Goal: Task Accomplishment & Management: Complete application form

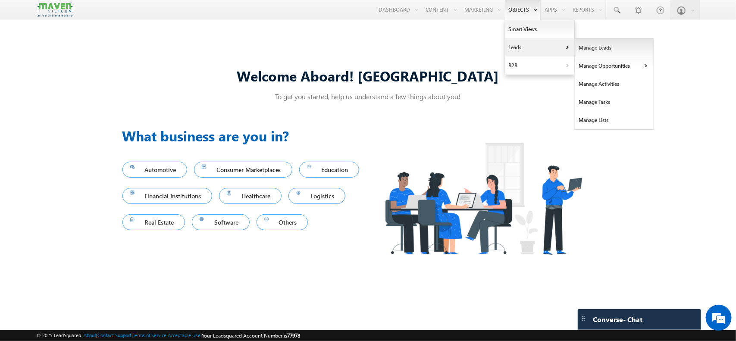
click at [607, 45] on link "Manage Leads" at bounding box center [615, 48] width 79 height 18
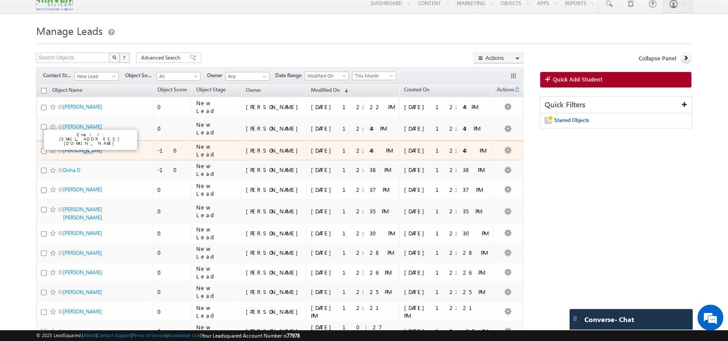
click at [80, 149] on div "Rohn Eldho" at bounding box center [95, 152] width 108 height 12
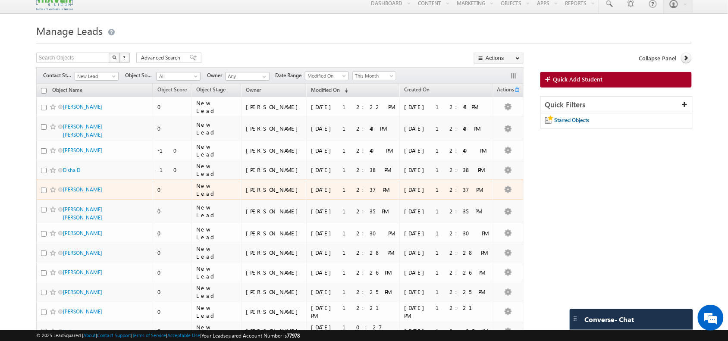
drag, startPoint x: 95, startPoint y: 188, endPoint x: 106, endPoint y: 191, distance: 11.3
click at [106, 191] on div "Rahul PRASHAR" at bounding box center [95, 192] width 108 height 12
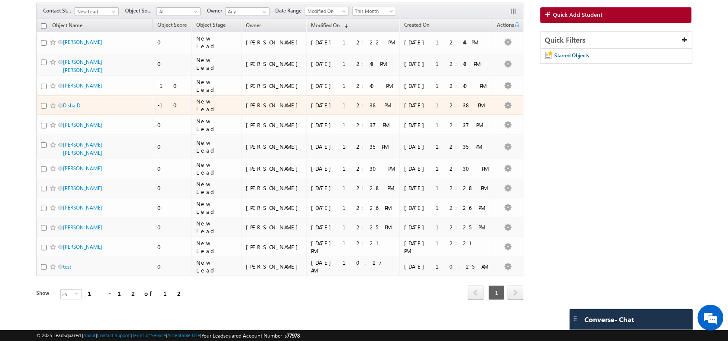
scroll to position [55, 0]
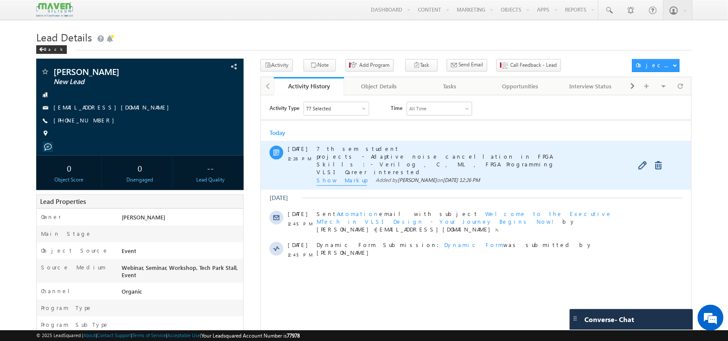
click at [342, 183] on span "Show Markup" at bounding box center [341, 180] width 50 height 9
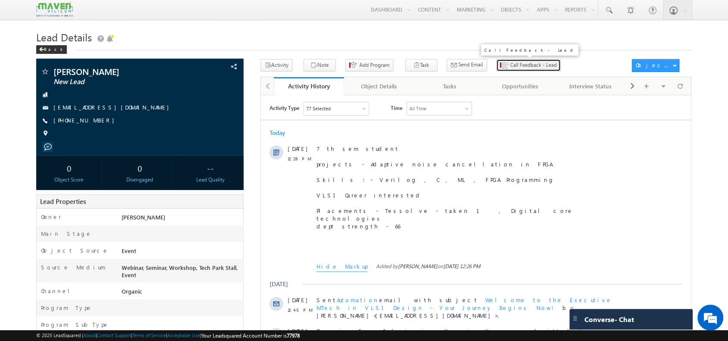
click at [511, 64] on span "Call Feedback - Lead" at bounding box center [534, 65] width 47 height 8
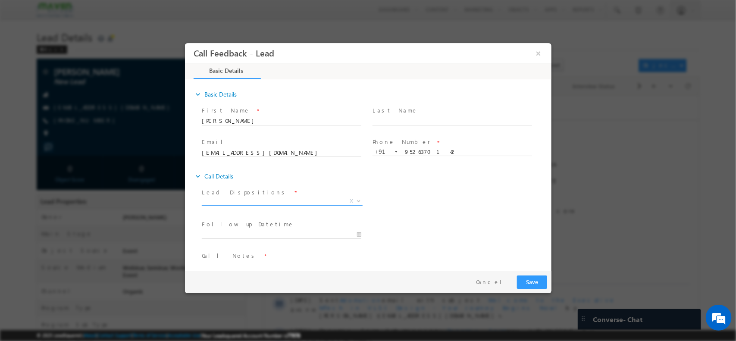
click at [285, 197] on span "X" at bounding box center [281, 201] width 161 height 9
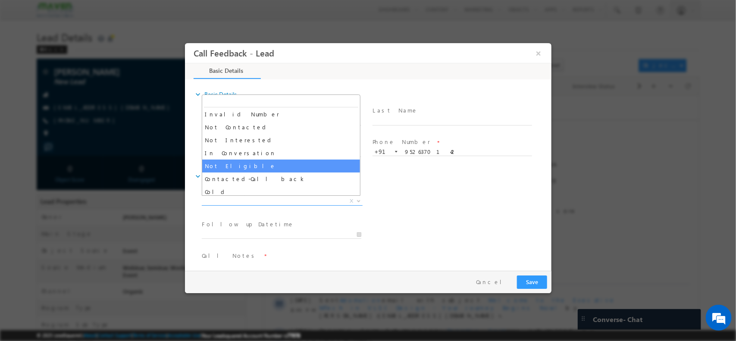
scroll to position [54, 0]
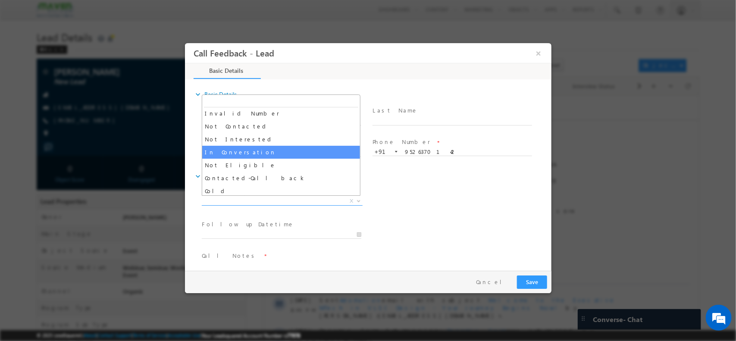
select select "In Conversation"
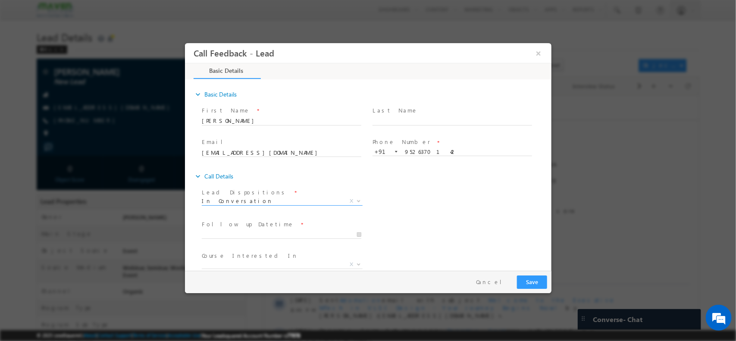
scroll to position [46, 0]
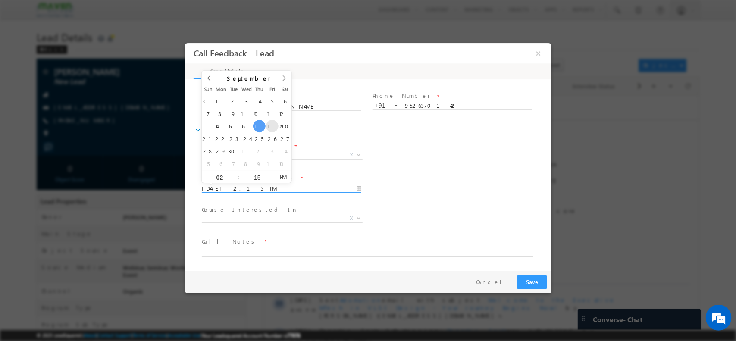
drag, startPoint x: 260, startPoint y: 183, endPoint x: 269, endPoint y: 131, distance: 53.0
click at [269, 131] on body "Call Feedback - Lead × Basic Details" at bounding box center [368, 156] width 367 height 227
type input "19/09/2025 2:15 PM"
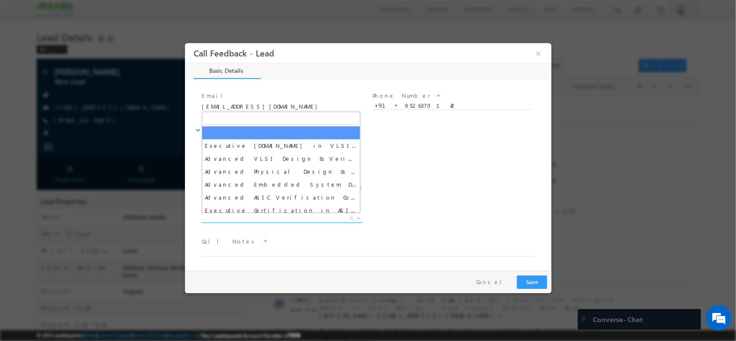
click at [278, 216] on span "X" at bounding box center [281, 218] width 161 height 9
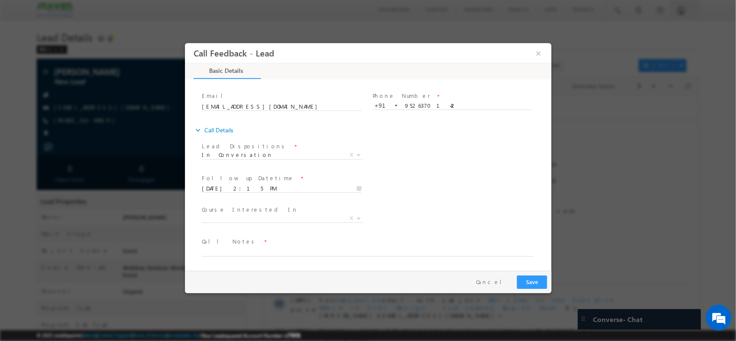
click at [280, 268] on div "expand_more Basic Details First Name *" at bounding box center [370, 174] width 362 height 189
click at [255, 256] on span at bounding box center [362, 260] width 322 height 9
click at [244, 250] on textarea at bounding box center [367, 251] width 332 height 10
click at [220, 252] on textarea "Counselld / looking for Mtech thro GATE exam" at bounding box center [367, 254] width 332 height 16
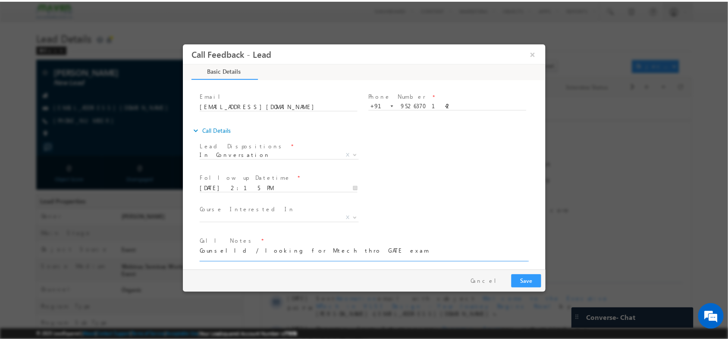
scroll to position [1, 0]
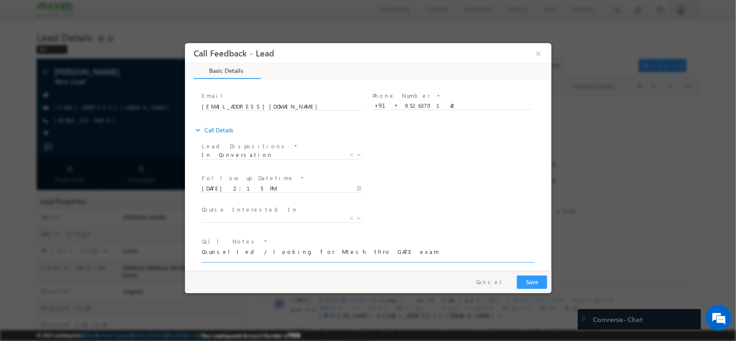
click at [346, 250] on textarea "Counselled / looking for Mtech thro GATE exam" at bounding box center [367, 254] width 332 height 16
type textarea "Counselled / looking for Mtech thro GATE exam / details sent / will check and u…"
click at [531, 277] on button "Save" at bounding box center [532, 281] width 30 height 13
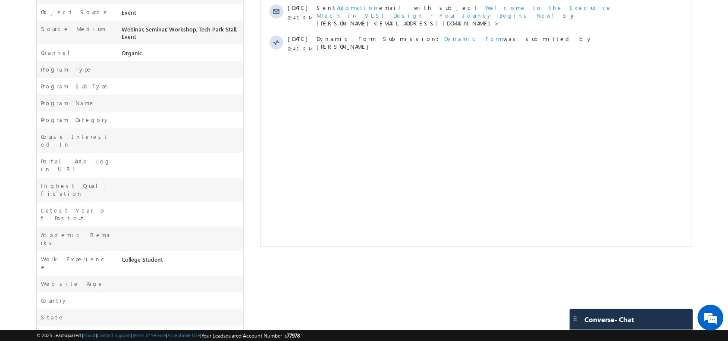
scroll to position [0, 0]
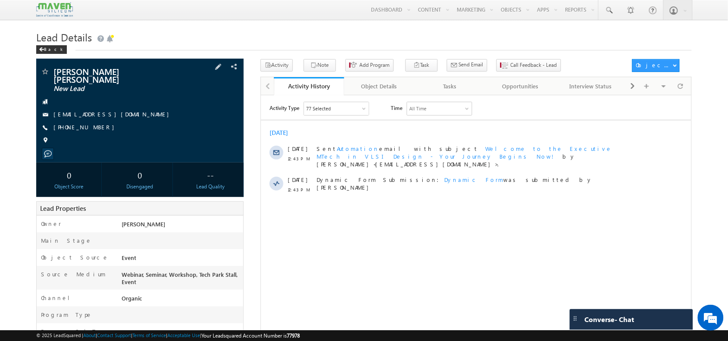
drag, startPoint x: 208, startPoint y: 156, endPoint x: 167, endPoint y: 91, distance: 76.5
click at [167, 98] on div at bounding box center [140, 102] width 198 height 9
drag, startPoint x: 101, startPoint y: 120, endPoint x: 104, endPoint y: 128, distance: 8.9
click at [104, 128] on div "Basil Mathew Biju New Lead 23ec052@mgits.ac.in +91-9995353403" at bounding box center [140, 108] width 198 height 82
copy div "+91-9995353403"
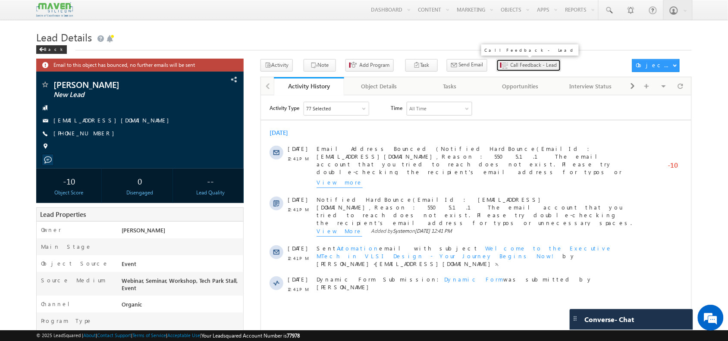
click at [508, 61] on button "Call Feedback - Lead" at bounding box center [529, 65] width 65 height 13
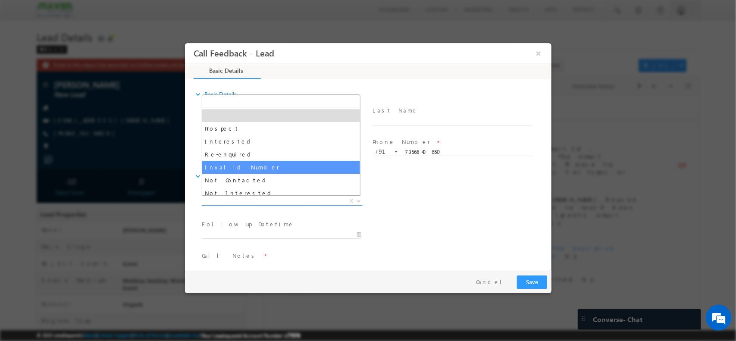
drag, startPoint x: 267, startPoint y: 201, endPoint x: 272, endPoint y: 163, distance: 37.8
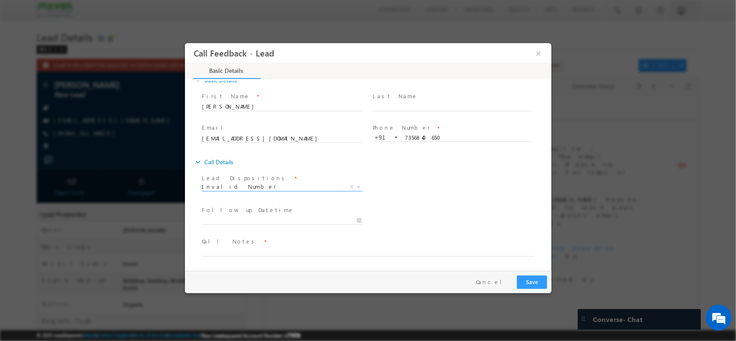
scroll to position [13, 0]
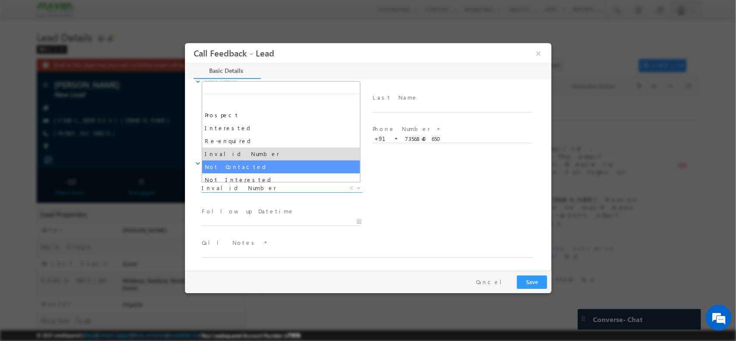
drag, startPoint x: 269, startPoint y: 186, endPoint x: 253, endPoint y: 168, distance: 24.5
select select "Not Contacted"
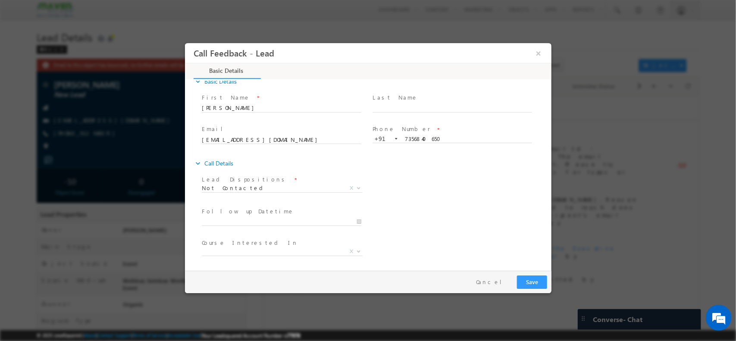
click at [253, 168] on div "expand_more Call Details" at bounding box center [372, 163] width 358 height 16
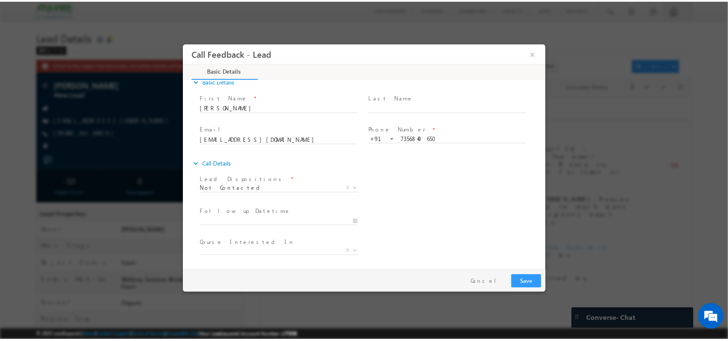
scroll to position [46, 0]
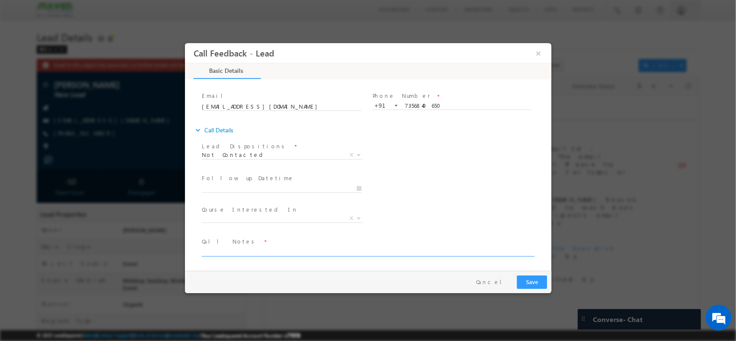
click at [250, 247] on textarea at bounding box center [367, 251] width 332 height 10
type textarea "NPU"
click at [538, 288] on button "Save" at bounding box center [532, 281] width 30 height 13
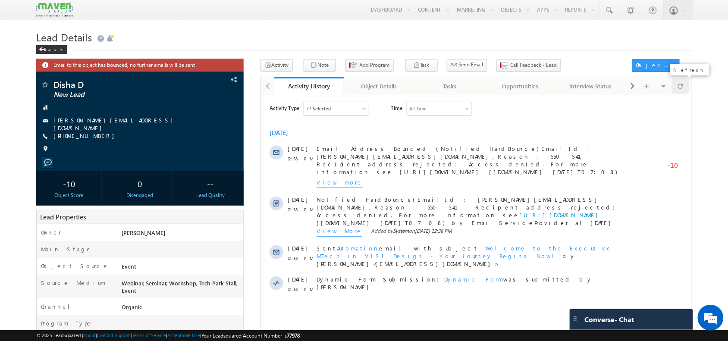
click at [687, 85] on div at bounding box center [680, 86] width 17 height 15
click at [680, 90] on span at bounding box center [680, 86] width 5 height 15
click at [128, 173] on div "0 Disengaged" at bounding box center [140, 188] width 66 height 35
click at [517, 67] on span "Call Feedback - Lead" at bounding box center [534, 65] width 47 height 8
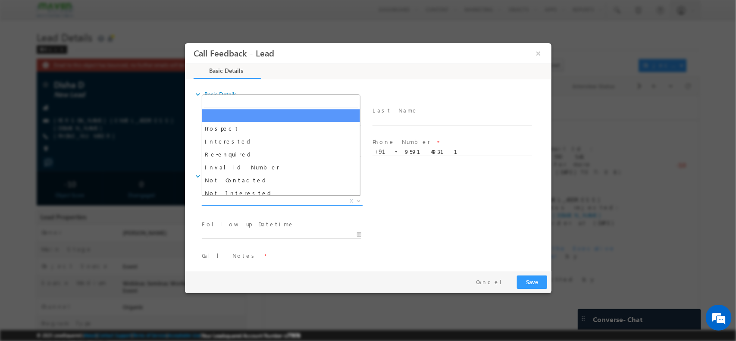
click at [283, 201] on span "X" at bounding box center [281, 201] width 161 height 9
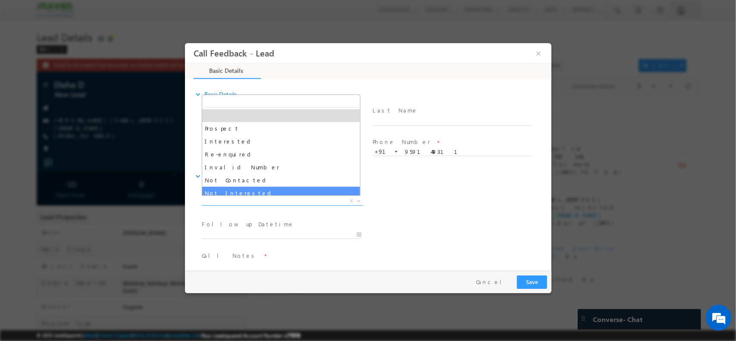
select select "Not Interested"
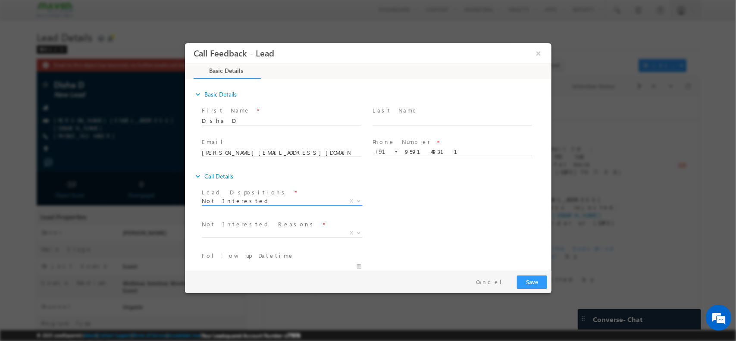
scroll to position [78, 0]
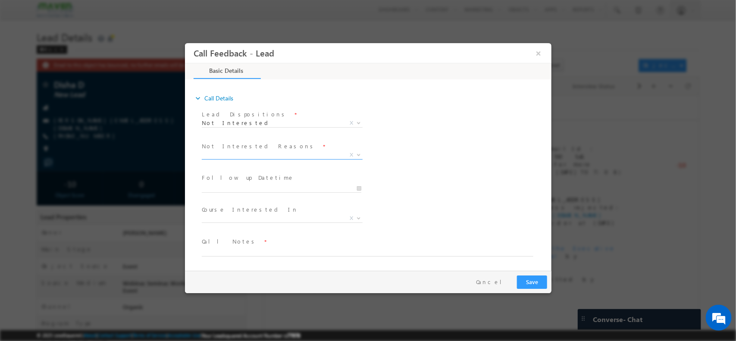
drag, startPoint x: 280, startPoint y: 158, endPoint x: 271, endPoint y: 153, distance: 10.7
click at [271, 153] on span "Distance Issue Financial Issue Company Sponsored Course Not Available DND Enrol…" at bounding box center [284, 156] width 167 height 10
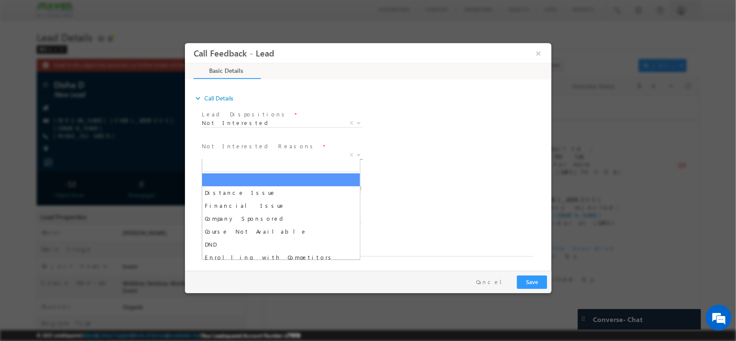
click at [271, 153] on span "X" at bounding box center [281, 155] width 161 height 9
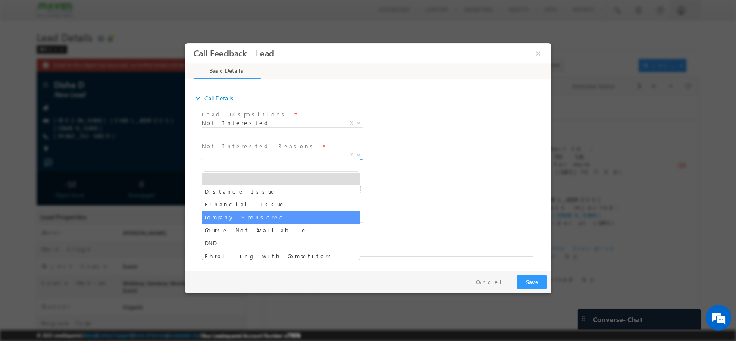
scroll to position [17, 0]
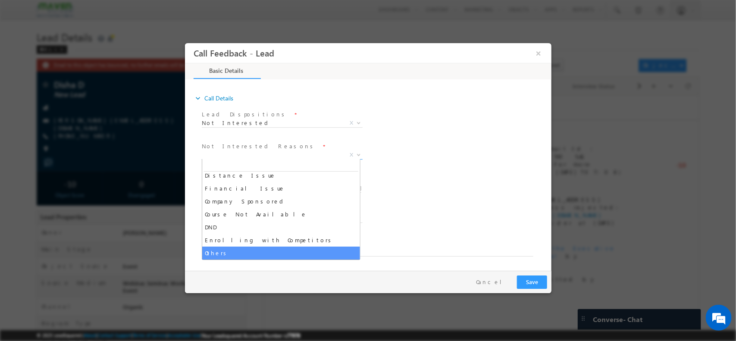
select select "Others"
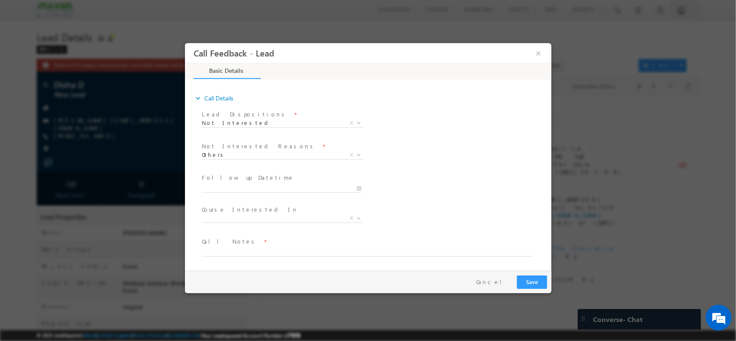
click at [287, 184] on span at bounding box center [284, 188] width 167 height 9
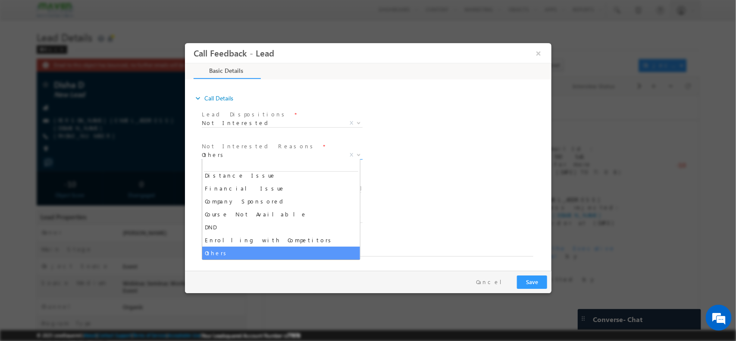
click at [273, 155] on span "Others" at bounding box center [271, 155] width 140 height 8
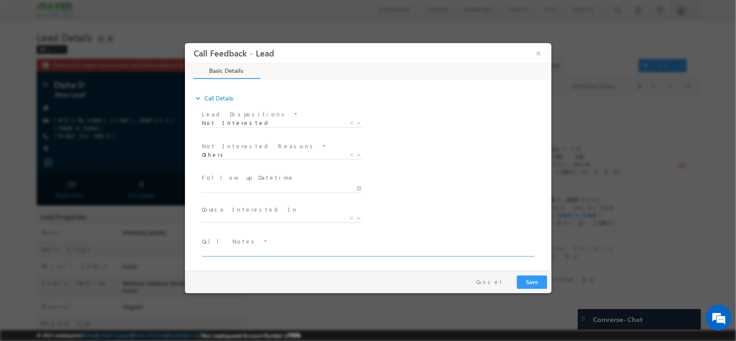
click at [281, 255] on textarea at bounding box center [367, 251] width 332 height 10
type textarea "just checking details / DVCON lead"
click at [544, 279] on button "Save" at bounding box center [532, 281] width 30 height 13
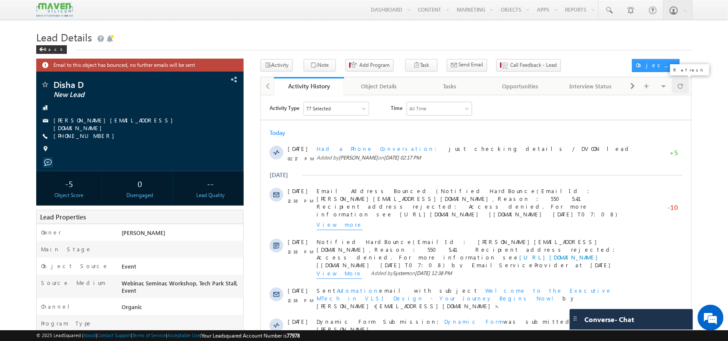
click at [676, 81] on div at bounding box center [680, 86] width 17 height 15
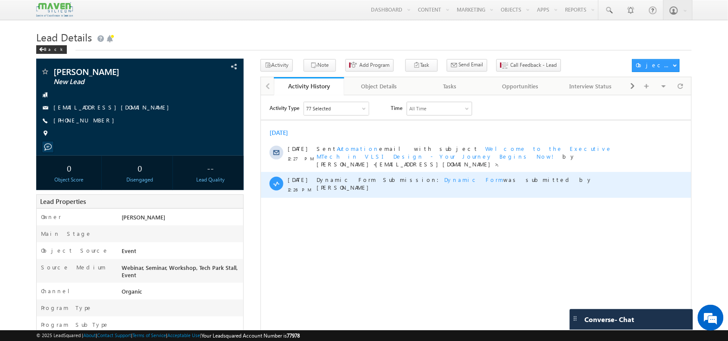
click at [325, 185] on div "Dynamic Form Submission: Dynamic Form was submitted by Shubham" at bounding box center [474, 185] width 317 height 26
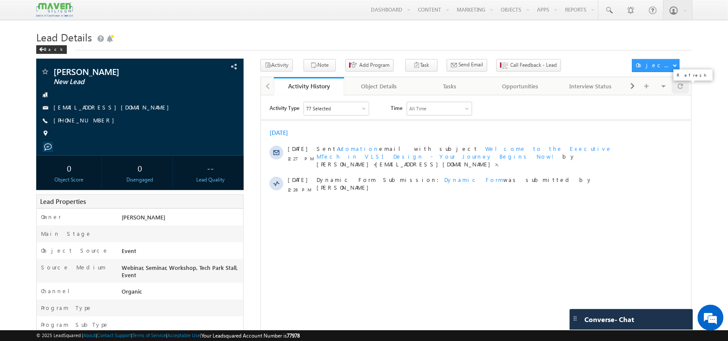
click at [685, 94] on div at bounding box center [680, 86] width 17 height 15
click at [500, 72] on button "Call Feedback - Lead" at bounding box center [529, 65] width 65 height 13
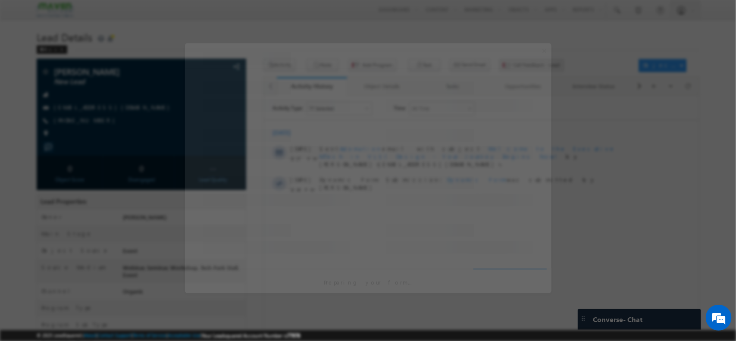
click at [500, 72] on div at bounding box center [368, 92] width 367 height 47
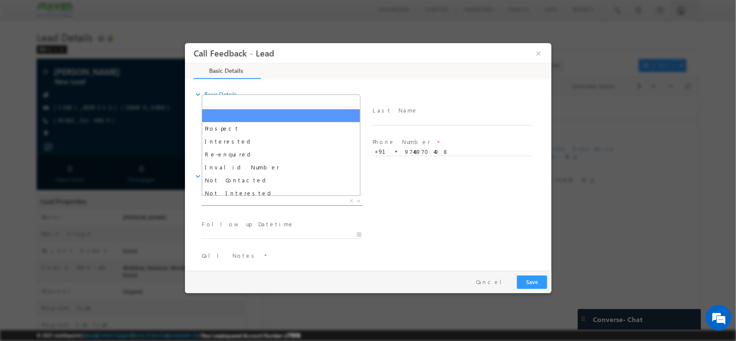
click at [286, 197] on span "X" at bounding box center [281, 201] width 161 height 9
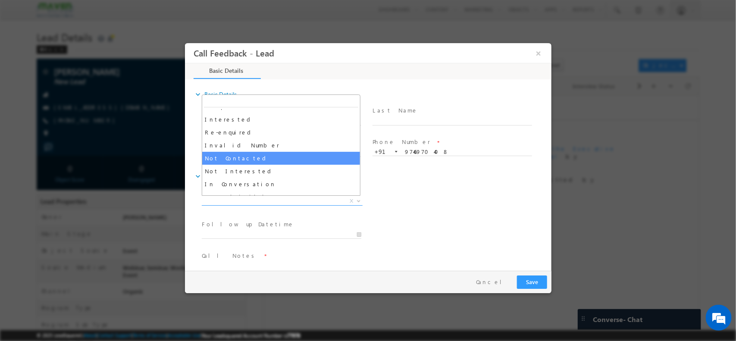
scroll to position [23, 0]
select select "Not Contacted"
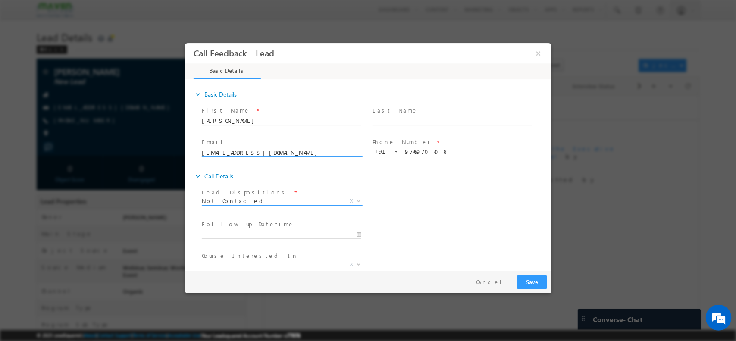
scroll to position [46, 0]
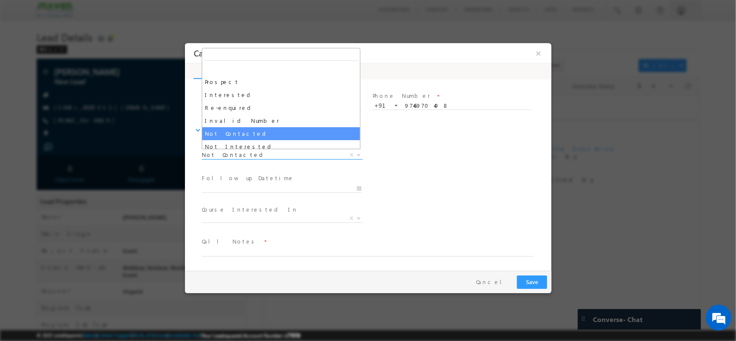
click at [269, 154] on span "Not Contacted" at bounding box center [271, 155] width 140 height 8
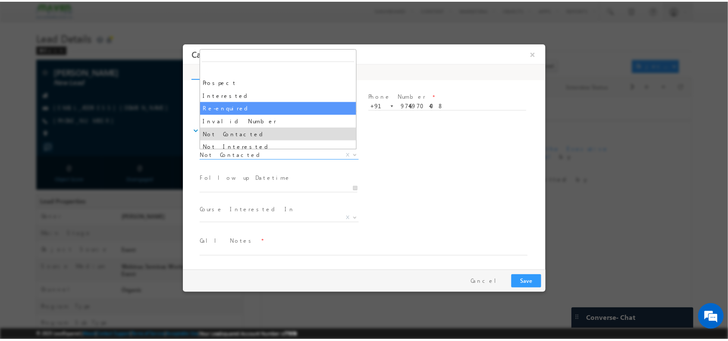
scroll to position [11, 0]
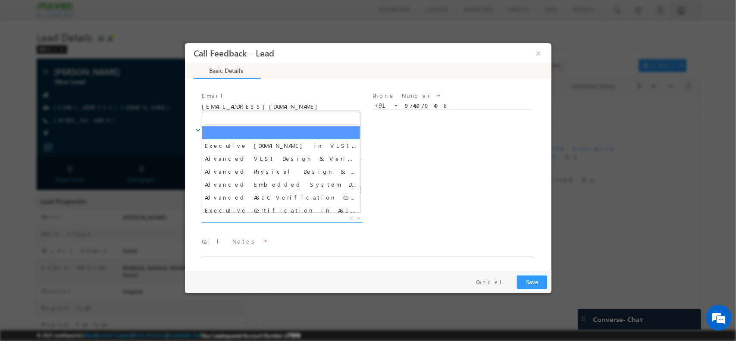
click at [257, 217] on span "X" at bounding box center [281, 218] width 161 height 9
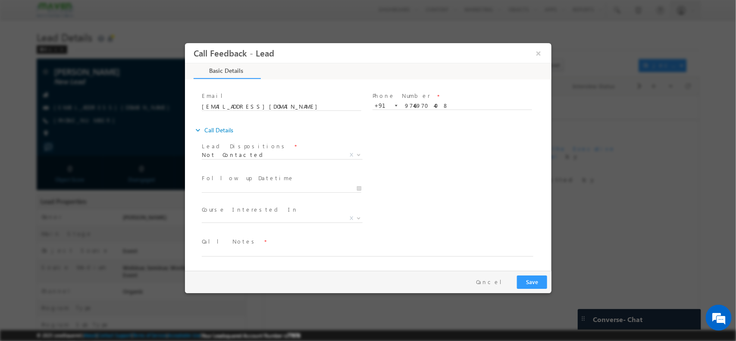
click at [409, 170] on div "Lead Dispositions * Prospect Interested Re-enquired Invalid Number Not Contacte…" at bounding box center [376, 156] width 352 height 32
click at [296, 257] on span at bounding box center [362, 260] width 322 height 9
click at [272, 249] on textarea at bounding box center [367, 251] width 332 height 10
type textarea "disconnected"
click at [531, 278] on button "Save" at bounding box center [532, 281] width 30 height 13
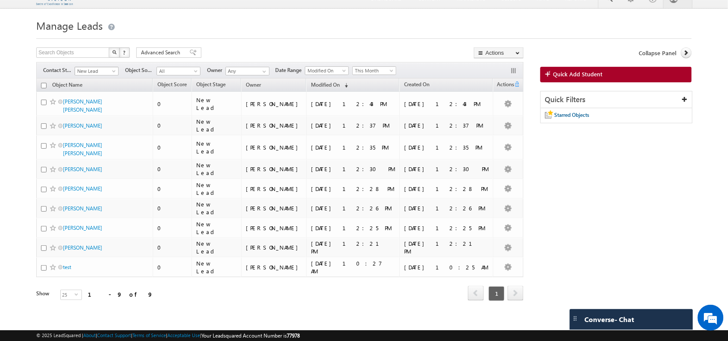
click at [101, 69] on span "New Lead" at bounding box center [95, 71] width 41 height 8
click at [88, 84] on link "All" at bounding box center [97, 81] width 44 height 8
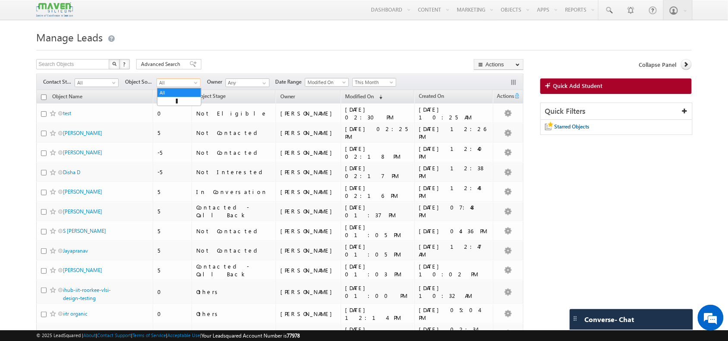
click at [181, 81] on span "All" at bounding box center [177, 83] width 41 height 8
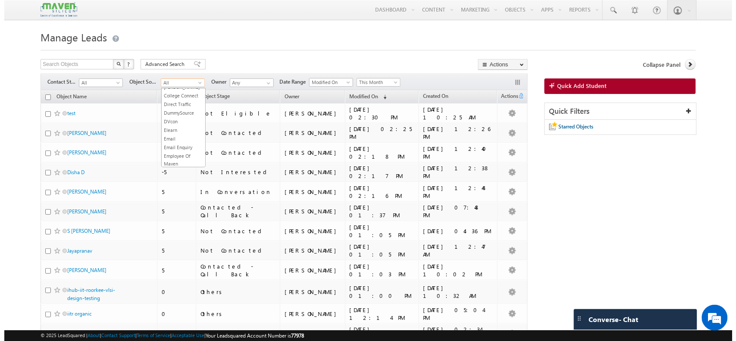
scroll to position [50, 0]
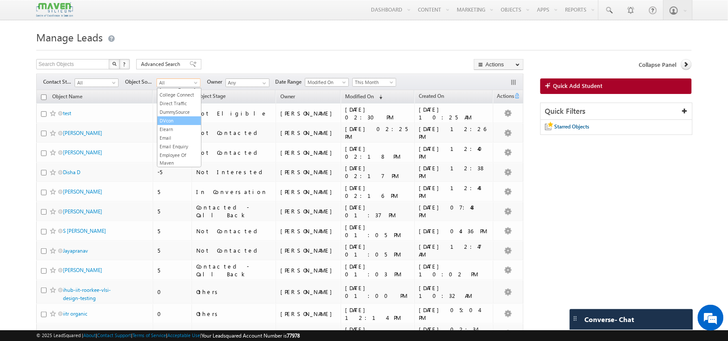
click at [162, 125] on link "DVcon" at bounding box center [179, 121] width 44 height 8
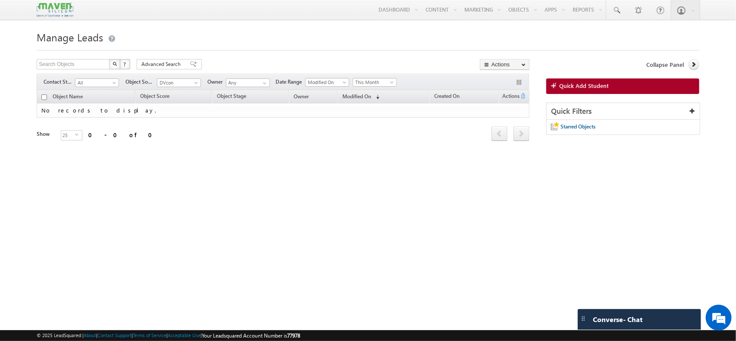
click at [324, 78] on div "Filters Contact Stage All New Lead Interested In Conversation Others Prospect F…" at bounding box center [283, 82] width 493 height 16
click at [326, 81] on span "Modified On" at bounding box center [326, 83] width 41 height 8
click at [322, 104] on link "Created On" at bounding box center [330, 101] width 44 height 8
click at [112, 81] on span "All" at bounding box center [95, 83] width 41 height 8
drag, startPoint x: 286, startPoint y: 74, endPoint x: 239, endPoint y: 66, distance: 48.2
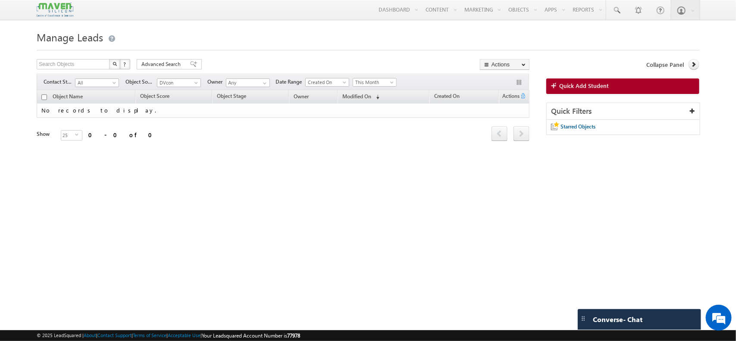
click at [239, 66] on div "Search Objects X ? 0 results found Advanced Search Advanced Search Advanced sea…" at bounding box center [283, 112] width 493 height 106
click at [239, 66] on div "Search Objects X ? 0 results found Advanced Search Advanced Search Advanced sea…" at bounding box center [283, 65] width 493 height 13
click at [182, 82] on span "DVcon" at bounding box center [177, 83] width 41 height 8
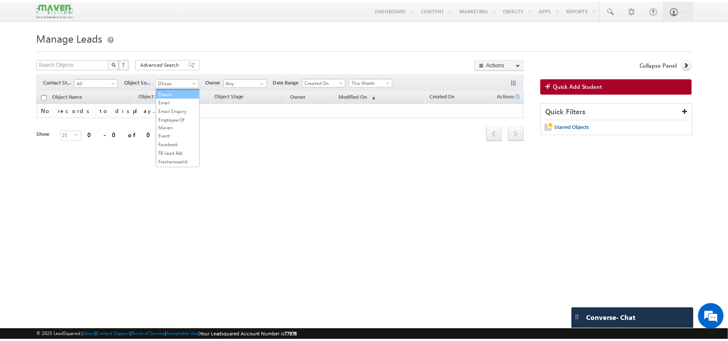
scroll to position [91, 0]
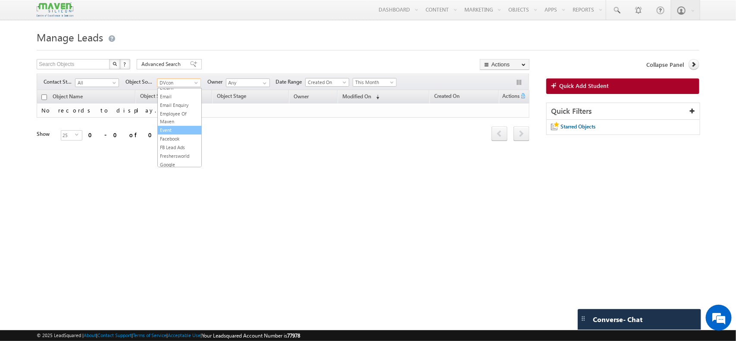
click at [171, 134] on link "Event" at bounding box center [180, 130] width 44 height 8
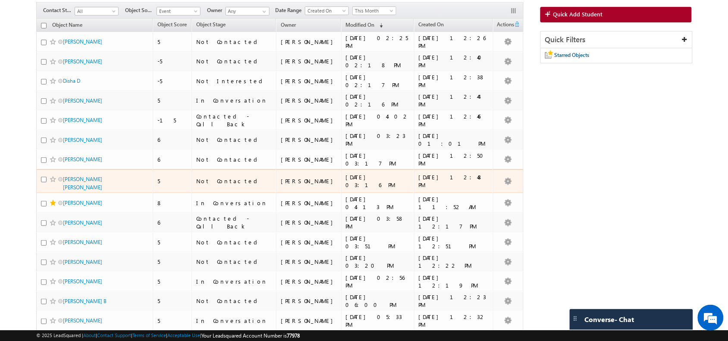
scroll to position [270, 0]
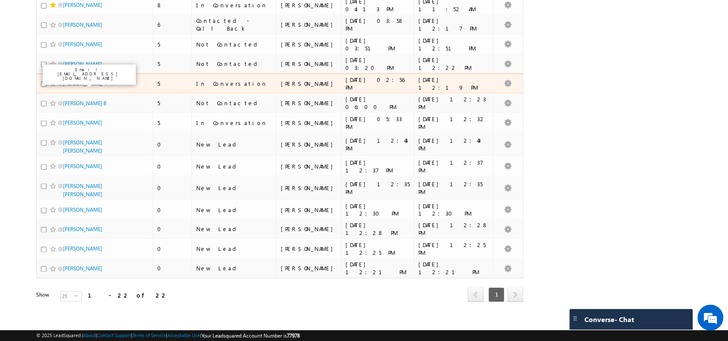
click at [78, 85] on link "Nikhil Patel" at bounding box center [82, 83] width 39 height 6
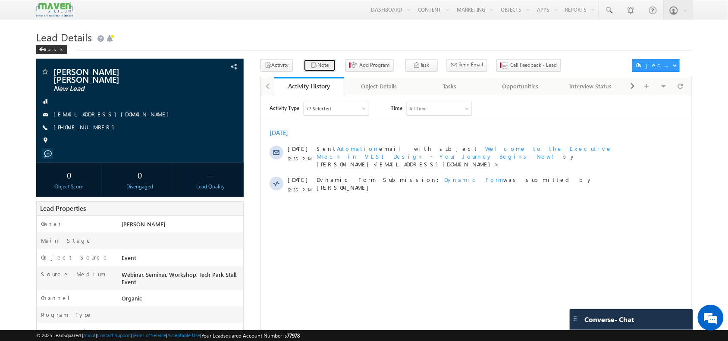
click at [321, 71] on button "Note" at bounding box center [320, 65] width 32 height 13
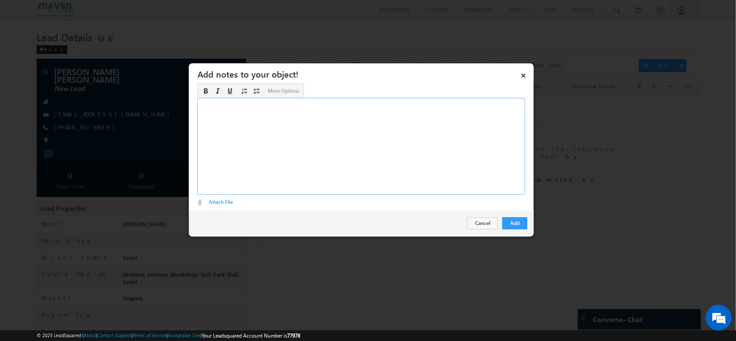
click at [405, 141] on div "Rich Text Editor, Description-inline-editor-div" at bounding box center [362, 146] width 328 height 97
click at [515, 232] on div "Add Cancel" at bounding box center [361, 223] width 345 height 25
click at [518, 229] on button "Add" at bounding box center [515, 223] width 25 height 12
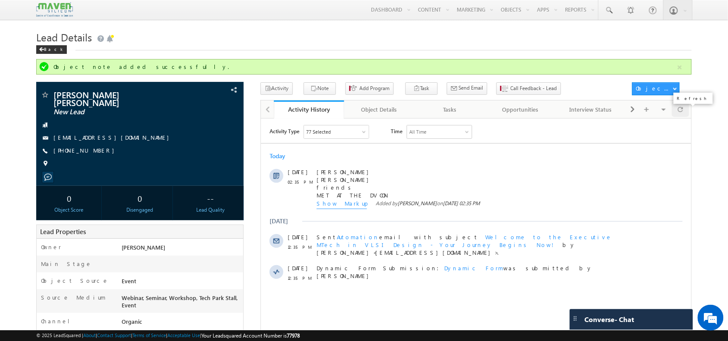
click at [680, 114] on span at bounding box center [680, 109] width 5 height 15
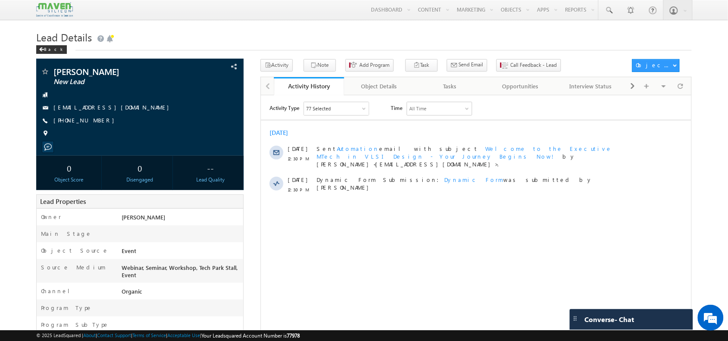
click at [483, 47] on div "Back" at bounding box center [363, 48] width 655 height 6
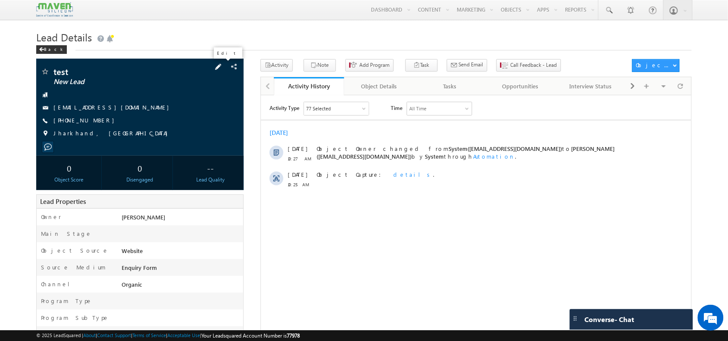
click at [221, 67] on span at bounding box center [218, 66] width 9 height 9
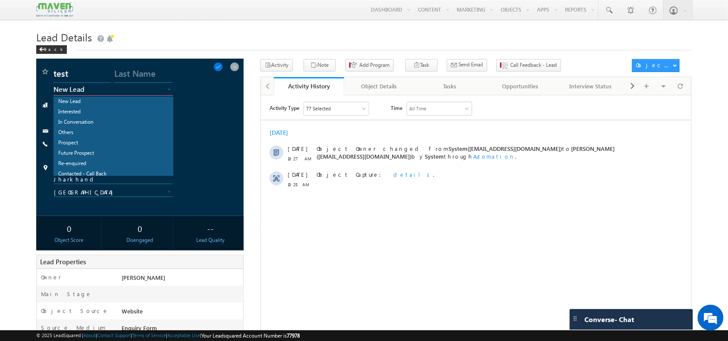
click at [127, 90] on span "New Lead" at bounding box center [103, 89] width 101 height 8
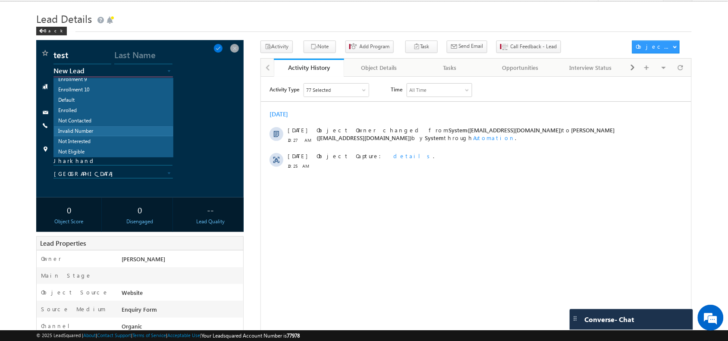
scroll to position [20, 0]
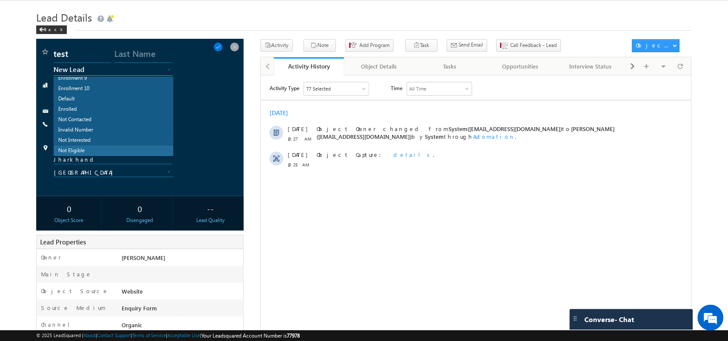
click at [94, 149] on link "Not Eligible" at bounding box center [113, 150] width 119 height 9
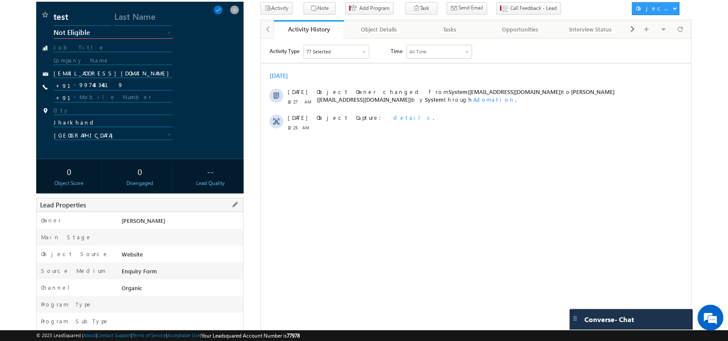
scroll to position [0, 0]
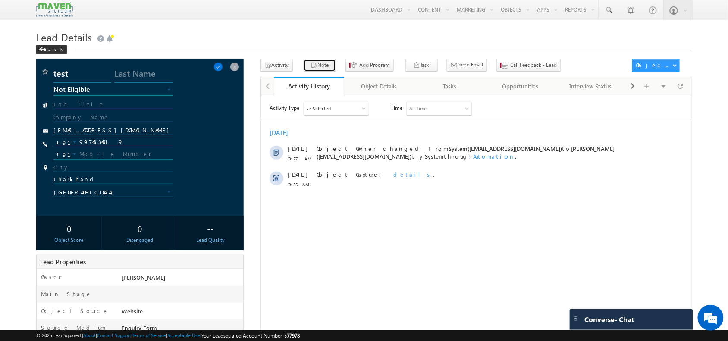
click at [323, 61] on button "Note" at bounding box center [320, 65] width 32 height 13
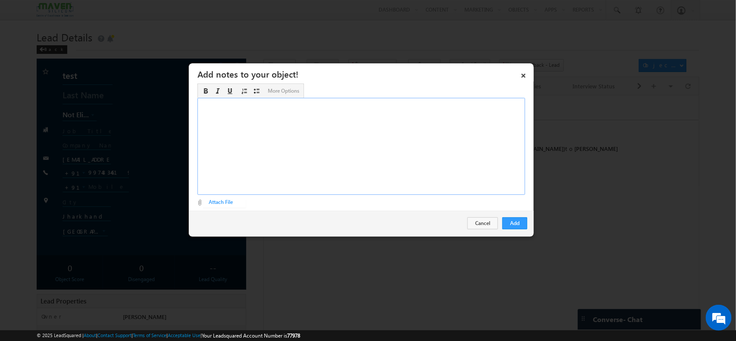
click at [432, 156] on div "Rich Text Editor, Description-inline-editor-div" at bounding box center [362, 146] width 328 height 97
click at [520, 218] on button "Add" at bounding box center [515, 223] width 25 height 12
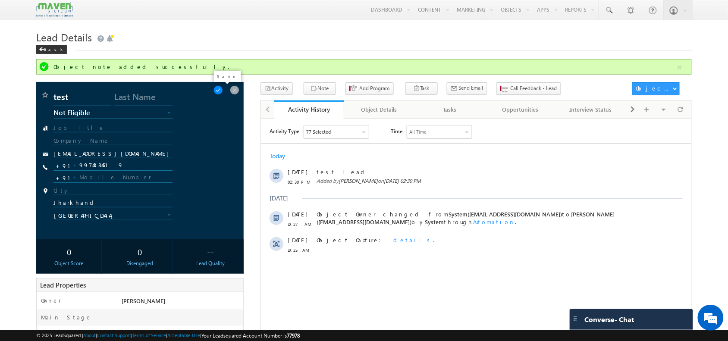
click at [223, 91] on span at bounding box center [218, 89] width 9 height 9
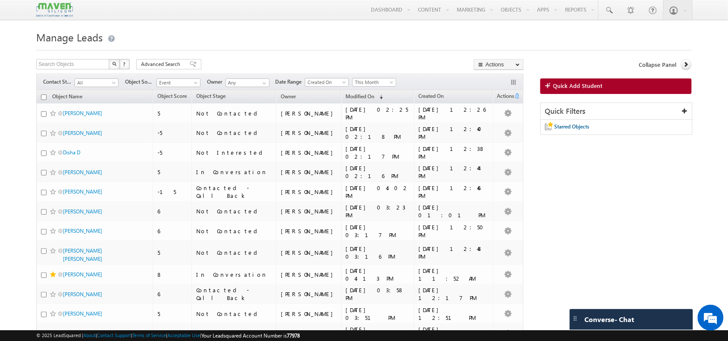
click at [194, 78] on div "Filters Contact Stage All All Object Source Event Event Owner Any Any Date Rang…" at bounding box center [279, 82] width 487 height 16
click at [193, 80] on span "Event" at bounding box center [177, 83] width 41 height 8
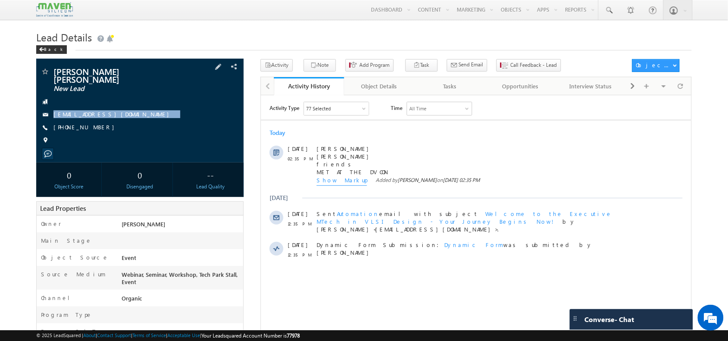
drag, startPoint x: 147, startPoint y: 110, endPoint x: 138, endPoint y: 113, distance: 8.9
click at [138, 113] on div "[PERSON_NAME] [PERSON_NAME] New Lead [EMAIL_ADDRESS][DOMAIN_NAME] [PHONE_NUMBER]" at bounding box center [140, 108] width 198 height 82
copy div "[EMAIL_ADDRESS][DOMAIN_NAME]"
click at [151, 98] on div at bounding box center [140, 102] width 198 height 9
drag, startPoint x: 100, startPoint y: 120, endPoint x: 100, endPoint y: 128, distance: 8.2
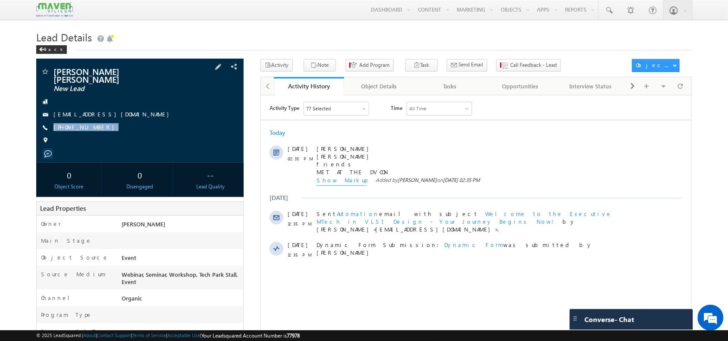
click at [100, 128] on div "Shravan Narayan Sunil New Lead shravan23bec25@iiitkottayam.ac.in +91-8848201265" at bounding box center [140, 108] width 198 height 82
copy div "[PHONE_NUMBER]"
click at [685, 91] on div at bounding box center [680, 86] width 17 height 15
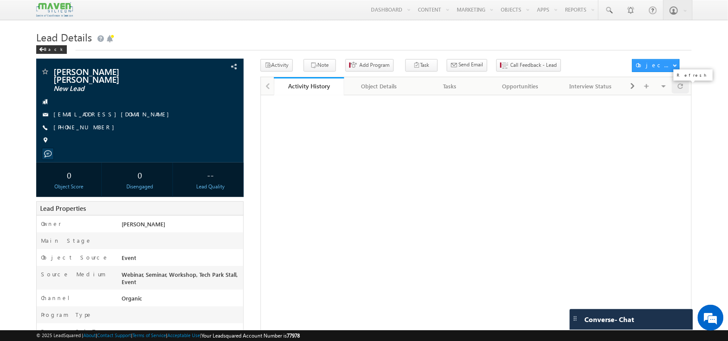
click at [685, 91] on div at bounding box center [680, 86] width 17 height 15
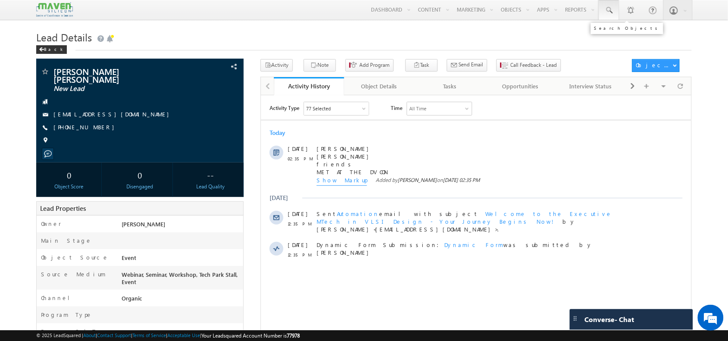
click at [615, 12] on link at bounding box center [609, 10] width 21 height 20
type input "P"
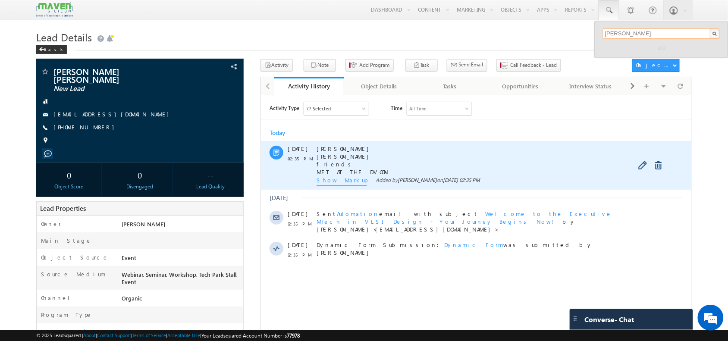
type input "Mukund"
click at [349, 183] on span "Show Markup" at bounding box center [341, 180] width 50 height 9
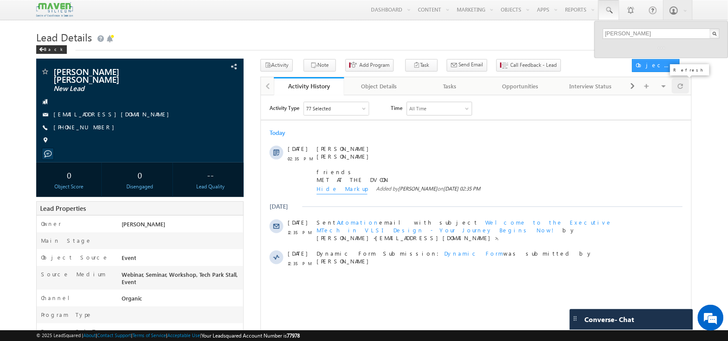
click at [684, 82] on div at bounding box center [680, 86] width 17 height 15
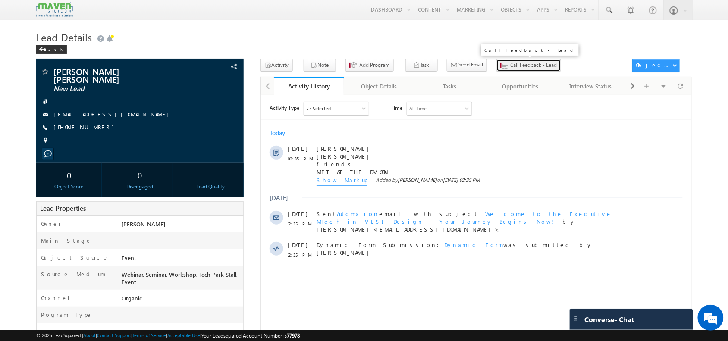
click at [511, 68] on span "Call Feedback - Lead" at bounding box center [534, 65] width 47 height 8
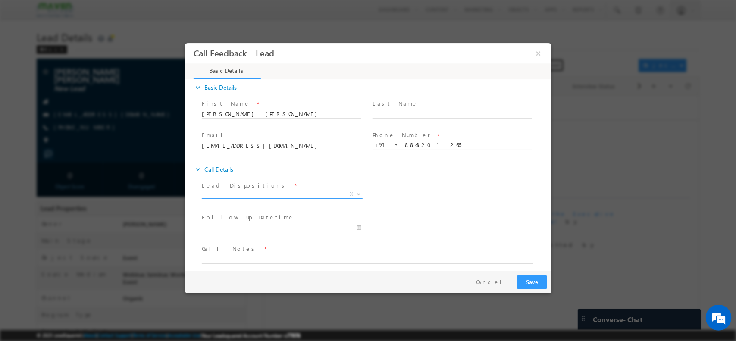
scroll to position [14, 0]
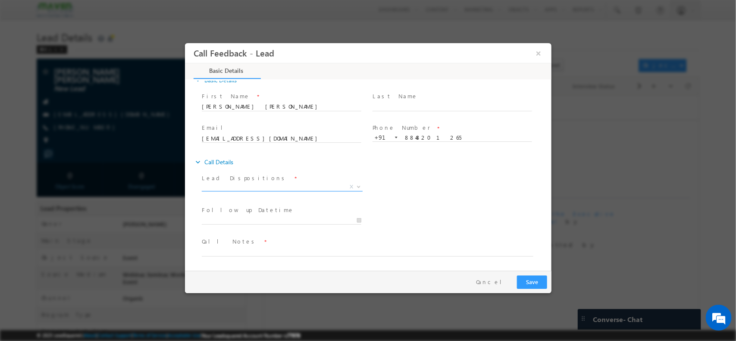
drag, startPoint x: 312, startPoint y: 185, endPoint x: 304, endPoint y: 168, distance: 18.3
click at [304, 168] on div "expand_more Call Details" at bounding box center [372, 162] width 358 height 16
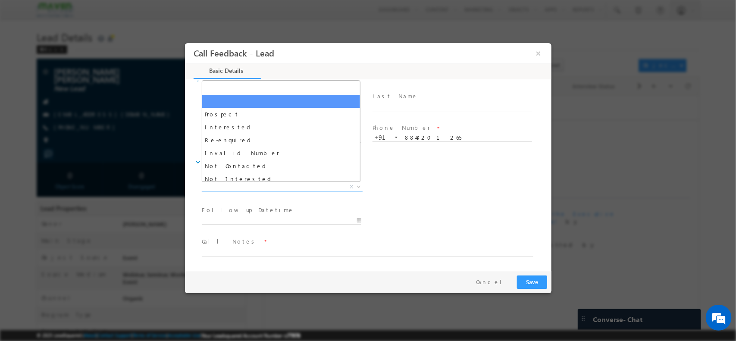
click at [256, 183] on span "X" at bounding box center [281, 186] width 161 height 9
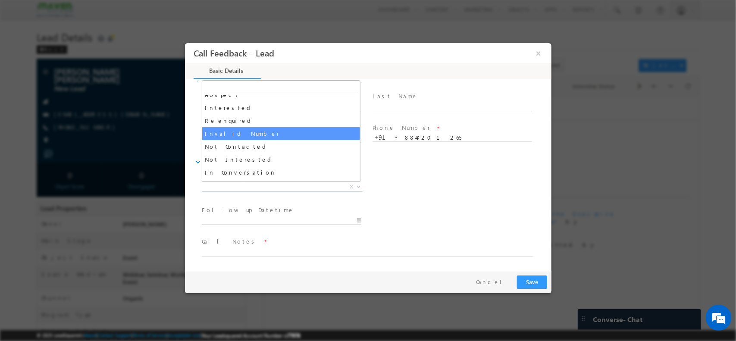
scroll to position [48, 0]
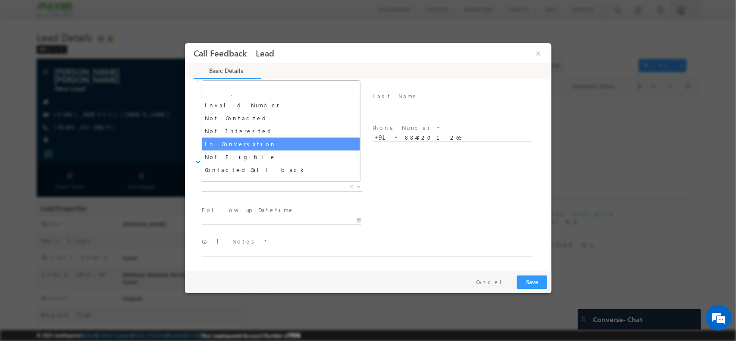
select select "In Conversation"
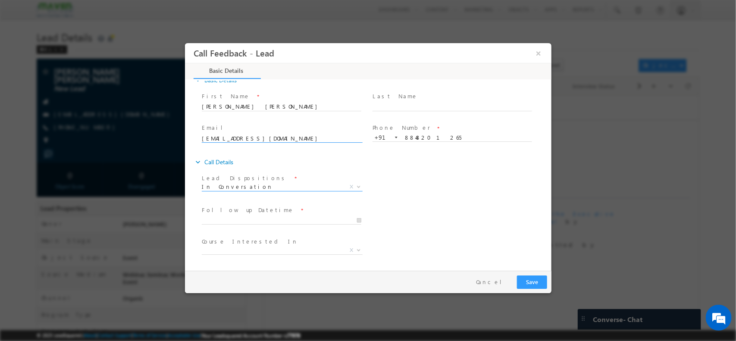
scroll to position [46, 0]
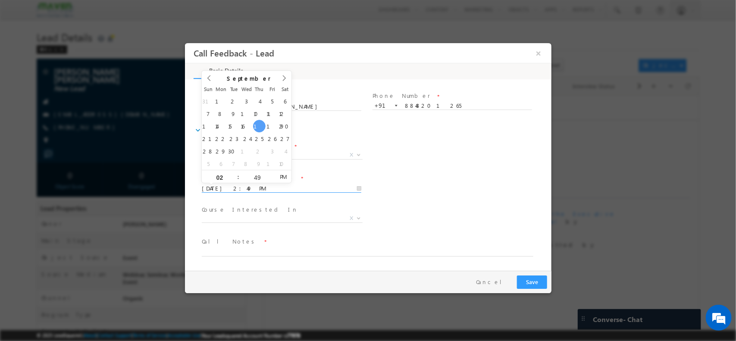
click at [245, 189] on input "18/09/2025 2:49 PM" at bounding box center [281, 188] width 160 height 9
type input "22/09/2025 2:49 PM"
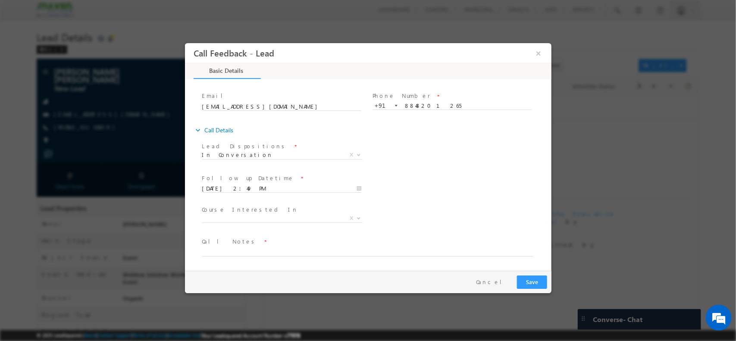
click at [394, 146] on div "Lead Dispositions * Prospect Interested Re-enquired Invalid Number Not Contacte…" at bounding box center [376, 156] width 352 height 32
click at [255, 255] on textarea at bounding box center [367, 251] width 332 height 10
type textarea "S"
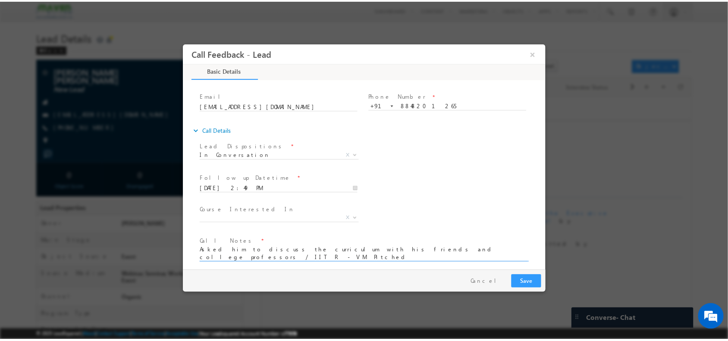
scroll to position [1, 0]
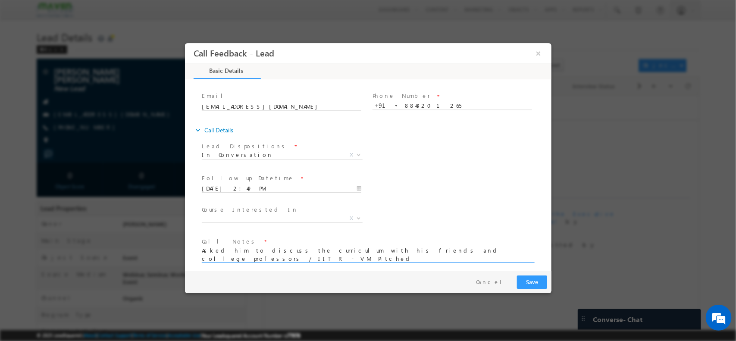
type textarea "Asked him to discuss the curriculum with his friends and college professors / I…"
click at [534, 283] on button "Save" at bounding box center [532, 281] width 30 height 13
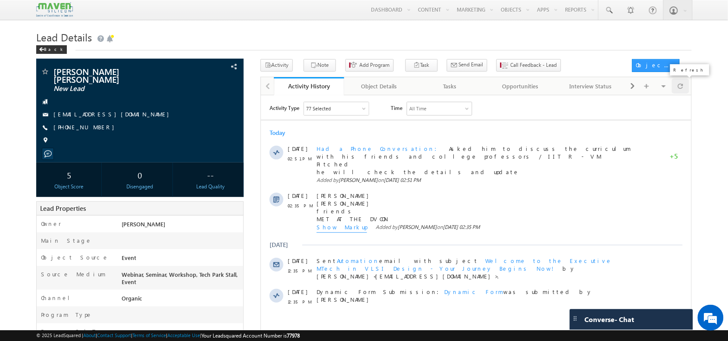
click at [682, 93] on span at bounding box center [680, 86] width 5 height 15
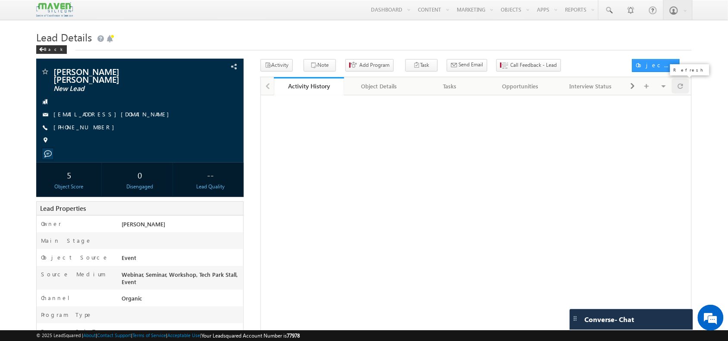
click at [682, 93] on span at bounding box center [680, 86] width 5 height 15
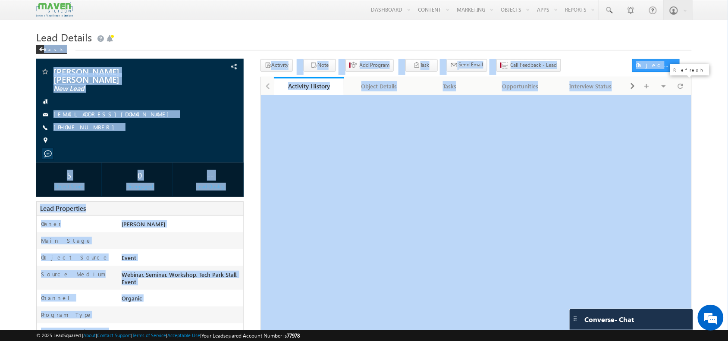
drag, startPoint x: 682, startPoint y: 93, endPoint x: 248, endPoint y: 25, distance: 439.3
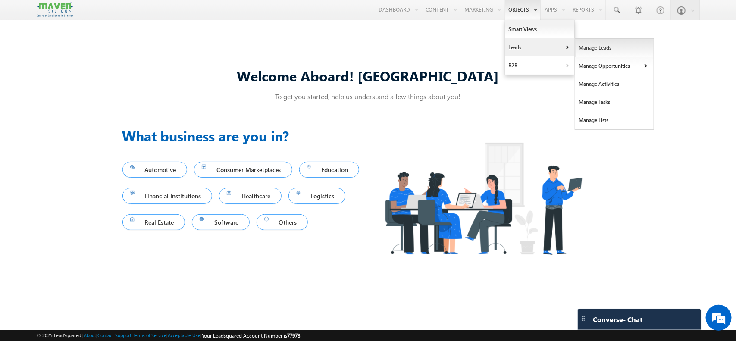
click at [593, 54] on link "Manage Leads" at bounding box center [615, 48] width 79 height 18
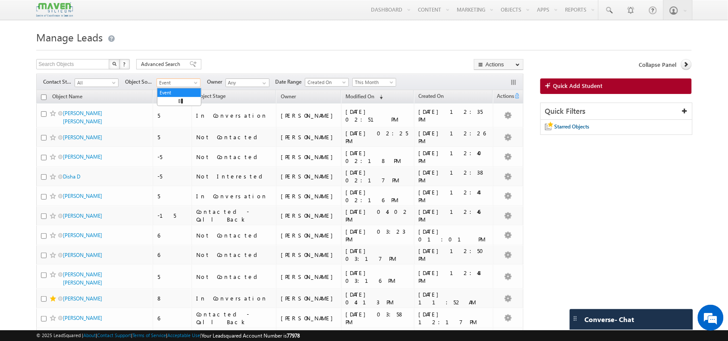
click at [192, 85] on span "Event" at bounding box center [177, 83] width 41 height 8
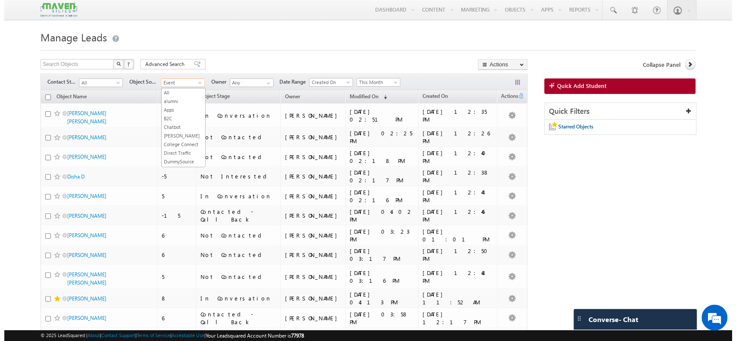
scroll to position [104, 0]
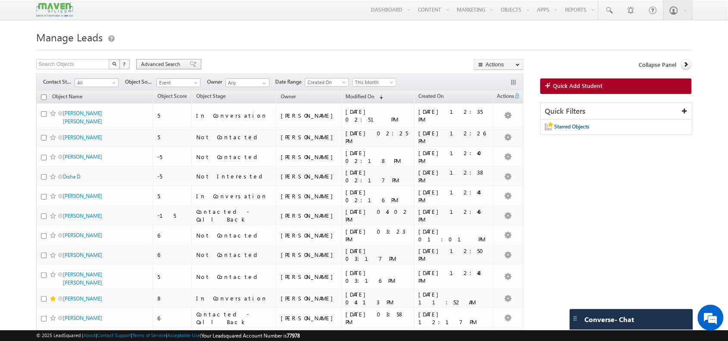
click at [165, 61] on span "Advanced Search" at bounding box center [162, 64] width 42 height 8
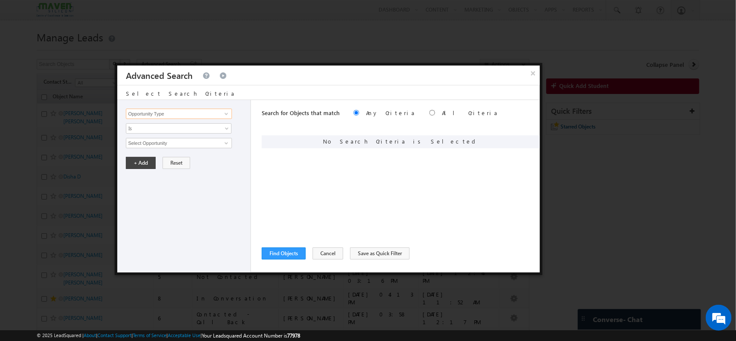
click at [210, 114] on input "Opportunity Type" at bounding box center [179, 114] width 106 height 10
click at [223, 114] on span at bounding box center [226, 113] width 7 height 7
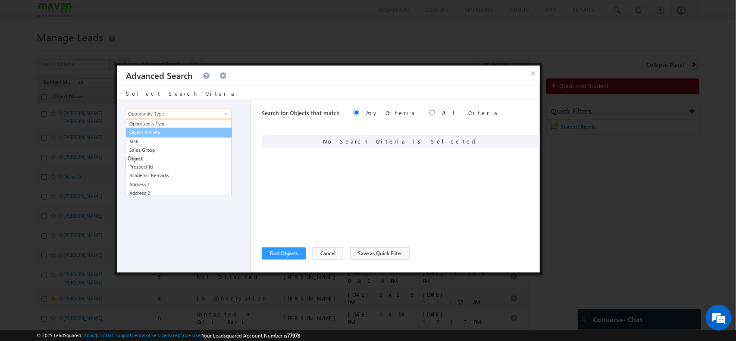
scroll to position [0, 0]
click at [210, 134] on link "Object Activity" at bounding box center [179, 133] width 106 height 10
type input "Object Activity"
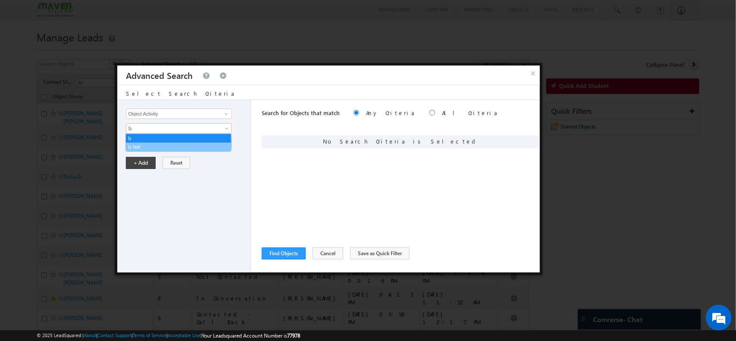
drag, startPoint x: 189, startPoint y: 129, endPoint x: 176, endPoint y: 148, distance: 22.5
click at [176, 148] on body "Menu Shubham lsq6@ maven -sili con.c om" at bounding box center [368, 298] width 736 height 596
click at [176, 148] on input "Select Activity" at bounding box center [179, 143] width 106 height 10
click at [178, 139] on input "Select Activity" at bounding box center [179, 143] width 106 height 10
click at [203, 141] on input "Select Activity" at bounding box center [179, 143] width 106 height 10
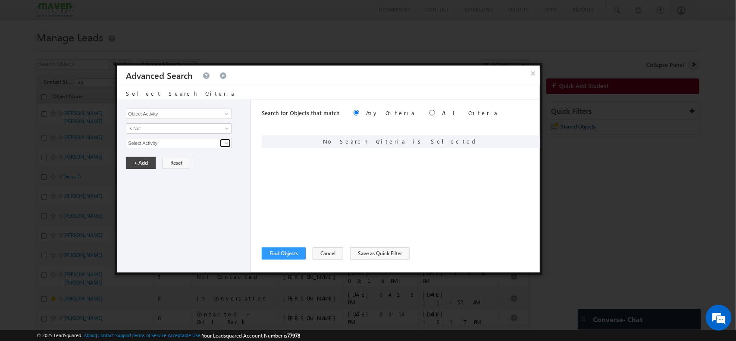
click at [221, 145] on link at bounding box center [225, 143] width 11 height 9
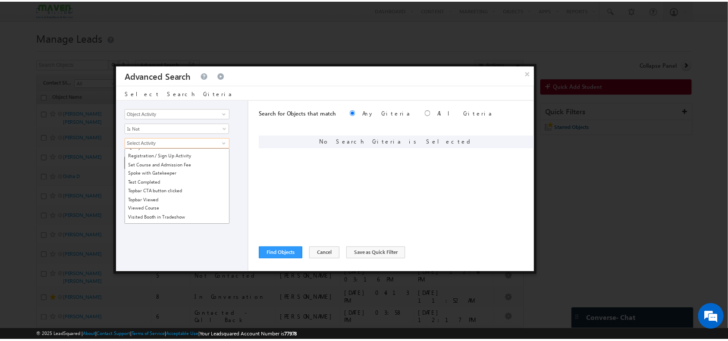
scroll to position [681, 0]
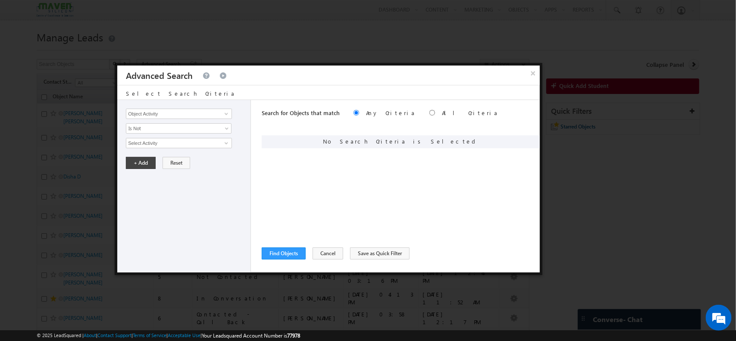
click at [333, 50] on div at bounding box center [368, 170] width 736 height 341
click at [532, 70] on button "×" at bounding box center [533, 73] width 14 height 15
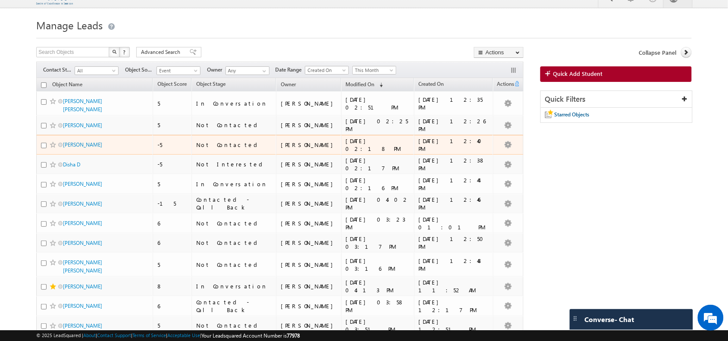
scroll to position [13, 0]
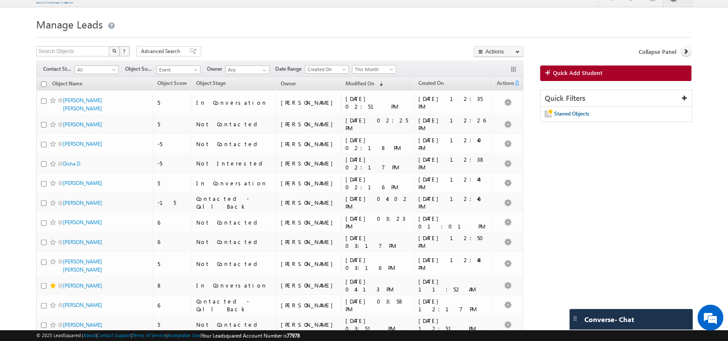
drag, startPoint x: 355, startPoint y: 9, endPoint x: 387, endPoint y: 30, distance: 39.2
click at [387, 30] on h1 "Manage Leads" at bounding box center [363, 23] width 655 height 17
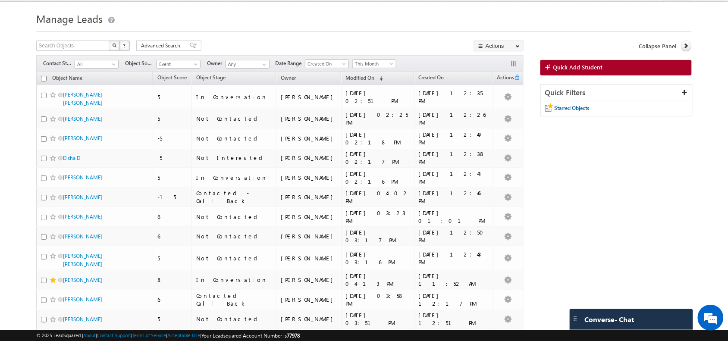
scroll to position [0, 0]
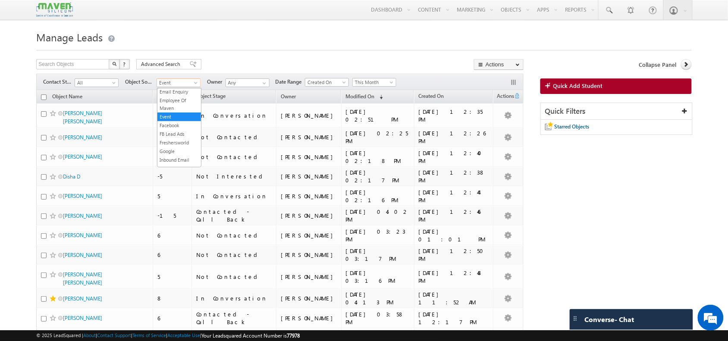
click at [186, 81] on span "Event" at bounding box center [177, 83] width 41 height 8
click at [179, 89] on link "All" at bounding box center [179, 93] width 44 height 8
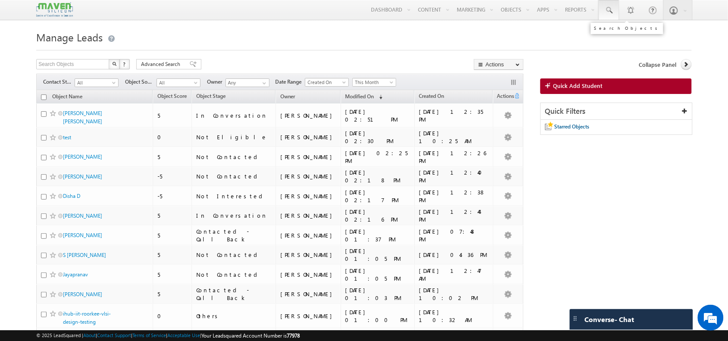
click at [612, 13] on span at bounding box center [609, 10] width 9 height 9
paste input "Ishwaryasudha1999@gmail.com"
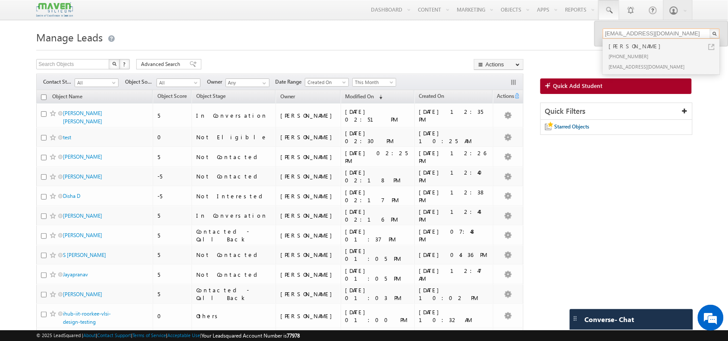
type input "Ishwaryasudha1999@gmail.com"
click at [626, 55] on div "+91-9663063905" at bounding box center [665, 56] width 116 height 10
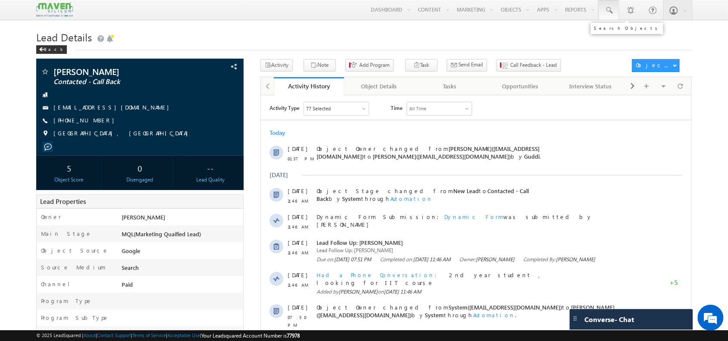
click at [613, 10] on link at bounding box center [609, 10] width 21 height 20
paste input "[EMAIL_ADDRESS][DOMAIN_NAME]"
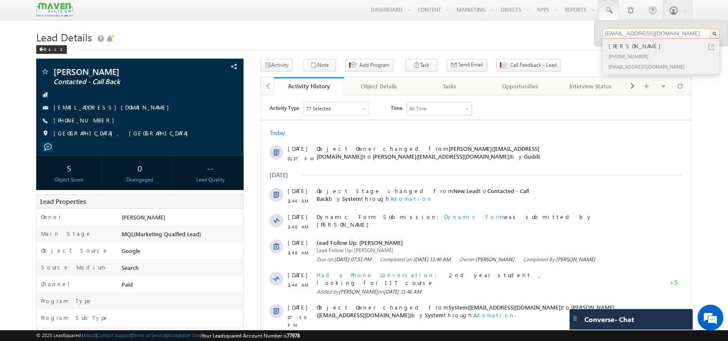
type input "[EMAIL_ADDRESS][DOMAIN_NAME]"
click at [625, 54] on div "[PHONE_NUMBER]" at bounding box center [665, 56] width 116 height 10
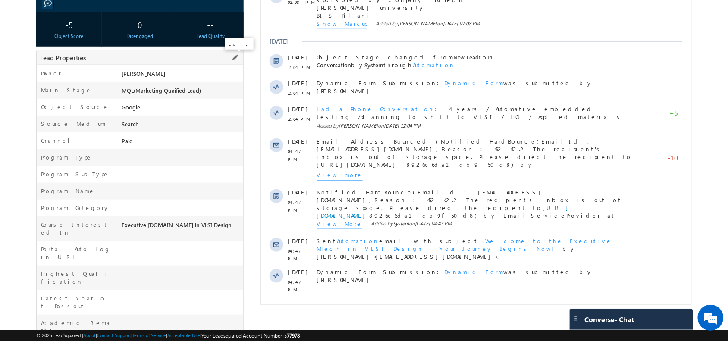
click at [236, 57] on span at bounding box center [234, 57] width 9 height 9
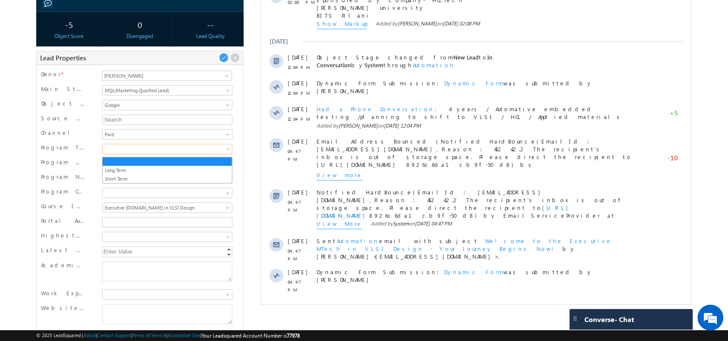
click at [193, 149] on span at bounding box center [166, 149] width 126 height 8
click at [186, 170] on link "Long Term" at bounding box center [168, 171] width 130 height 8
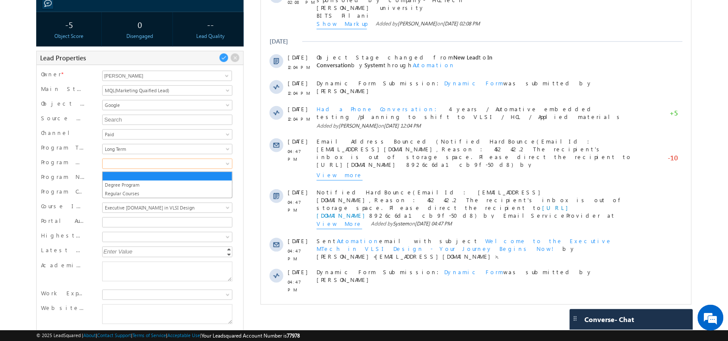
click at [165, 166] on span at bounding box center [166, 164] width 126 height 8
click at [167, 187] on link "Degree Program" at bounding box center [168, 185] width 130 height 8
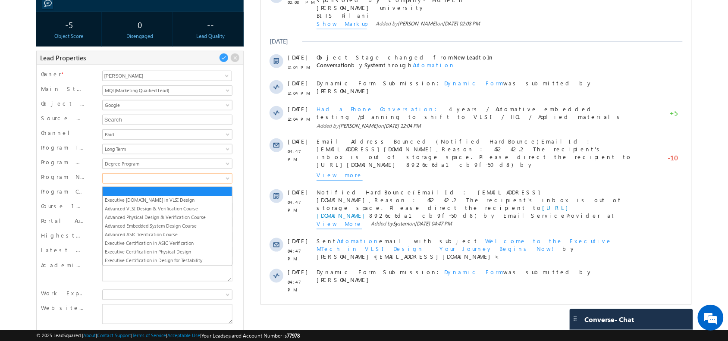
click at [155, 182] on span at bounding box center [166, 179] width 126 height 8
click at [157, 196] on link "Executive [DOMAIN_NAME] in VLSI Design" at bounding box center [168, 200] width 130 height 8
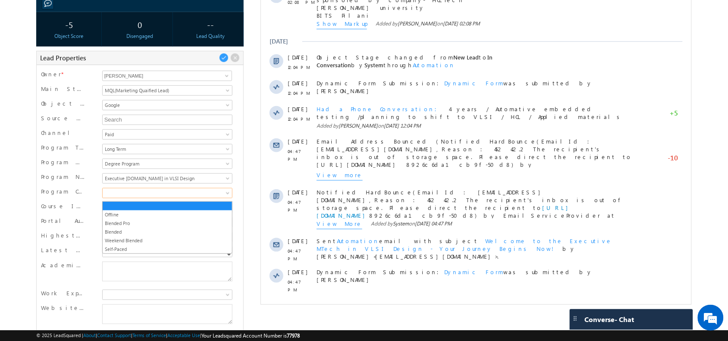
click at [201, 195] on span at bounding box center [166, 193] width 126 height 8
click at [247, 188] on div "Email to this object has bounced, no further emails will be sent Rafi Shaikh In…" at bounding box center [363, 155] width 655 height 506
click at [225, 57] on span at bounding box center [223, 57] width 9 height 9
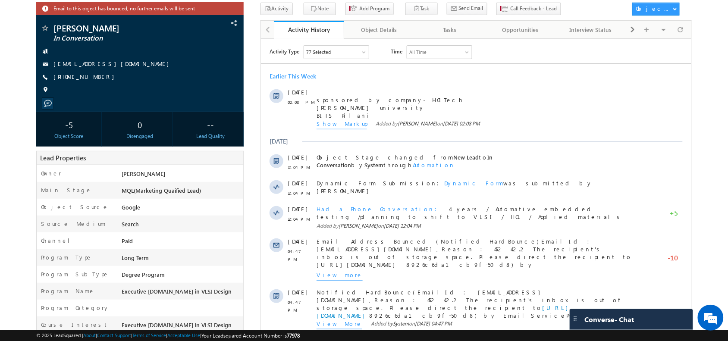
click at [223, 153] on div "Lead Properties" at bounding box center [139, 158] width 207 height 14
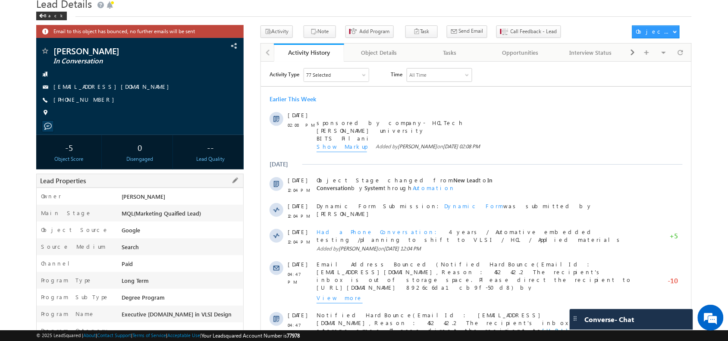
scroll to position [0, 0]
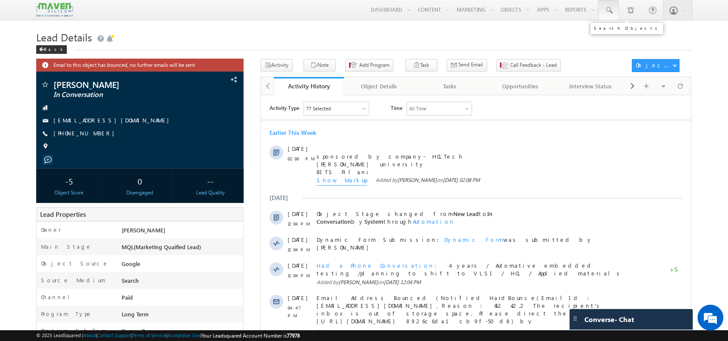
click at [611, 18] on link at bounding box center [609, 10] width 21 height 20
click at [654, 33] on input "text" at bounding box center [661, 33] width 117 height 10
paste input "melvinjoo25@gmail.com"
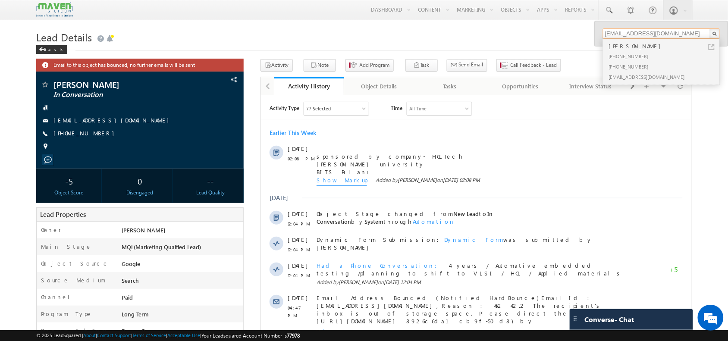
type input "melvinjoo25@gmail.com"
click at [620, 50] on div "Melvin Joel" at bounding box center [665, 45] width 116 height 9
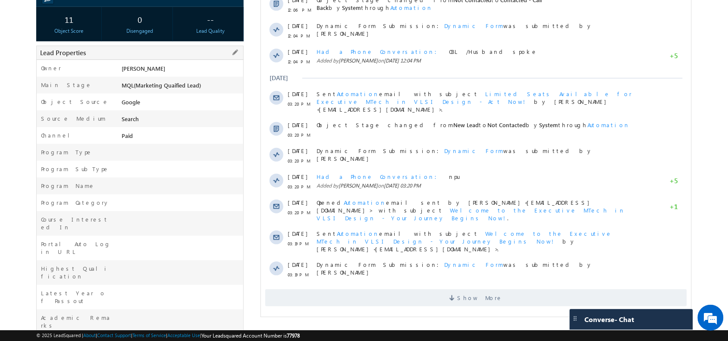
scroll to position [142, 0]
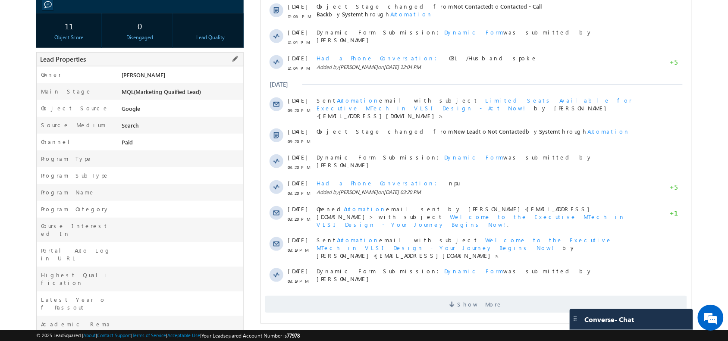
click at [236, 59] on span at bounding box center [234, 58] width 9 height 9
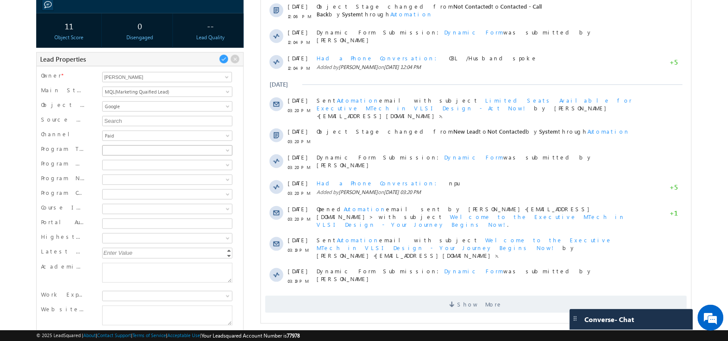
click at [186, 153] on span at bounding box center [166, 151] width 126 height 8
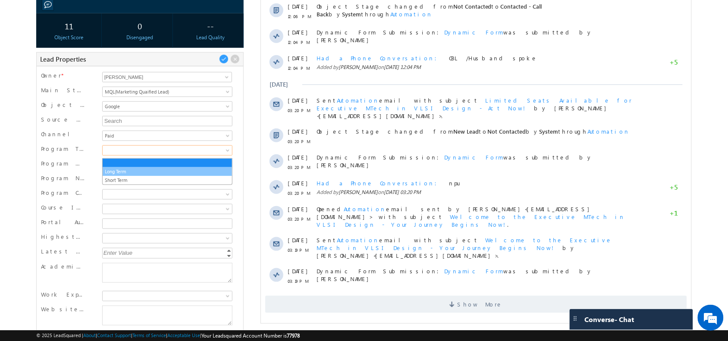
click at [180, 168] on link "Long Term" at bounding box center [168, 172] width 130 height 8
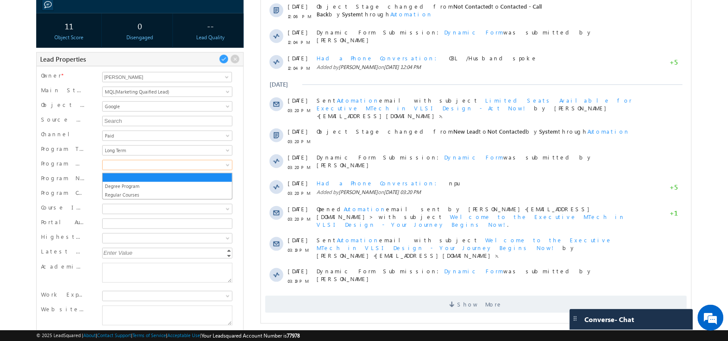
click at [180, 168] on span at bounding box center [166, 165] width 126 height 8
click at [173, 184] on link "Degree Program" at bounding box center [168, 186] width 130 height 8
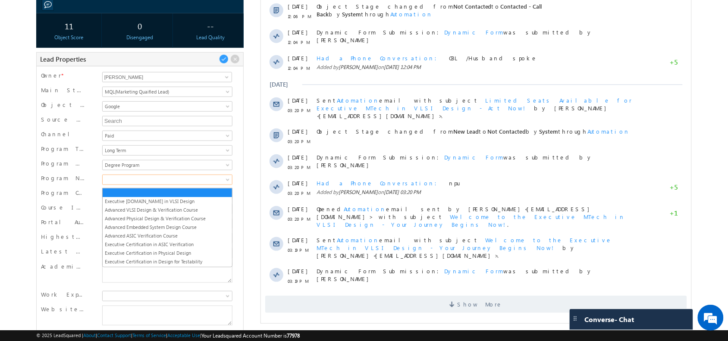
scroll to position [0, 0]
click at [173, 184] on span at bounding box center [166, 180] width 126 height 8
click at [165, 197] on li "Executive [DOMAIN_NAME] in VLSI Design" at bounding box center [168, 201] width 130 height 9
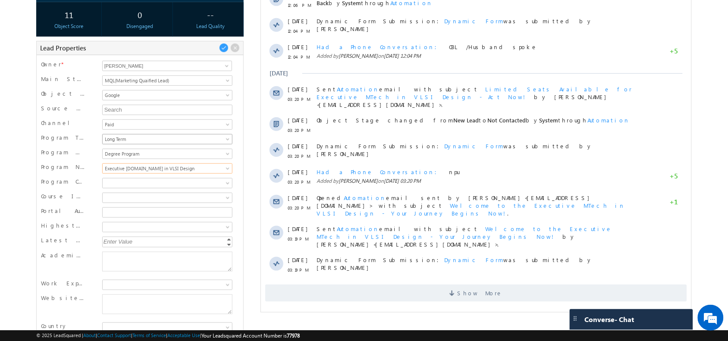
scroll to position [154, 0]
click at [223, 44] on span at bounding box center [223, 47] width 9 height 9
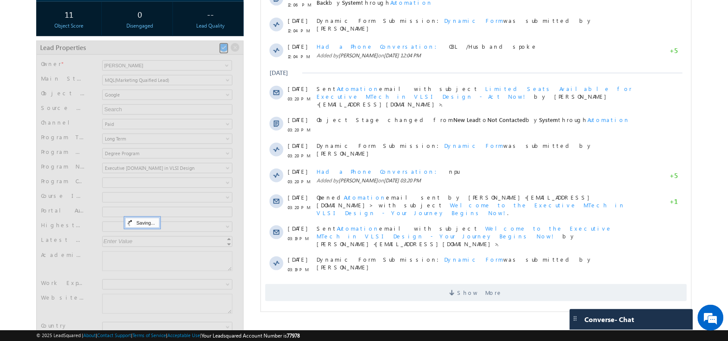
scroll to position [44, 0]
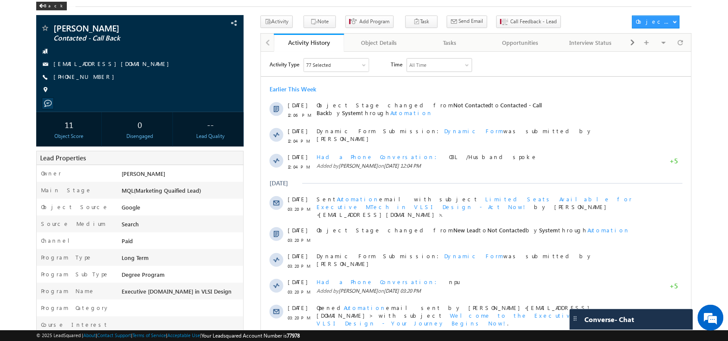
click at [220, 158] on div "Lead Properties" at bounding box center [139, 158] width 207 height 14
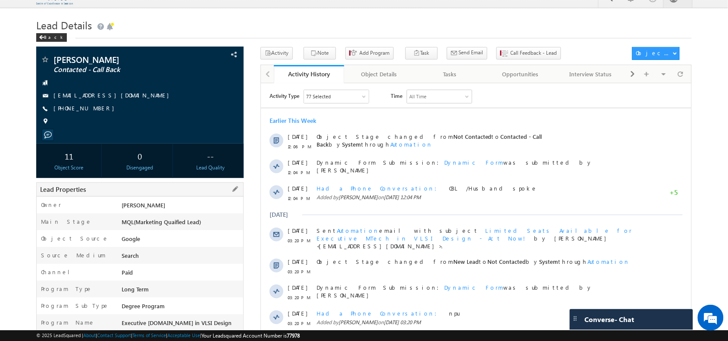
scroll to position [0, 0]
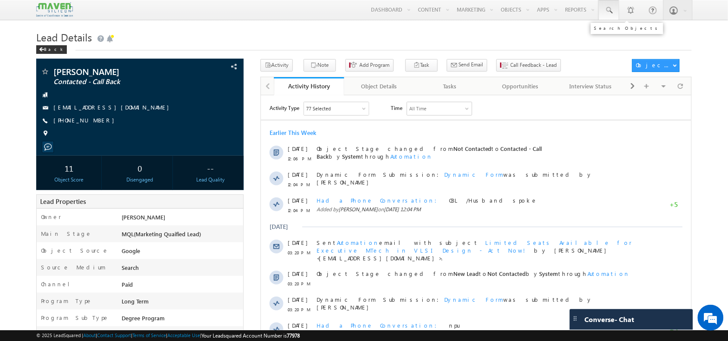
click at [618, 8] on link at bounding box center [609, 10] width 21 height 20
paste input "amitsinha3906@gmail.com"
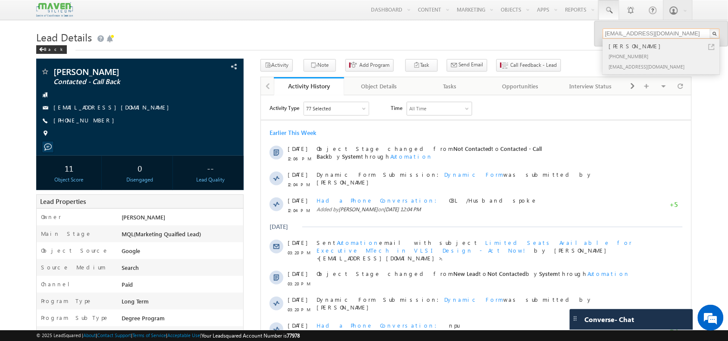
type input "amitsinha3906@gmail.com"
click at [645, 52] on div "+91-8422605042" at bounding box center [665, 56] width 116 height 10
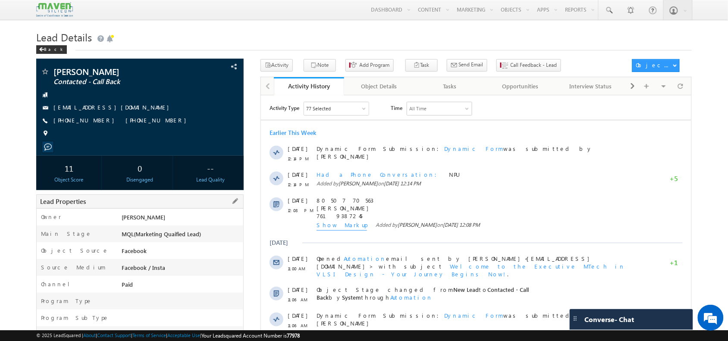
scroll to position [42, 0]
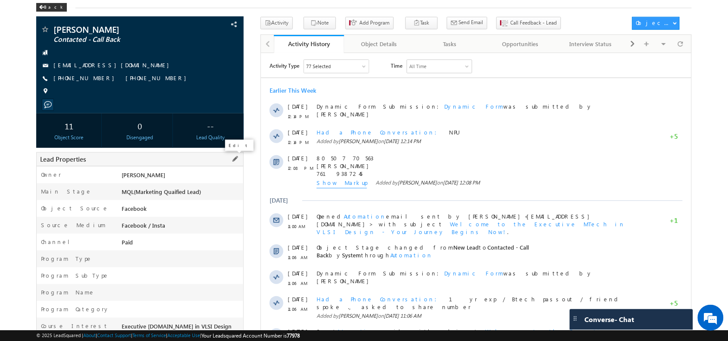
click at [233, 160] on span at bounding box center [234, 158] width 9 height 9
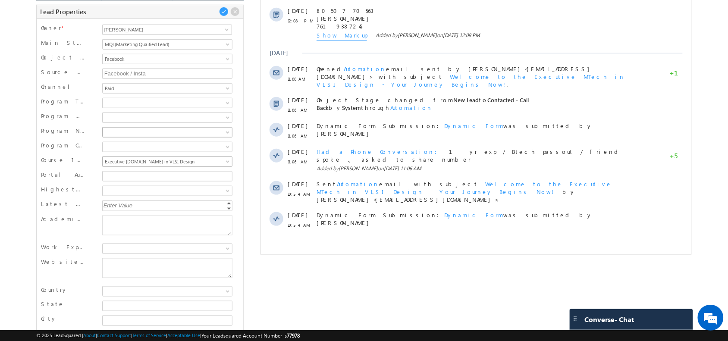
scroll to position [0, 0]
click at [164, 101] on link at bounding box center [167, 103] width 131 height 10
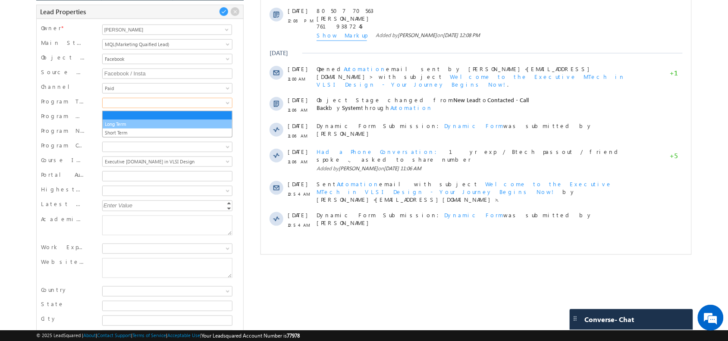
click at [162, 122] on link "Long Term" at bounding box center [168, 124] width 130 height 8
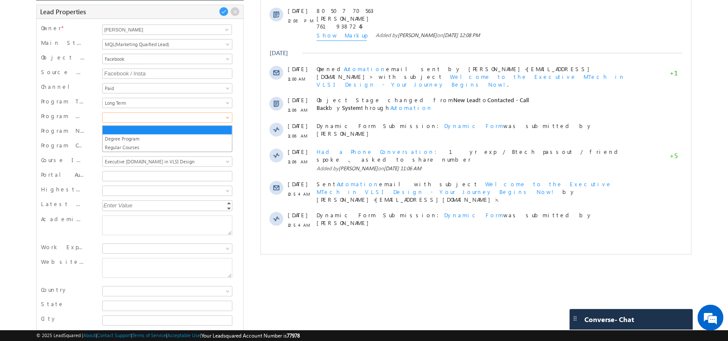
click at [162, 122] on span at bounding box center [166, 118] width 126 height 8
click at [162, 136] on link "Degree Program" at bounding box center [168, 139] width 130 height 8
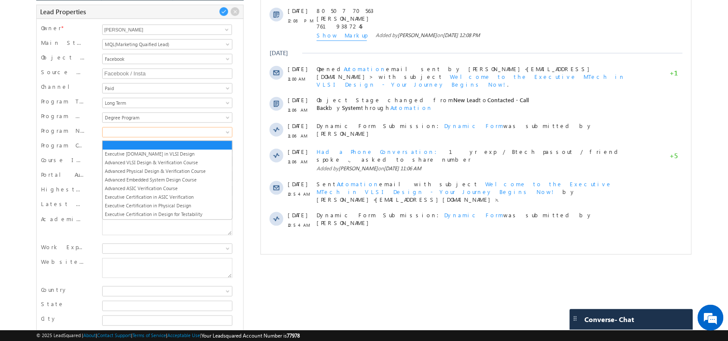
click at [162, 136] on span at bounding box center [166, 133] width 126 height 8
click at [161, 149] on link at bounding box center [168, 146] width 130 height 8
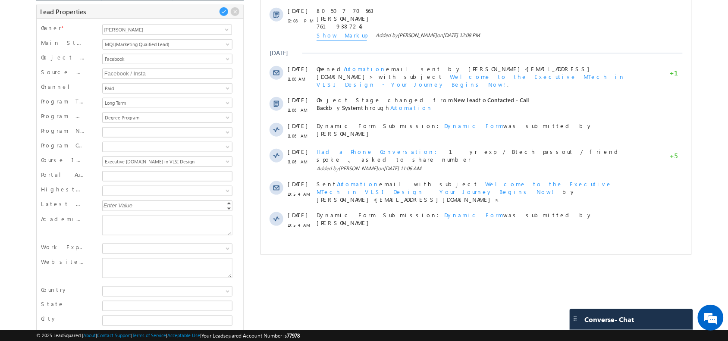
click at [146, 128] on div "Program Name Executive M.Tech in VLSI Design Advanced VLSI Design & Verificatio…" at bounding box center [140, 133] width 198 height 15
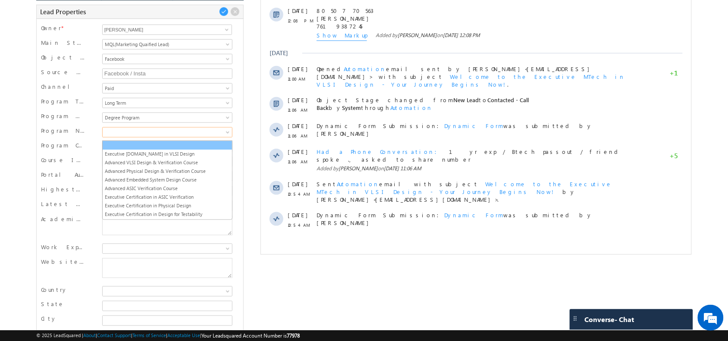
drag, startPoint x: 146, startPoint y: 132, endPoint x: 145, endPoint y: 147, distance: 14.7
click at [145, 147] on body "Menu Shubham lsq6@ maven -sili con.c om" at bounding box center [364, 86] width 728 height 552
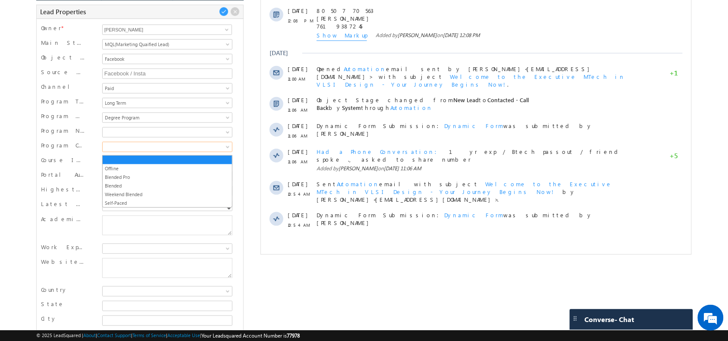
click at [145, 147] on span at bounding box center [166, 147] width 126 height 8
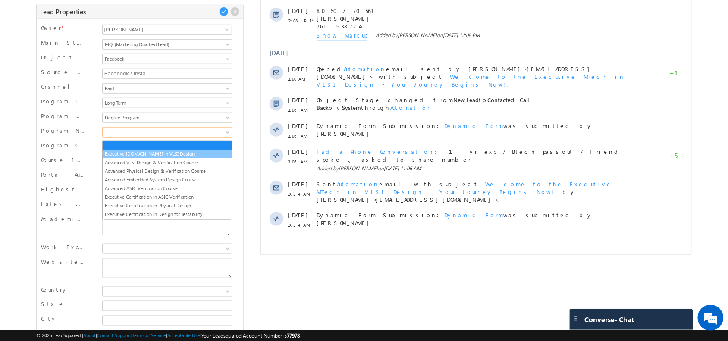
drag, startPoint x: 135, startPoint y: 137, endPoint x: 140, endPoint y: 152, distance: 16.5
click at [140, 152] on body "Menu Shubham lsq6@ maven -sili con.c om" at bounding box center [364, 86] width 728 height 552
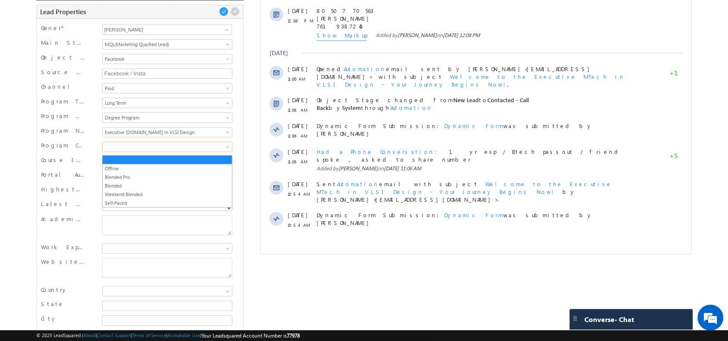
click at [140, 151] on span at bounding box center [166, 147] width 126 height 8
click at [3, 154] on body "Menu Shubham lsq6@ maven -sili con.c om" at bounding box center [364, 86] width 728 height 552
click at [227, 7] on span at bounding box center [223, 11] width 9 height 9
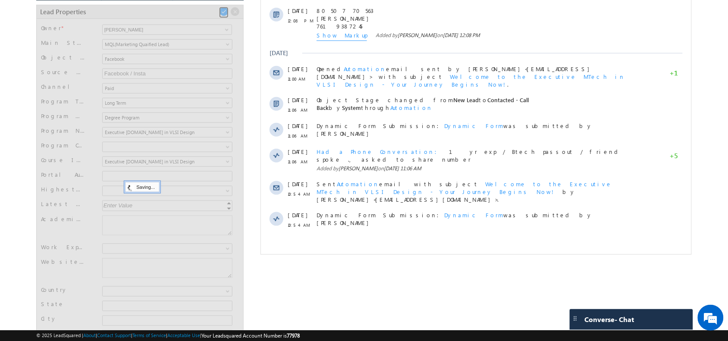
scroll to position [44, 0]
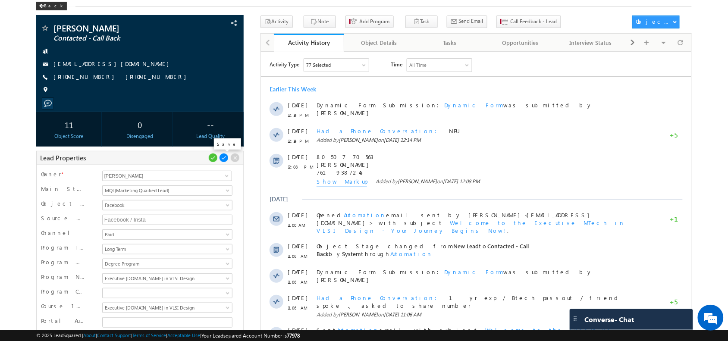
click at [221, 162] on span at bounding box center [223, 157] width 9 height 9
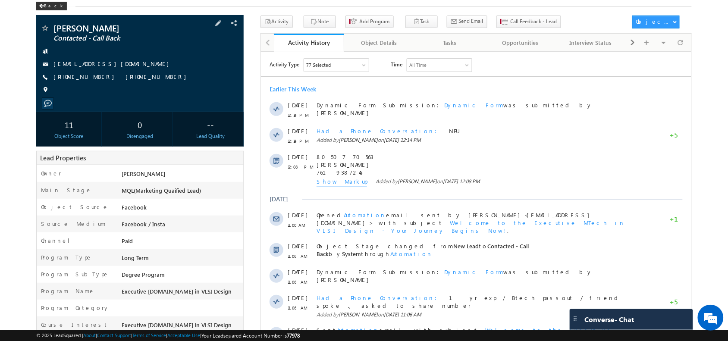
scroll to position [0, 0]
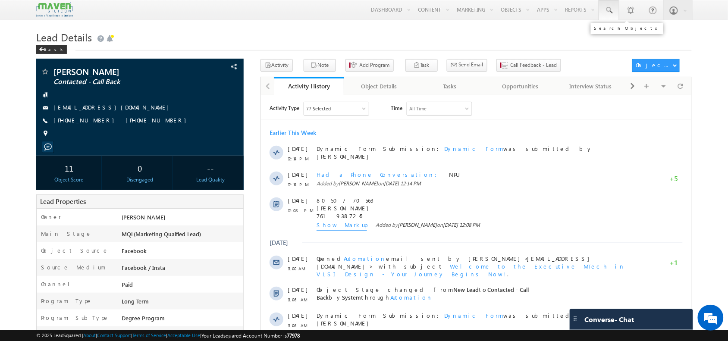
click at [611, 9] on span at bounding box center [609, 10] width 9 height 9
paste input "[DOMAIN_NAME][EMAIL_ADDRESS][DOMAIN_NAME]"
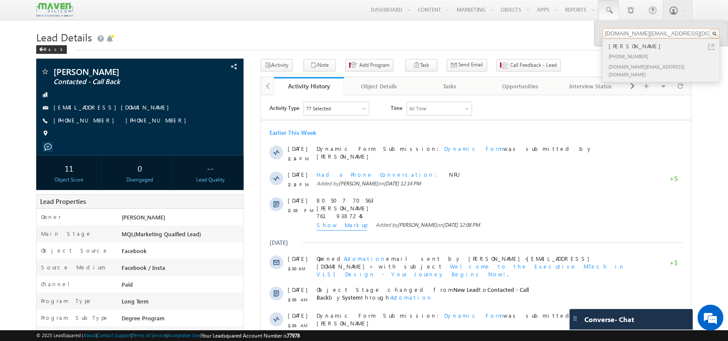
type input "[DOMAIN_NAME][EMAIL_ADDRESS][DOMAIN_NAME]"
click at [623, 54] on div "+91-9757096899" at bounding box center [665, 56] width 116 height 10
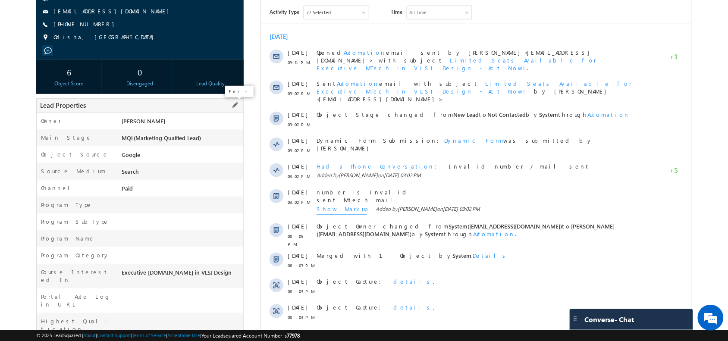
click at [233, 108] on span at bounding box center [234, 105] width 9 height 9
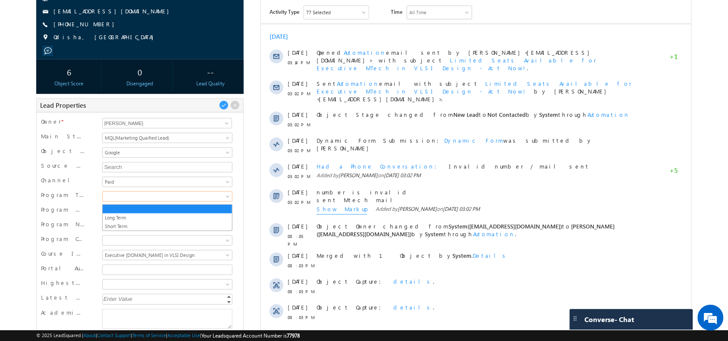
click at [160, 199] on span at bounding box center [166, 197] width 126 height 8
click at [151, 216] on link "Long Term" at bounding box center [168, 218] width 130 height 8
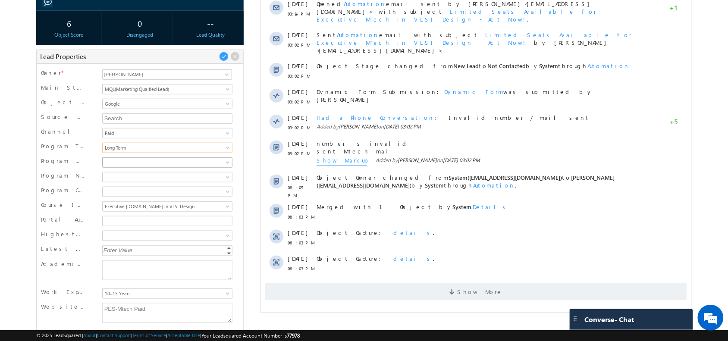
scroll to position [145, 0]
click at [160, 163] on span at bounding box center [166, 162] width 126 height 8
click at [158, 183] on link "Degree Program" at bounding box center [168, 183] width 130 height 8
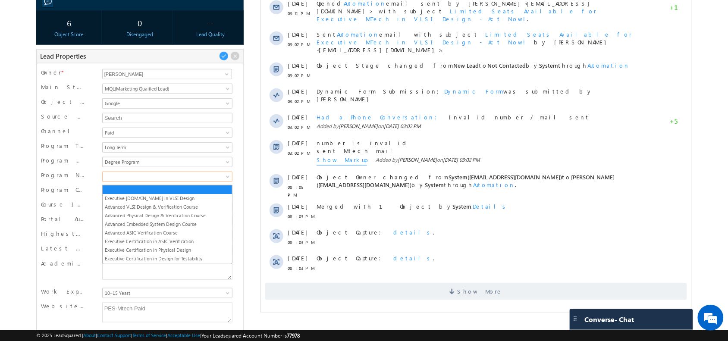
click at [145, 181] on span at bounding box center [166, 177] width 126 height 8
click at [145, 195] on link "Executive [DOMAIN_NAME] in VLSI Design" at bounding box center [168, 199] width 130 height 8
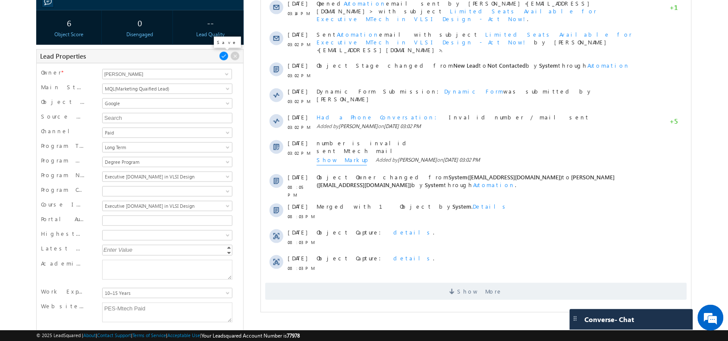
click at [224, 56] on span at bounding box center [223, 55] width 9 height 9
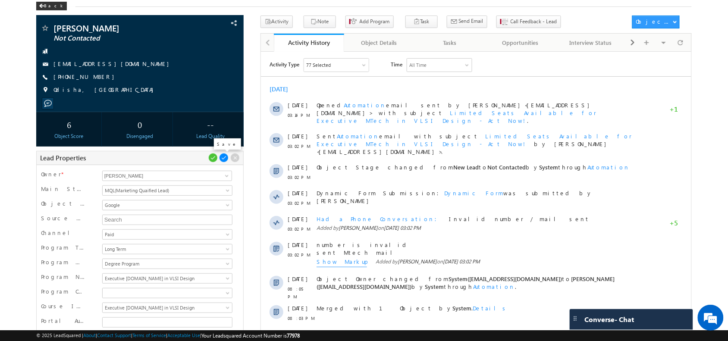
click at [225, 154] on span at bounding box center [223, 157] width 9 height 9
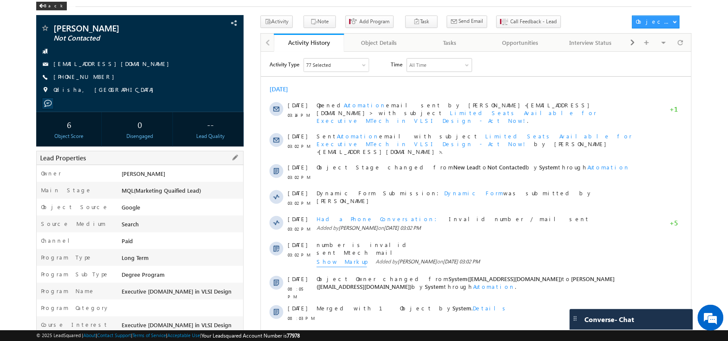
scroll to position [0, 0]
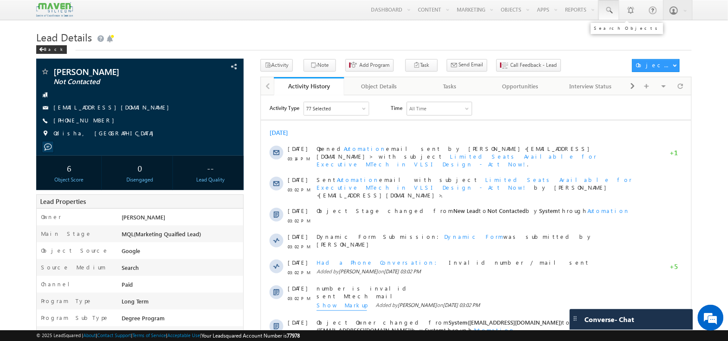
click at [605, 6] on span at bounding box center [609, 10] width 9 height 9
paste input "[EMAIL_ADDRESS][DOMAIN_NAME]"
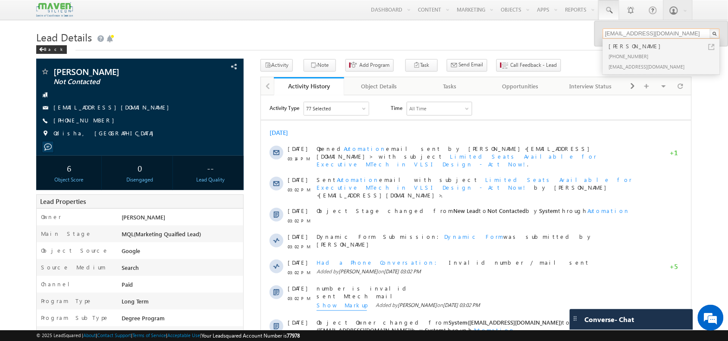
type input "[EMAIL_ADDRESS][DOMAIN_NAME]"
click at [629, 54] on div "[PHONE_NUMBER]" at bounding box center [665, 56] width 116 height 10
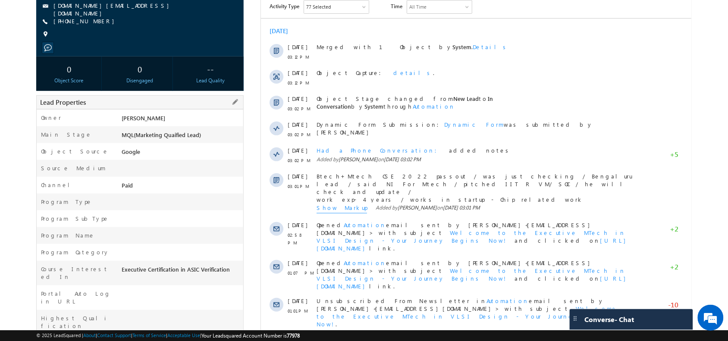
scroll to position [103, 0]
click at [233, 98] on span at bounding box center [234, 101] width 9 height 9
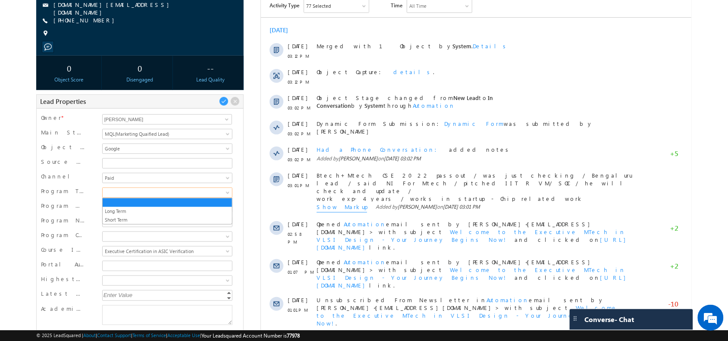
click at [164, 193] on span at bounding box center [166, 193] width 126 height 8
click at [139, 214] on link "Long Term" at bounding box center [168, 212] width 130 height 8
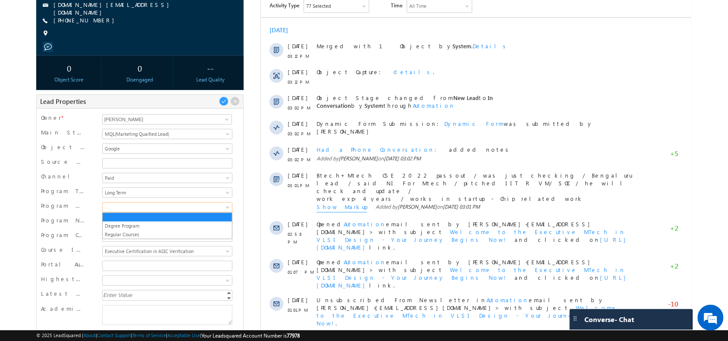
click at [160, 205] on span at bounding box center [166, 208] width 126 height 8
click at [149, 225] on link "Degree Program" at bounding box center [168, 226] width 130 height 8
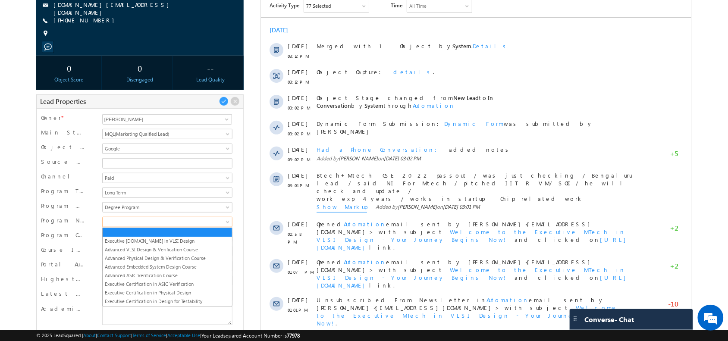
click at [146, 223] on span at bounding box center [166, 222] width 126 height 8
click at [146, 241] on link "Executive [DOMAIN_NAME] in VLSI Design" at bounding box center [168, 241] width 130 height 8
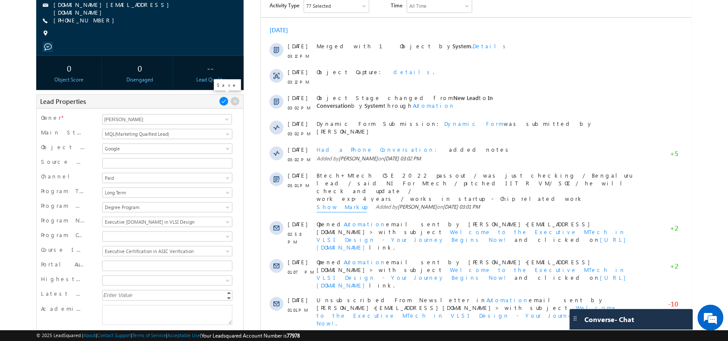
click at [226, 102] on span at bounding box center [223, 101] width 9 height 9
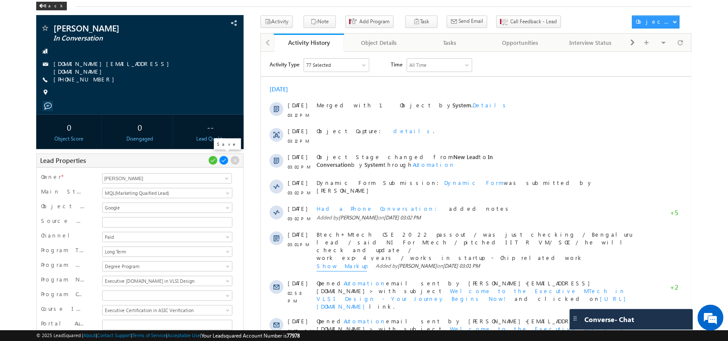
click at [222, 156] on span at bounding box center [223, 160] width 9 height 9
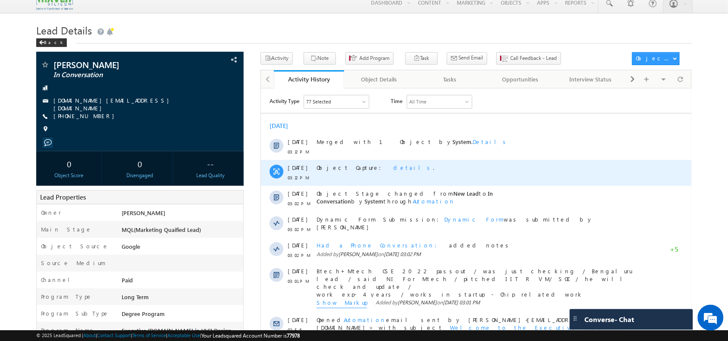
scroll to position [6, 0]
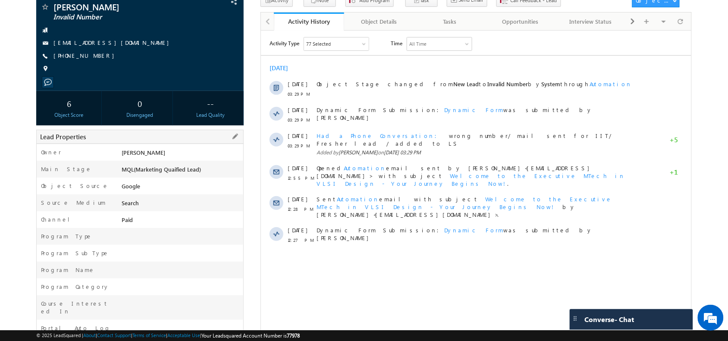
scroll to position [67, 0]
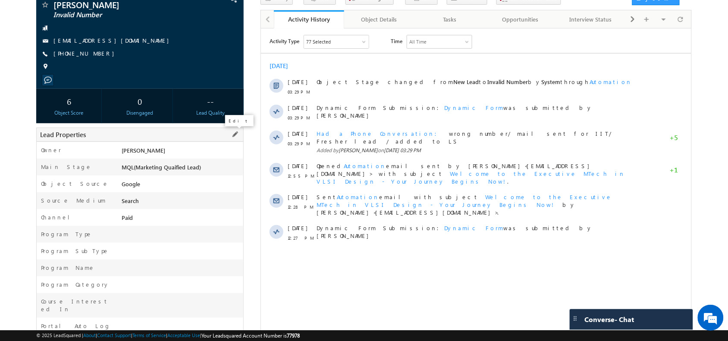
click at [235, 133] on span at bounding box center [234, 134] width 9 height 9
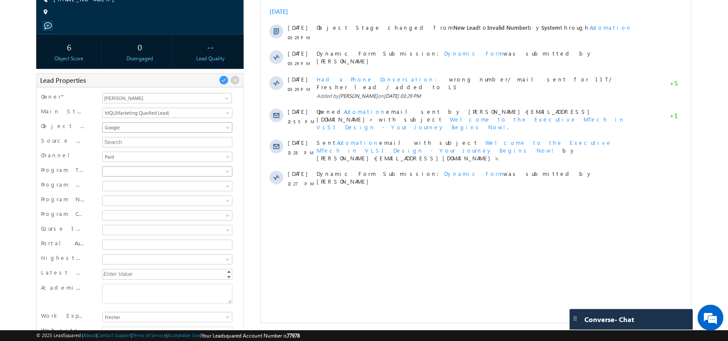
scroll to position [122, 0]
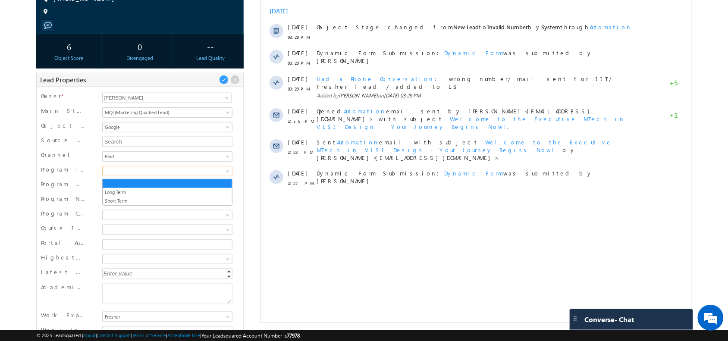
click at [163, 175] on span at bounding box center [166, 171] width 126 height 8
click at [154, 191] on link "Long Term" at bounding box center [168, 193] width 130 height 8
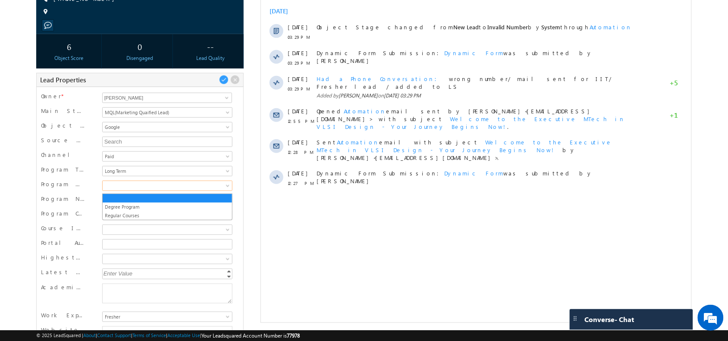
click at [150, 190] on span at bounding box center [166, 186] width 126 height 8
click at [147, 206] on link "Degree Program" at bounding box center [168, 207] width 130 height 8
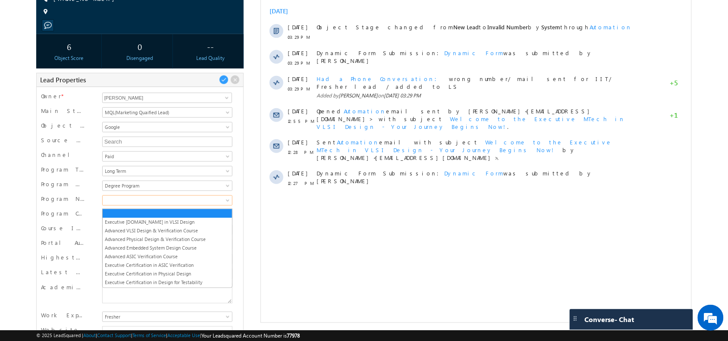
click at [147, 204] on span at bounding box center [166, 201] width 126 height 8
click at [145, 220] on link "Executive [DOMAIN_NAME] in VLSI Design" at bounding box center [168, 222] width 130 height 8
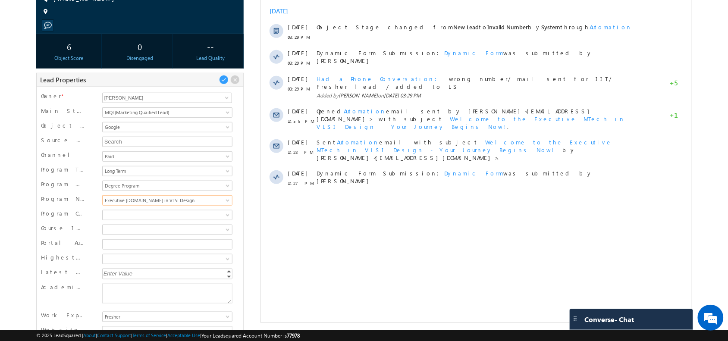
scroll to position [0, 0]
click at [221, 80] on span at bounding box center [223, 79] width 9 height 9
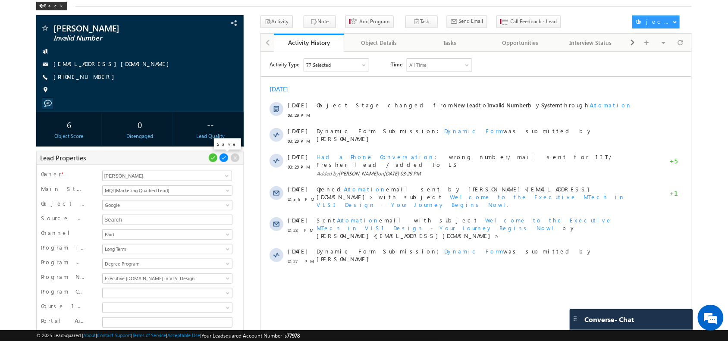
click at [222, 159] on span at bounding box center [223, 157] width 9 height 9
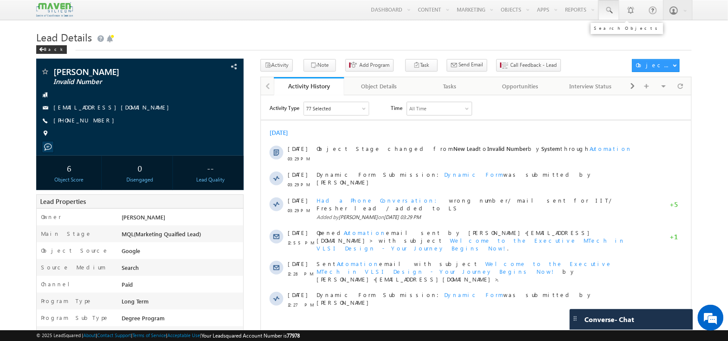
click at [610, 14] on span at bounding box center [609, 10] width 9 height 9
paste input "[EMAIL_ADDRESS][DOMAIN_NAME]"
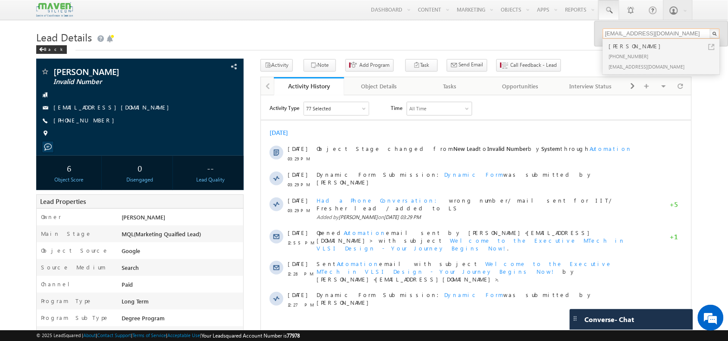
type input "[EMAIL_ADDRESS][DOMAIN_NAME]"
click at [629, 55] on div "[PHONE_NUMBER]" at bounding box center [665, 56] width 116 height 10
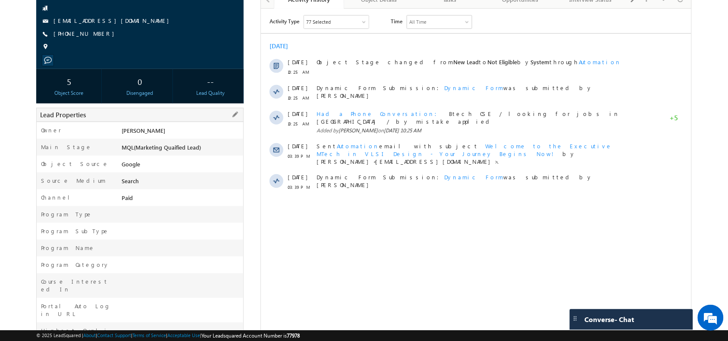
scroll to position [91, 0]
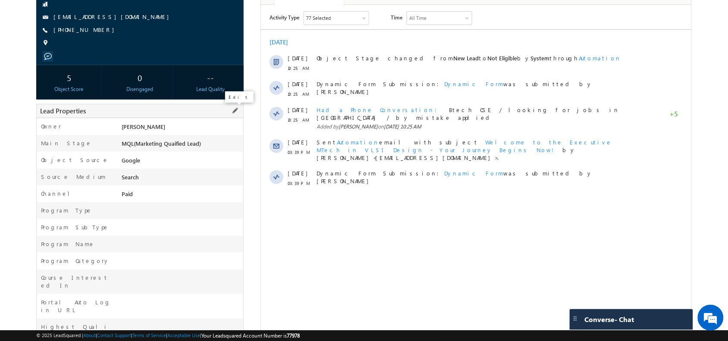
click at [233, 113] on span at bounding box center [234, 110] width 9 height 9
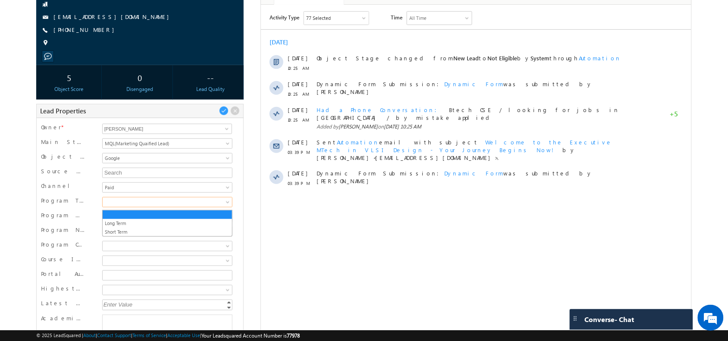
click at [128, 204] on span at bounding box center [166, 202] width 126 height 8
click at [128, 223] on link "Long Term" at bounding box center [168, 224] width 130 height 8
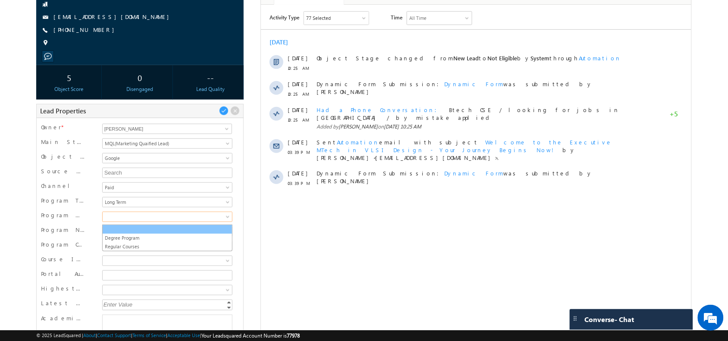
drag, startPoint x: 124, startPoint y: 219, endPoint x: 125, endPoint y: 234, distance: 15.1
click at [125, 234] on body "Menu [GEOGRAPHIC_DATA] lsq6@ maven -sili con.c om" at bounding box center [364, 185] width 728 height 552
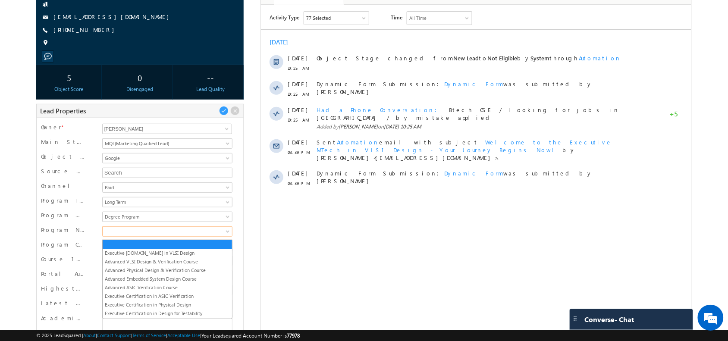
click at [125, 234] on span at bounding box center [166, 232] width 126 height 8
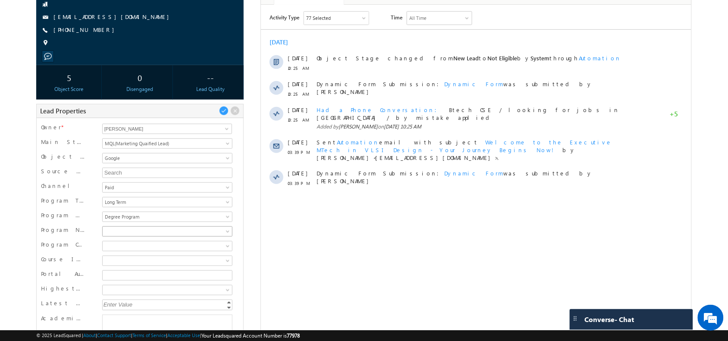
click at [125, 234] on span at bounding box center [166, 232] width 126 height 8
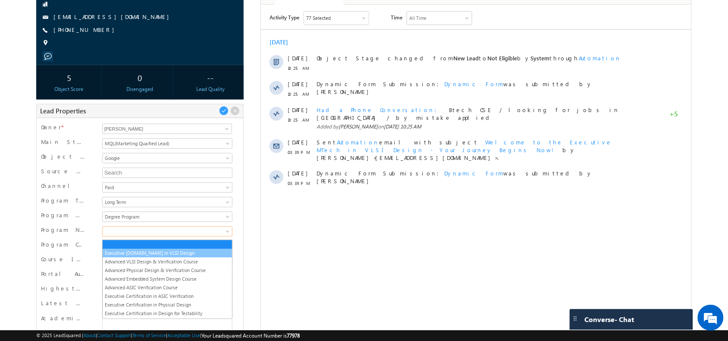
click at [124, 249] on link "Executive [DOMAIN_NAME] in VLSI Design" at bounding box center [168, 253] width 130 height 8
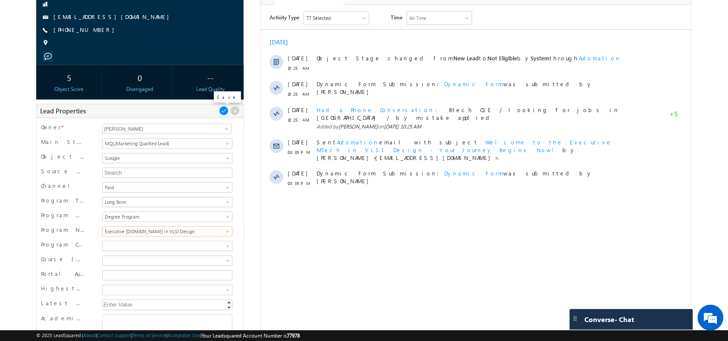
scroll to position [0, 0]
click at [223, 116] on span at bounding box center [223, 110] width 9 height 9
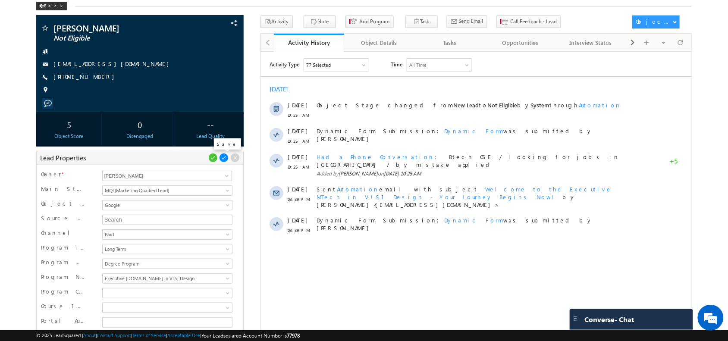
click at [223, 154] on span at bounding box center [223, 157] width 9 height 9
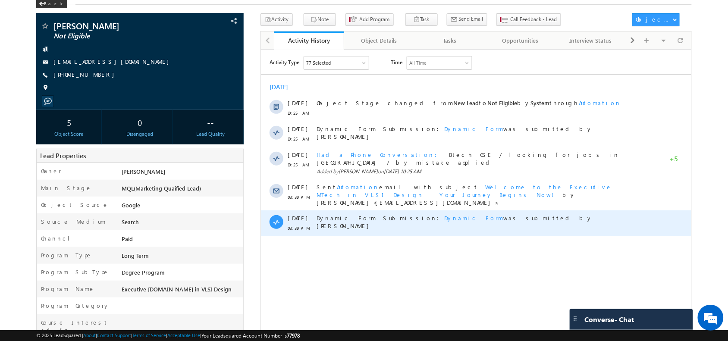
scroll to position [0, 0]
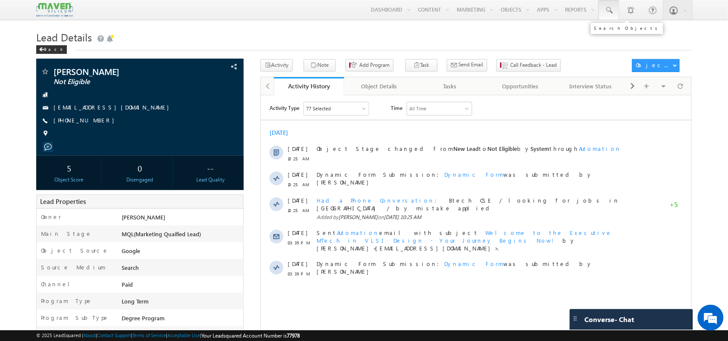
click at [615, 12] on link at bounding box center [609, 10] width 21 height 20
paste input "[EMAIL_ADDRESS][DOMAIN_NAME]"
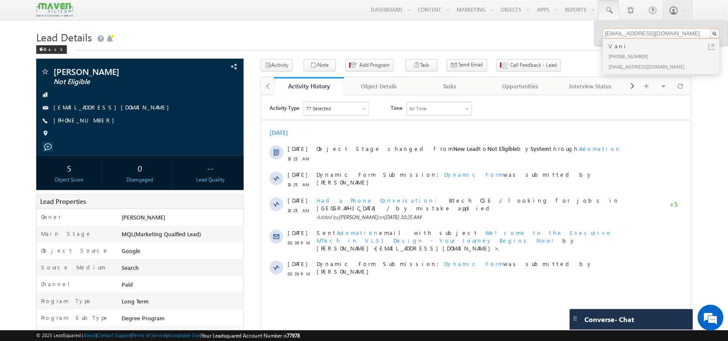
type input "[EMAIL_ADDRESS][DOMAIN_NAME]"
click at [624, 54] on div "[PHONE_NUMBER]" at bounding box center [665, 56] width 116 height 10
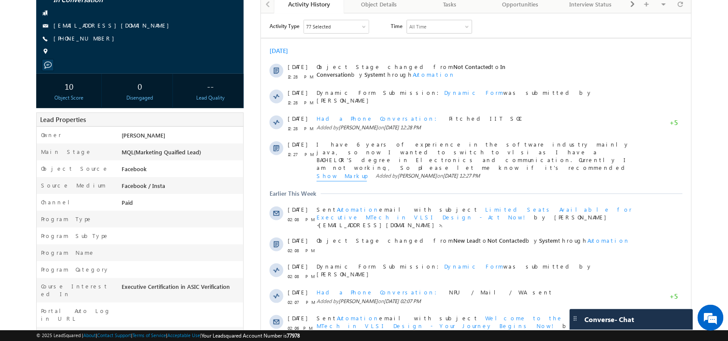
scroll to position [78, 0]
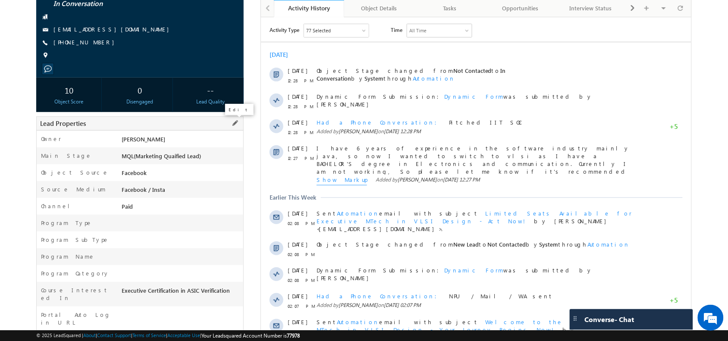
click at [232, 125] on span at bounding box center [234, 123] width 9 height 9
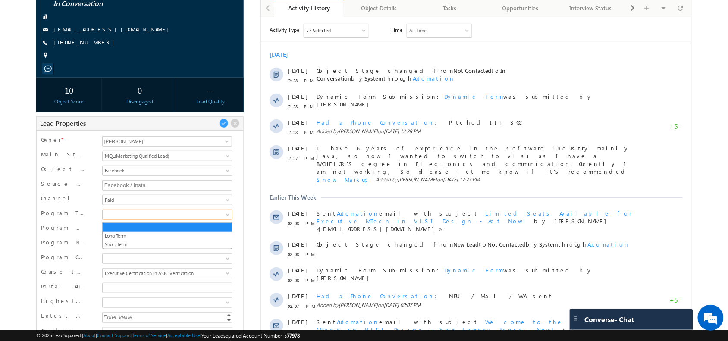
click at [149, 217] on span at bounding box center [166, 215] width 126 height 8
click at [146, 236] on link "Long Term" at bounding box center [168, 236] width 130 height 8
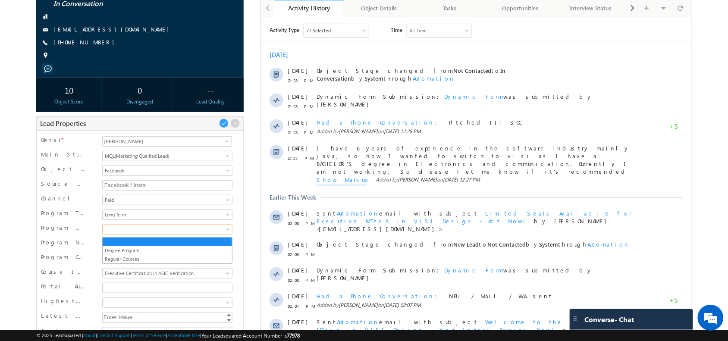
click at [157, 230] on span at bounding box center [166, 230] width 126 height 8
click at [144, 251] on link "Degree Program" at bounding box center [168, 251] width 130 height 8
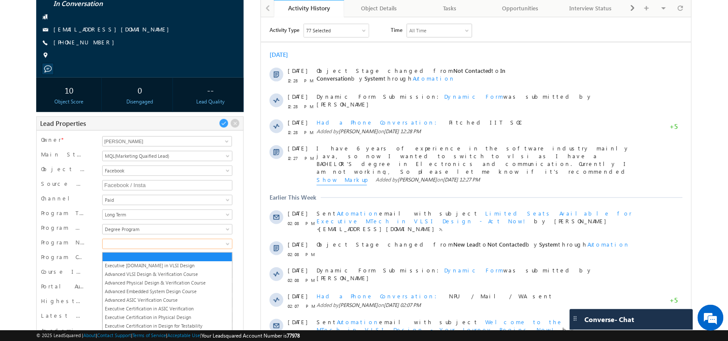
click at [161, 242] on span at bounding box center [166, 244] width 126 height 8
click at [151, 262] on link "Executive [DOMAIN_NAME] in VLSI Design" at bounding box center [168, 266] width 130 height 8
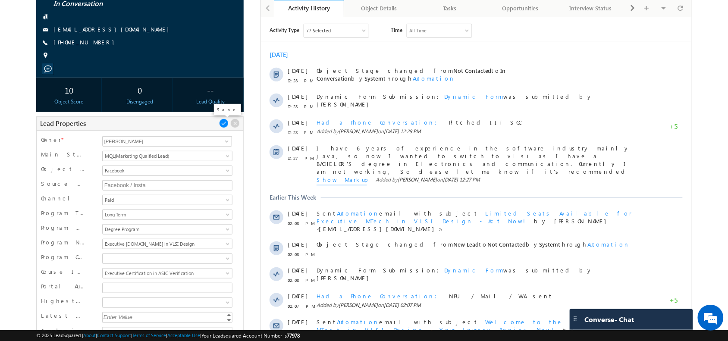
click at [221, 128] on span at bounding box center [223, 123] width 9 height 9
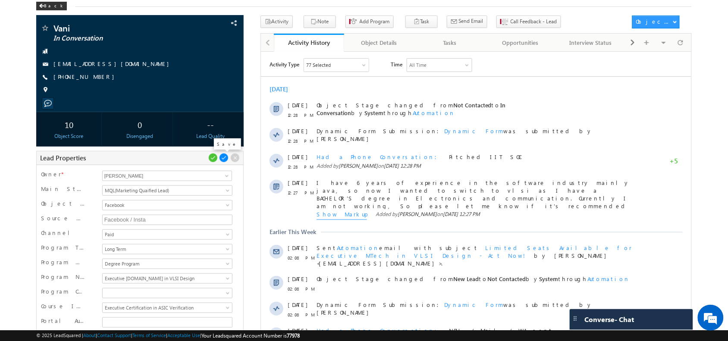
click at [222, 160] on span at bounding box center [223, 157] width 9 height 9
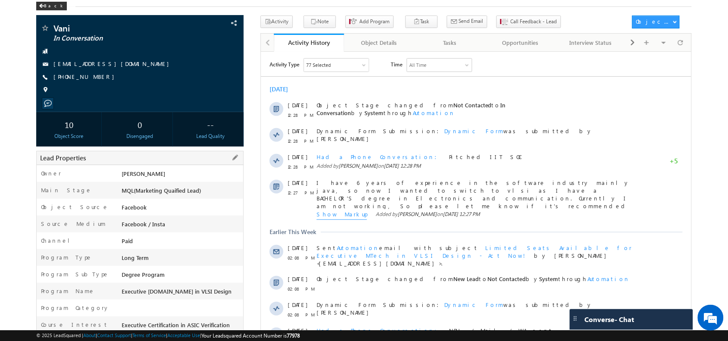
scroll to position [0, 0]
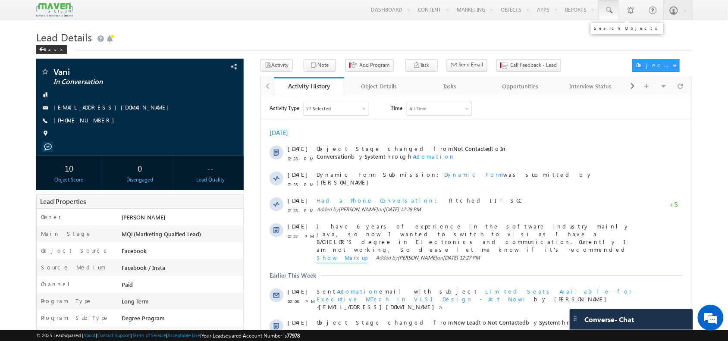
click at [609, 7] on span at bounding box center [609, 10] width 9 height 9
paste input "[EMAIL_ADDRESS][DOMAIN_NAME]"
type input "[EMAIL_ADDRESS][DOMAIN_NAME]"
click at [624, 51] on div "No results found." at bounding box center [665, 46] width 116 height 11
click at [609, 9] on span at bounding box center [609, 10] width 9 height 9
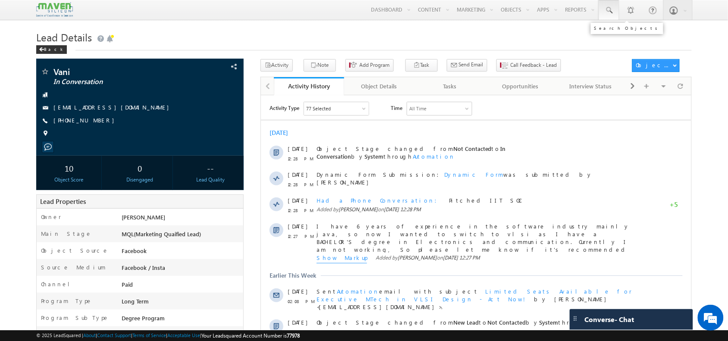
click at [607, 8] on span at bounding box center [609, 10] width 9 height 9
paste input "[EMAIL_ADDRESS][DOMAIN_NAME]"
type input "[EMAIL_ADDRESS][DOMAIN_NAME]"
click at [607, 16] on link at bounding box center [609, 10] width 21 height 20
click at [615, 9] on link at bounding box center [609, 10] width 21 height 20
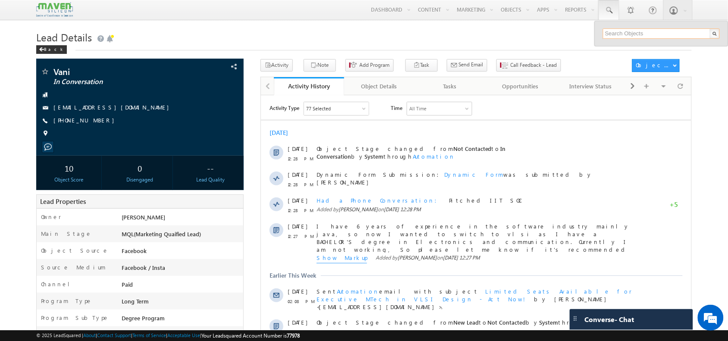
paste input "8374661611"
type input "8374661611"
click at [460, 29] on h1 "Lead Details" at bounding box center [363, 36] width 655 height 17
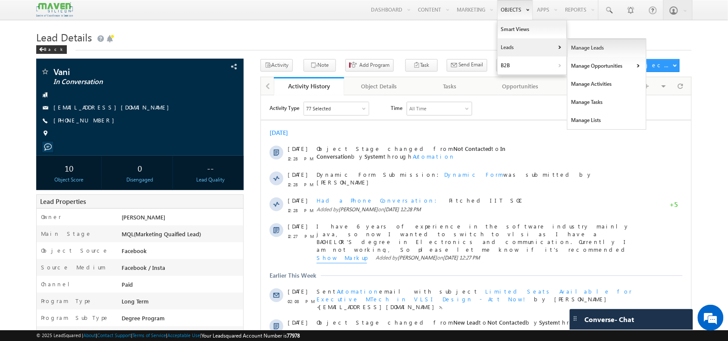
click at [581, 52] on link "Manage Leads" at bounding box center [607, 48] width 79 height 18
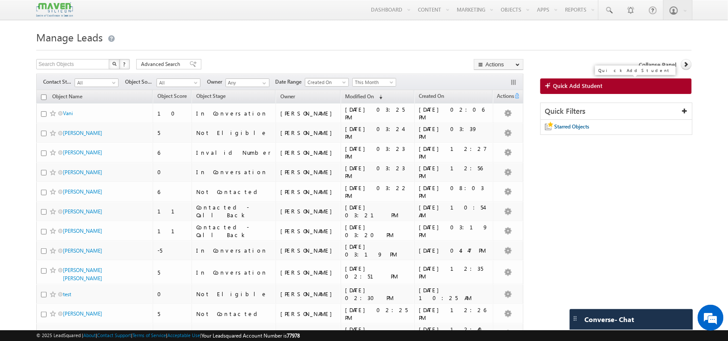
click at [581, 92] on link "Quick Add Student" at bounding box center [616, 87] width 151 height 16
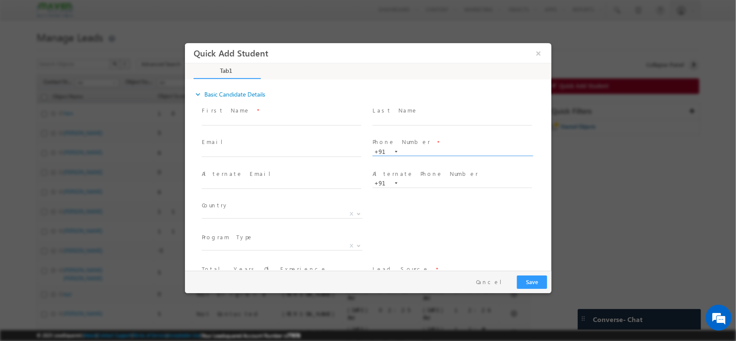
click at [417, 149] on input "text" at bounding box center [452, 152] width 160 height 9
paste input "8374661611"
type input "8374661611"
click at [255, 116] on input "text" at bounding box center [281, 120] width 160 height 9
type input "Ramprasad"
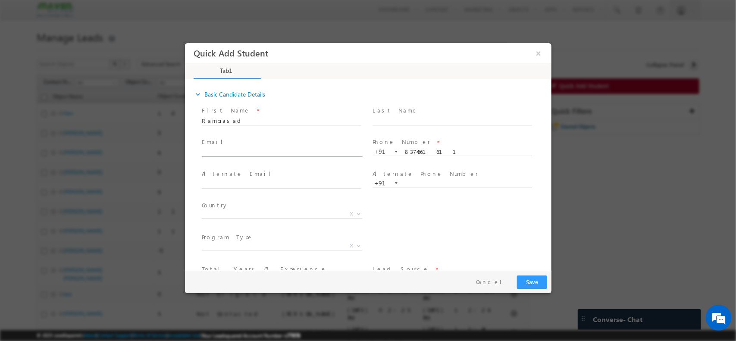
click at [280, 151] on input "text" at bounding box center [281, 152] width 160 height 9
paste input "[EMAIL_ADDRESS][DOMAIN_NAME]"
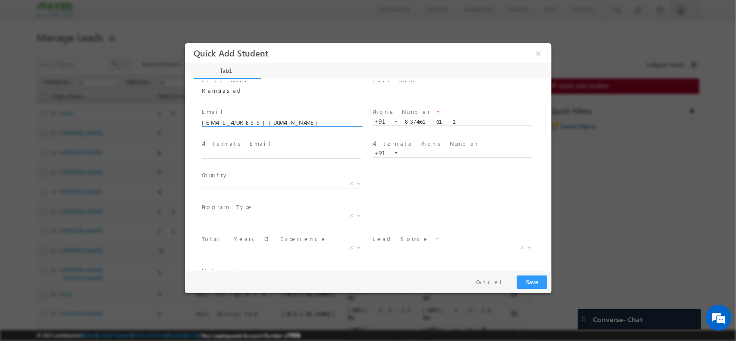
scroll to position [60, 0]
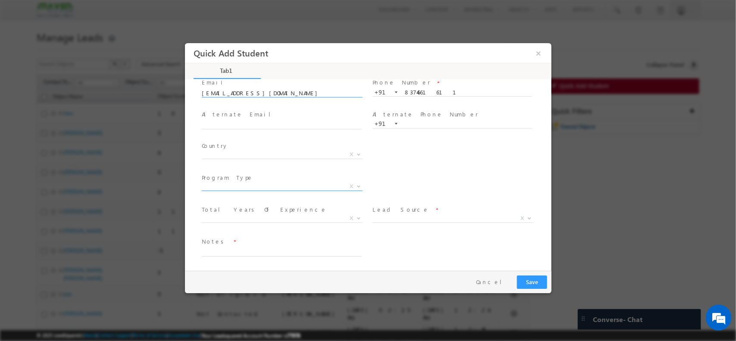
type input "[EMAIL_ADDRESS][DOMAIN_NAME]"
click at [272, 190] on span "X" at bounding box center [281, 188] width 161 height 9
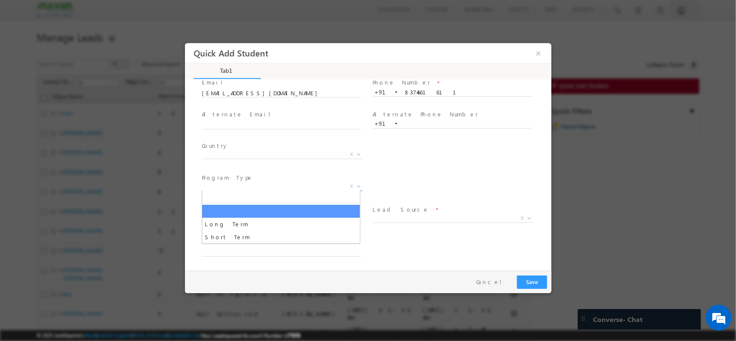
click at [261, 186] on span "X" at bounding box center [281, 186] width 161 height 9
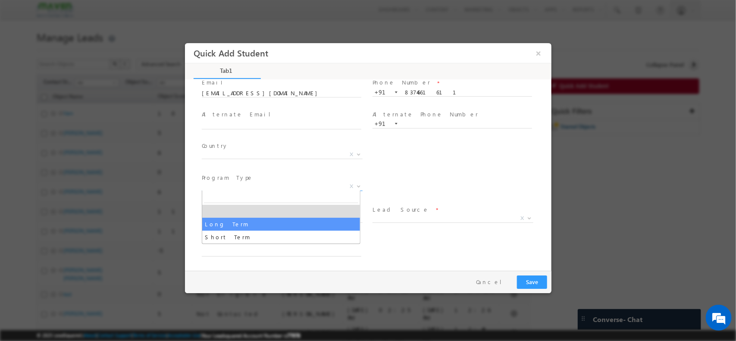
select select "Long Term"
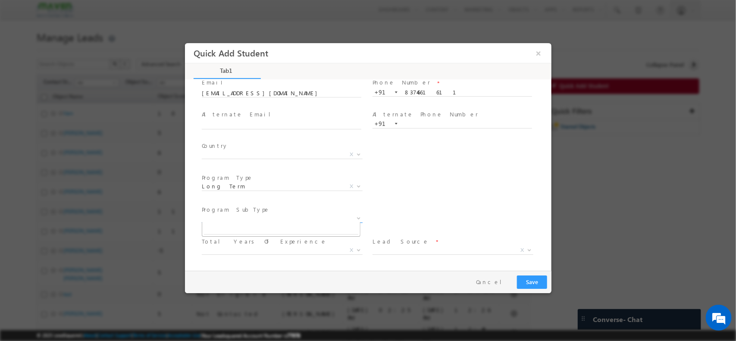
click at [287, 214] on span "X" at bounding box center [281, 218] width 161 height 9
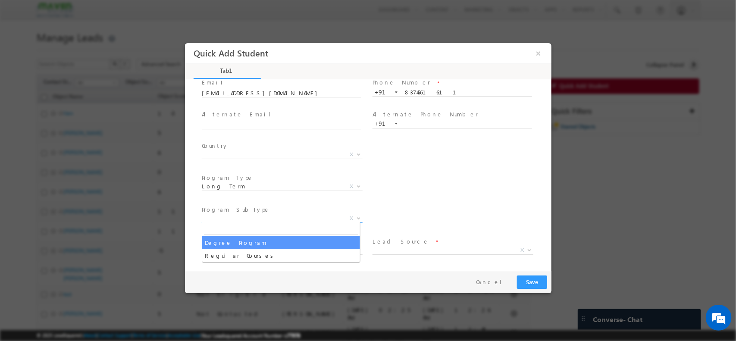
select select "Degree Program"
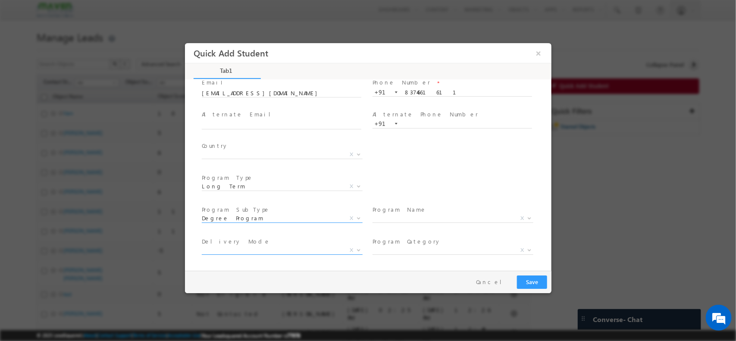
scroll to position [123, 0]
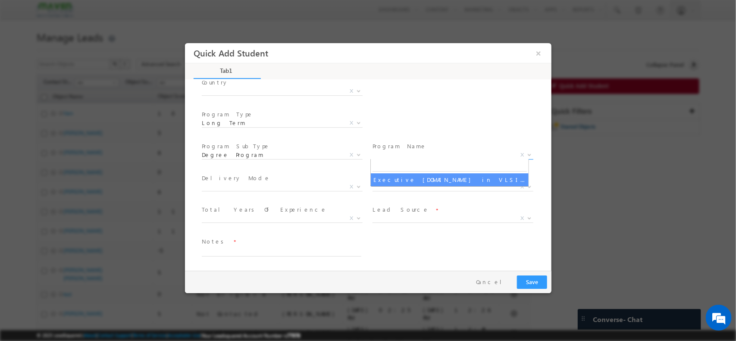
click at [406, 153] on span "X" at bounding box center [452, 155] width 161 height 9
select select "Executive [DOMAIN_NAME] in VLSI Design"
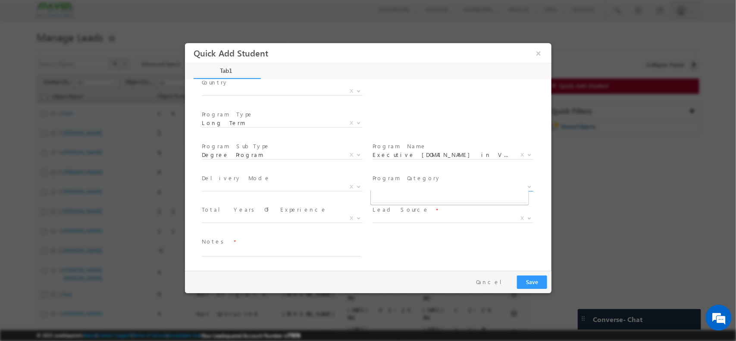
click at [396, 185] on span "X" at bounding box center [452, 186] width 161 height 9
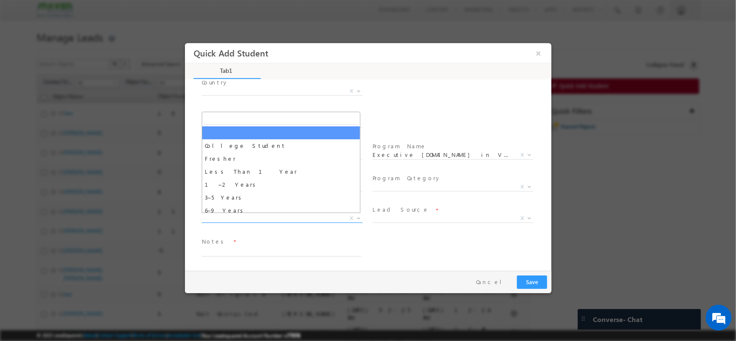
click at [280, 217] on span "X" at bounding box center [281, 218] width 161 height 9
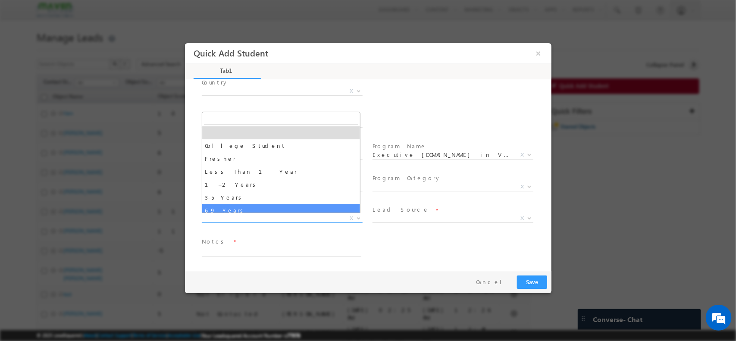
select select "6–9 Years"
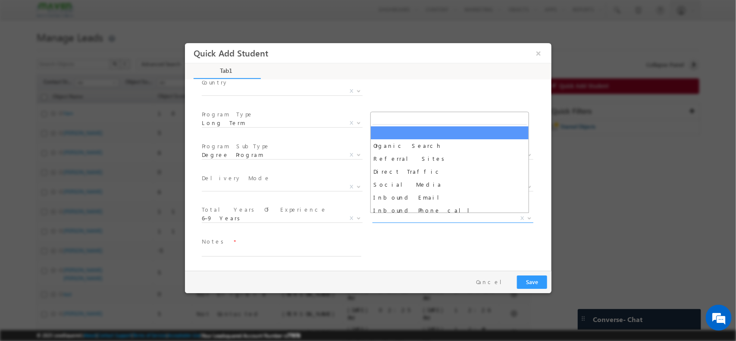
click at [415, 215] on span "X" at bounding box center [452, 218] width 161 height 9
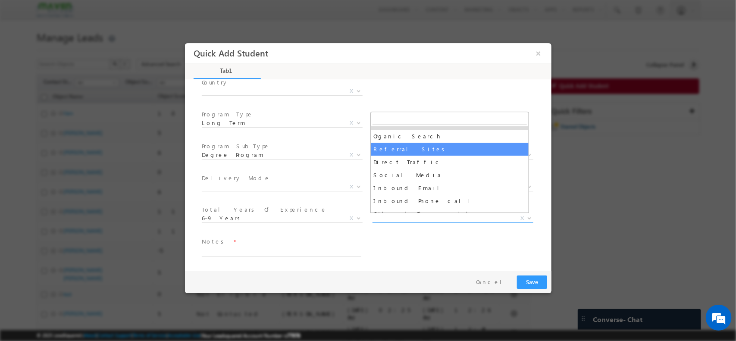
scroll to position [7, 0]
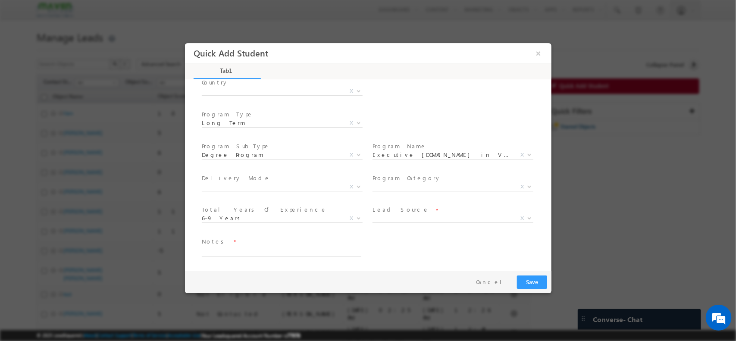
click at [422, 94] on div "Country * Afghanistan Albania Algeria Andorra Angola Antigua and Barbuda Argent…" at bounding box center [376, 92] width 352 height 32
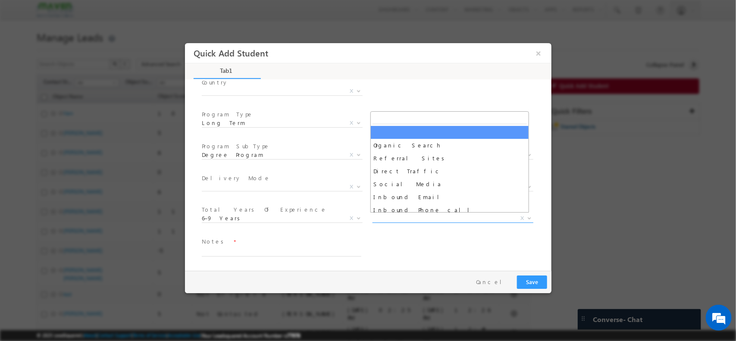
click at [392, 217] on span "X" at bounding box center [452, 218] width 161 height 9
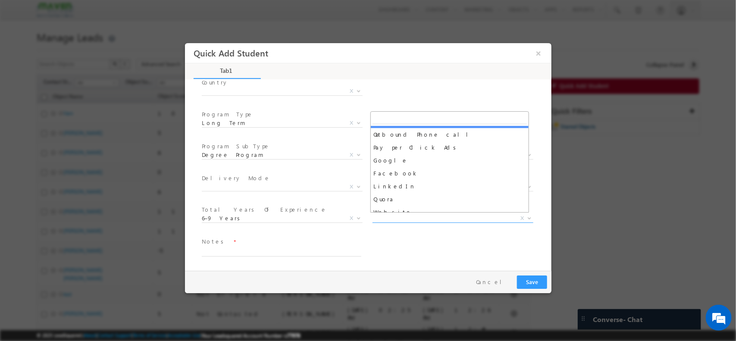
scroll to position [89, 0]
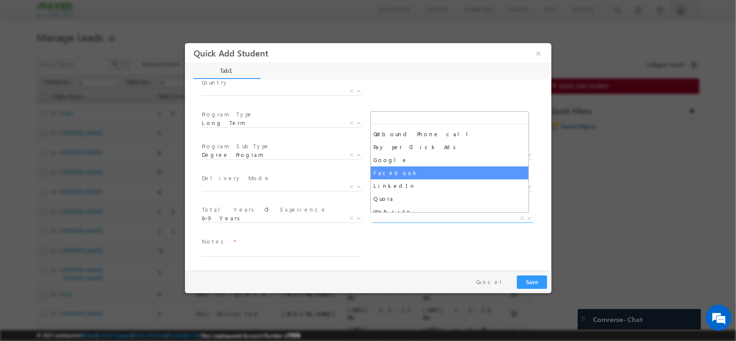
select select "Facebook"
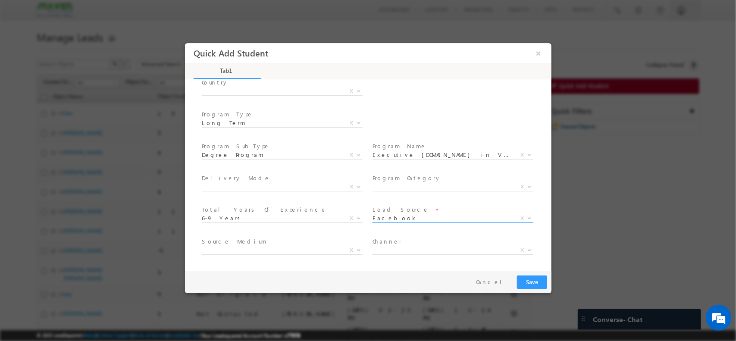
scroll to position [154, 0]
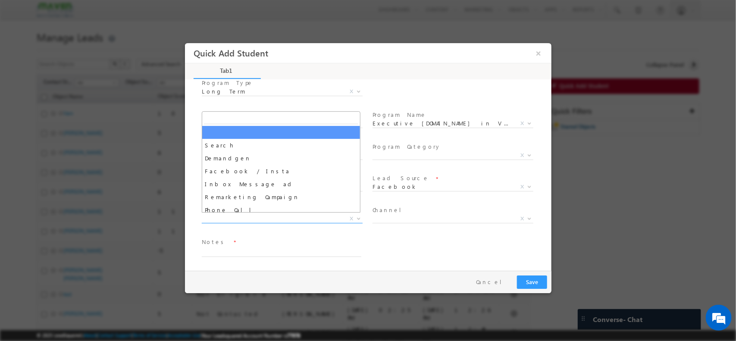
click at [277, 220] on span "X" at bounding box center [281, 218] width 161 height 9
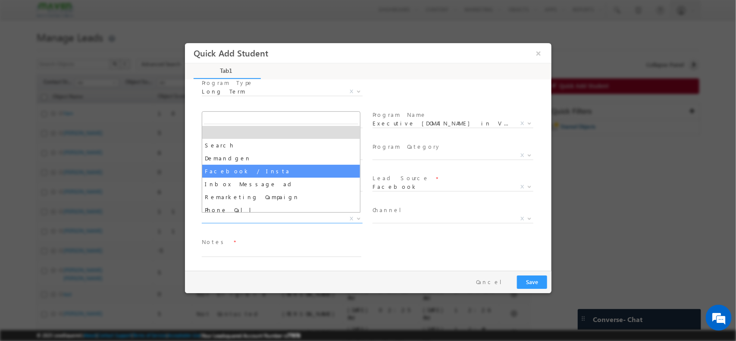
select select "Facebook / Insta"
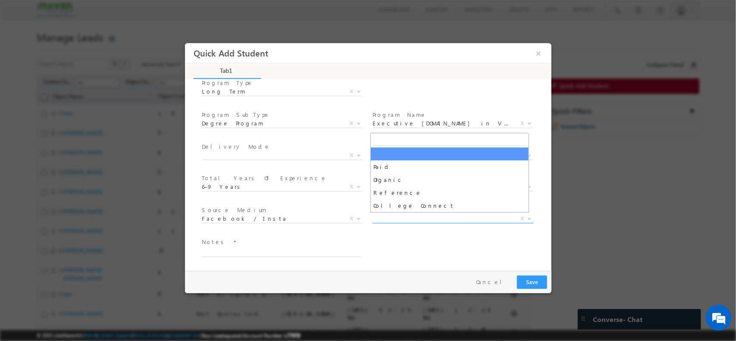
click at [418, 216] on span "X" at bounding box center [452, 218] width 161 height 9
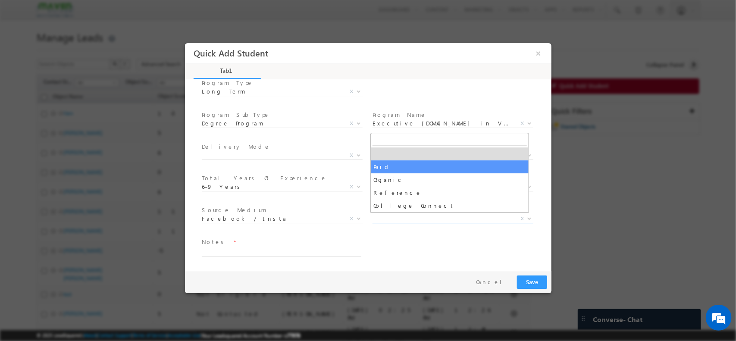
select select "Paid"
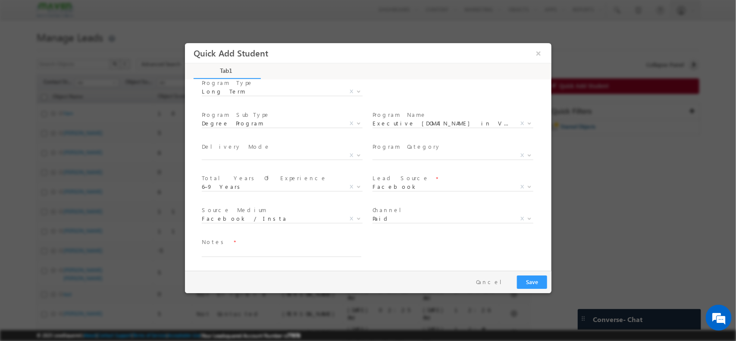
click at [259, 245] on span "Notes *" at bounding box center [280, 241] width 159 height 9
click at [246, 248] on textarea at bounding box center [281, 252] width 160 height 10
paste textarea "Fees 5L+GST / Btech / protocol test engineer / EV Domain /9 years/ telecom rela…"
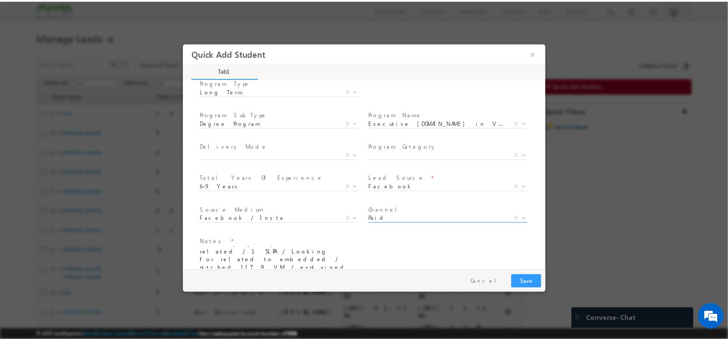
scroll to position [2, 0]
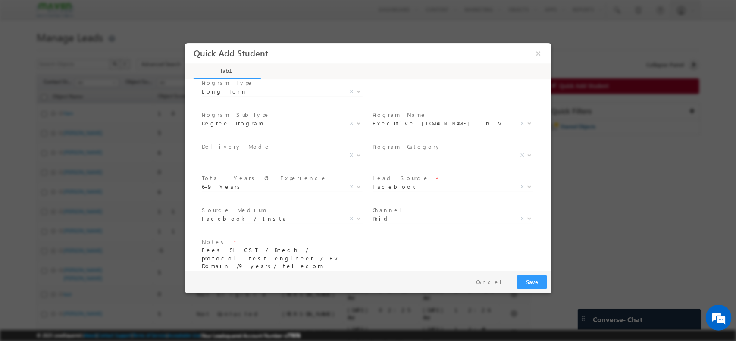
type textarea "Fees 5L+GST / Btech / protocol test engineer / EV Domain /9 years/ telecom rela…"
click at [534, 279] on button "Save" at bounding box center [532, 281] width 30 height 13
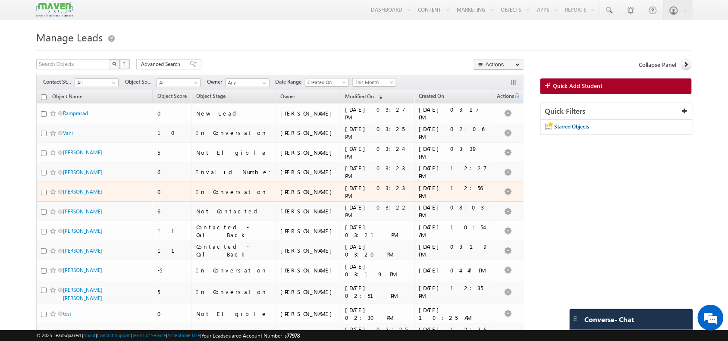
scroll to position [7, 0]
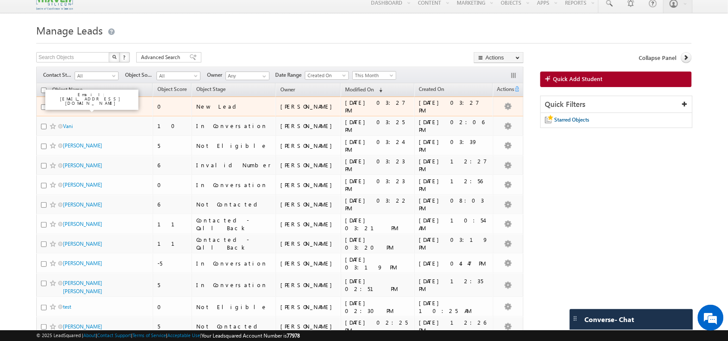
click at [76, 107] on link "Ramprasad" at bounding box center [75, 106] width 25 height 6
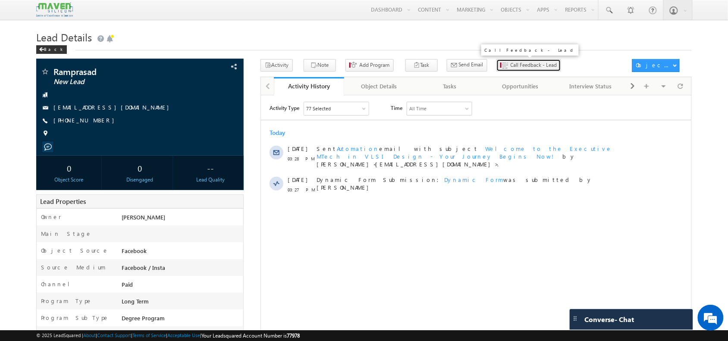
click at [511, 62] on span "Call Feedback - Lead" at bounding box center [534, 65] width 47 height 8
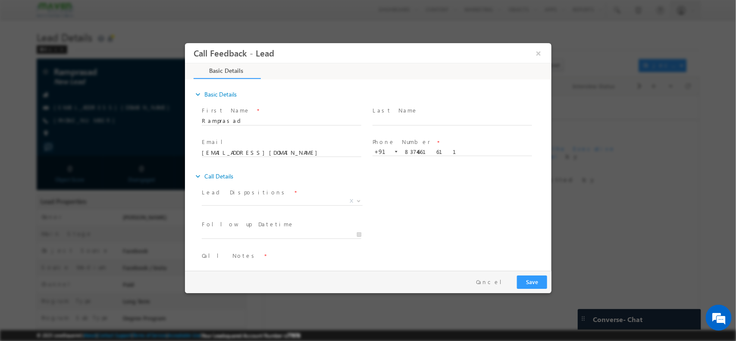
click at [270, 194] on span "Lead Dispositions *" at bounding box center [280, 192] width 159 height 9
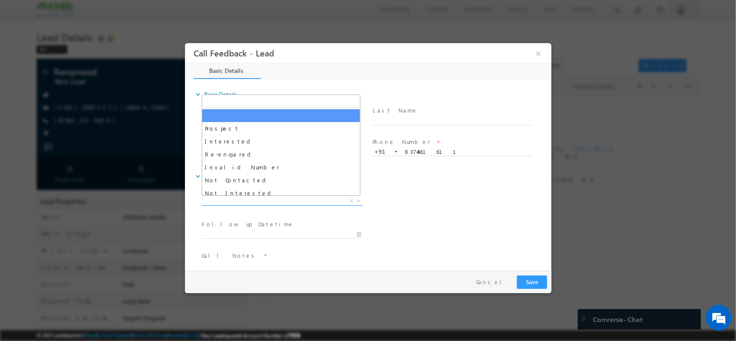
click at [266, 200] on span "X" at bounding box center [281, 201] width 161 height 9
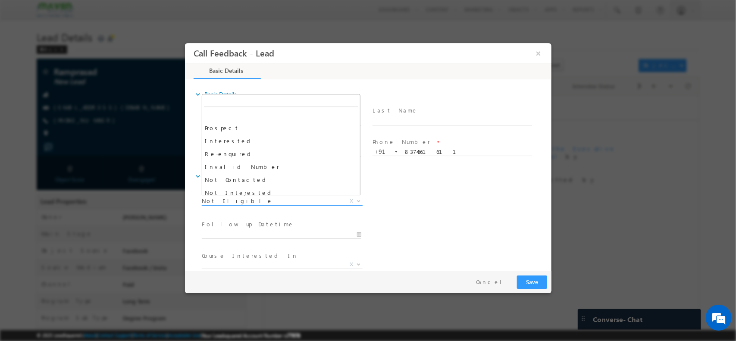
scroll to position [78, 0]
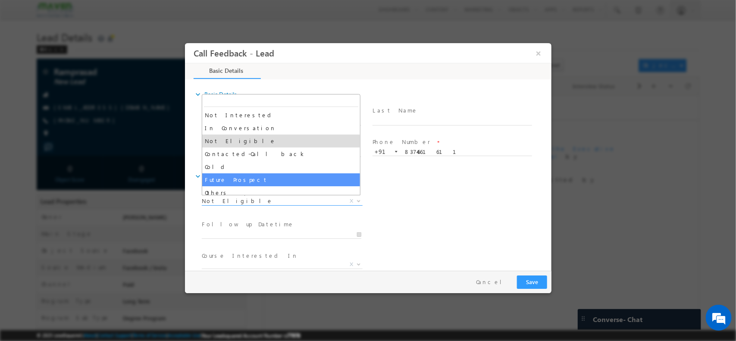
drag, startPoint x: 259, startPoint y: 204, endPoint x: 253, endPoint y: 173, distance: 31.6
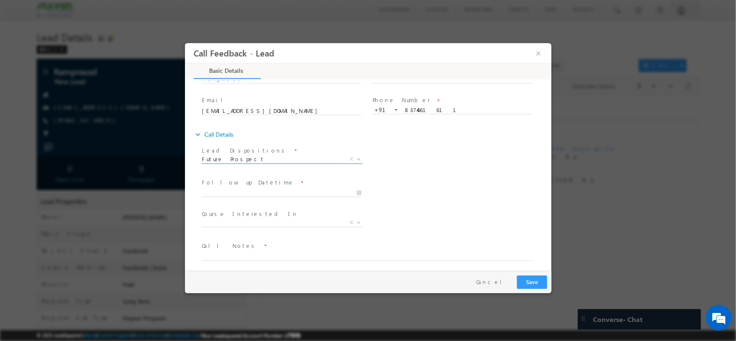
scroll to position [42, 0]
click at [239, 164] on div "Prospect Interested Re-enquired Invalid Number Not Contacted Not Interested In …" at bounding box center [284, 160] width 167 height 10
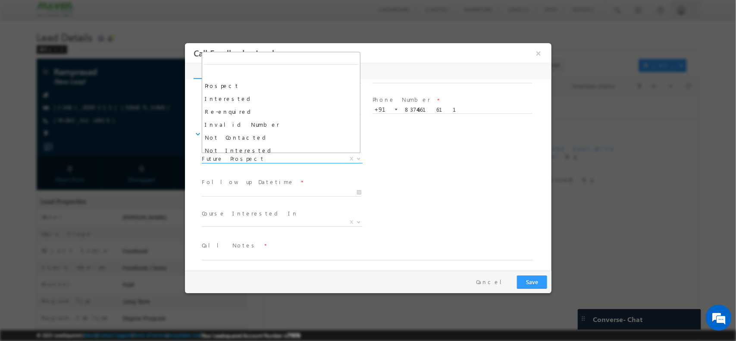
scroll to position [82, 0]
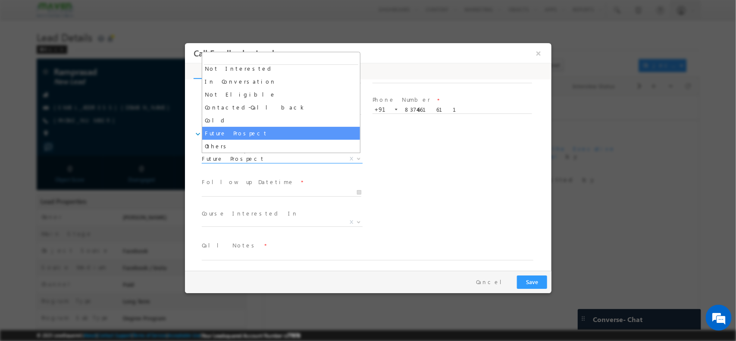
click at [235, 161] on span "Future Prospect" at bounding box center [271, 158] width 140 height 8
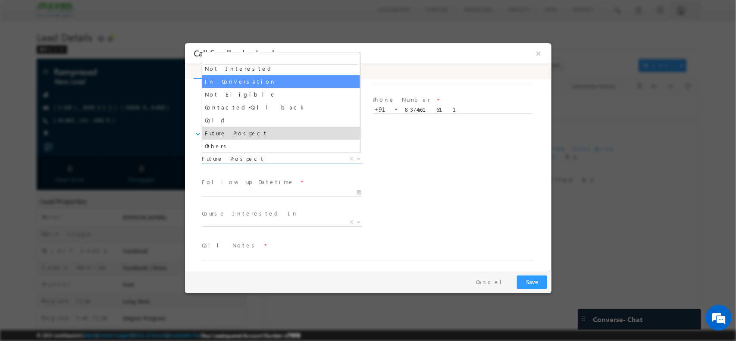
select select "In Conversation"
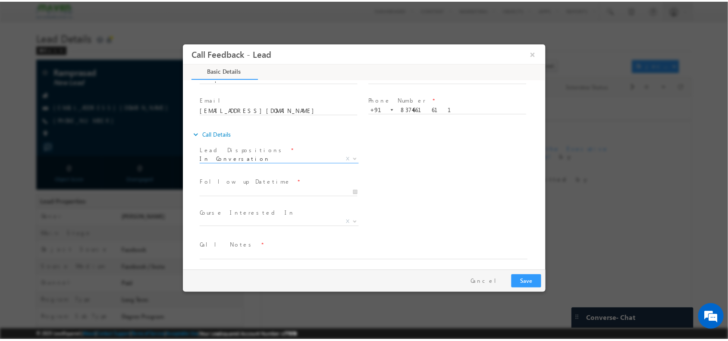
scroll to position [46, 0]
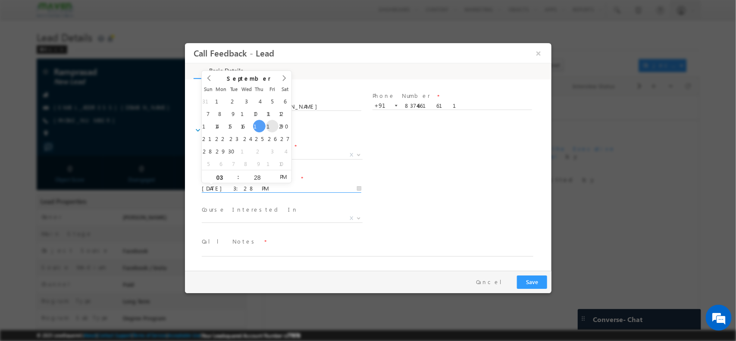
drag, startPoint x: 274, startPoint y: 189, endPoint x: 269, endPoint y: 126, distance: 63.2
click at [269, 126] on body "Call Feedback - Lead × Basic Details" at bounding box center [368, 156] width 367 height 227
type input "19/09/2025 3:28 PM"
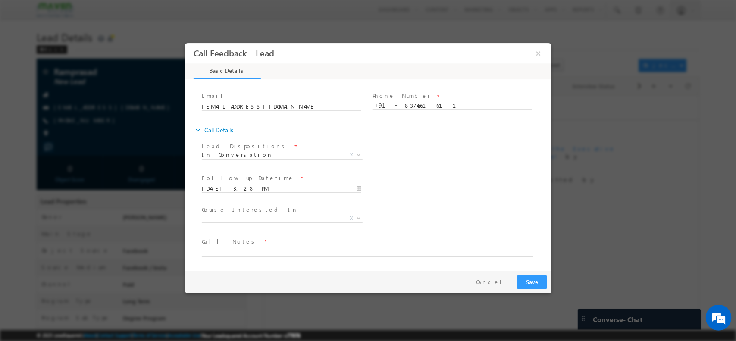
click at [287, 211] on span "Course Interested In *" at bounding box center [280, 209] width 159 height 9
click at [271, 222] on span "X" at bounding box center [281, 220] width 161 height 9
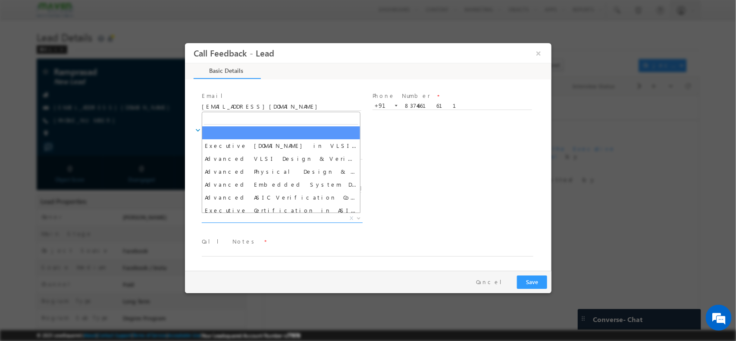
click at [267, 217] on span "X" at bounding box center [281, 218] width 161 height 9
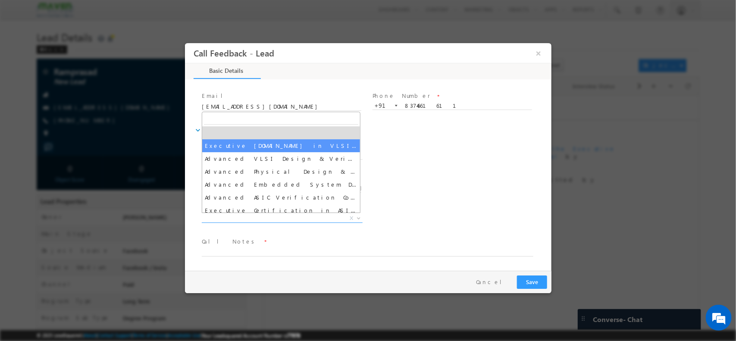
select select "Executive [DOMAIN_NAME] in VLSI Design"
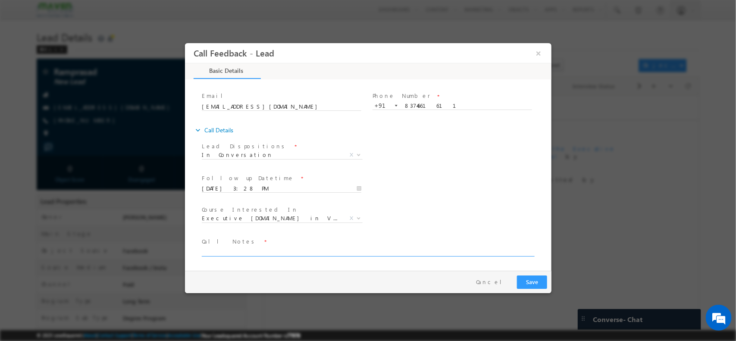
click at [263, 253] on textarea at bounding box center [367, 251] width 332 height 10
type textarea "Added"
click at [538, 283] on button "Save" at bounding box center [532, 281] width 30 height 13
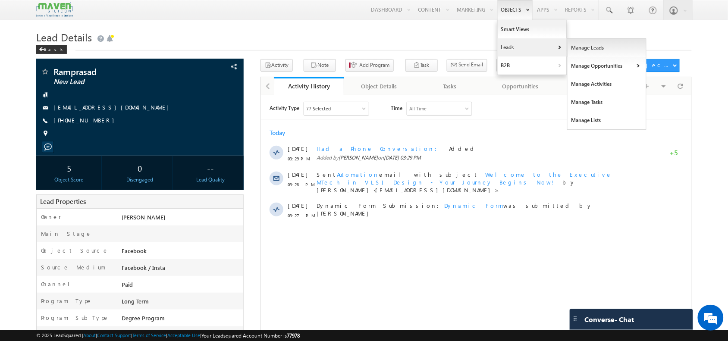
click at [577, 50] on link "Manage Leads" at bounding box center [607, 48] width 79 height 18
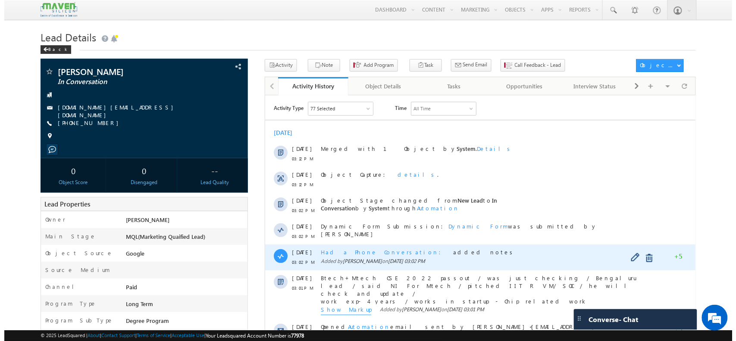
scroll to position [25, 0]
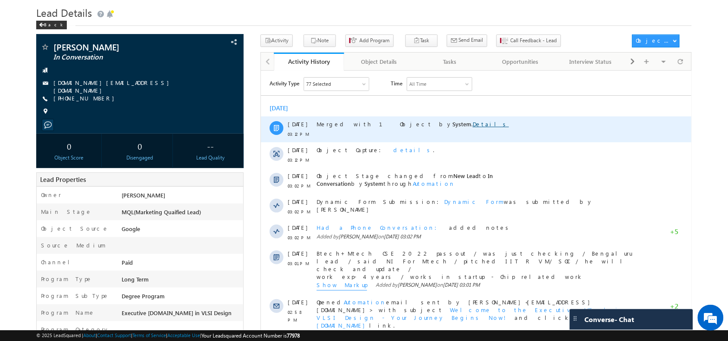
click at [472, 122] on link "Details" at bounding box center [490, 123] width 36 height 7
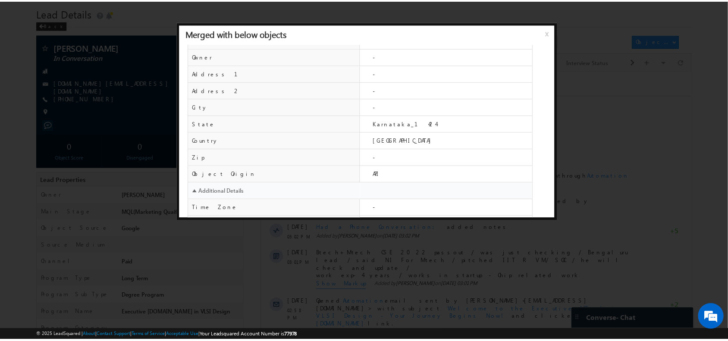
scroll to position [354, 0]
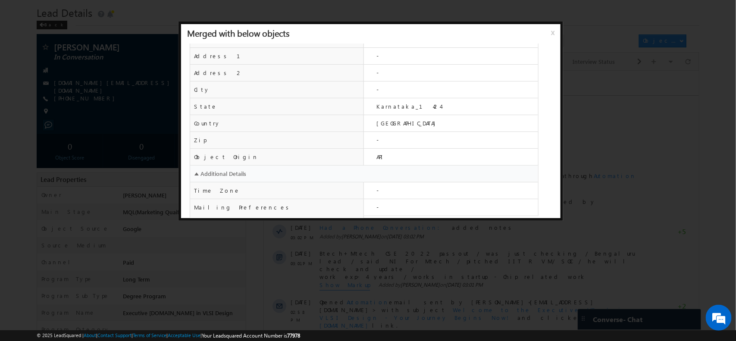
click at [551, 32] on span "x" at bounding box center [554, 36] width 7 height 16
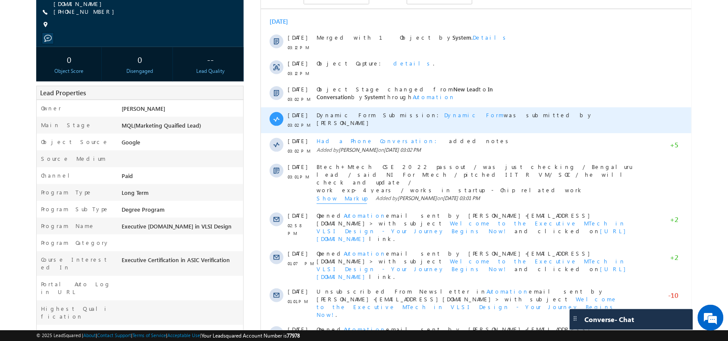
scroll to position [112, 0]
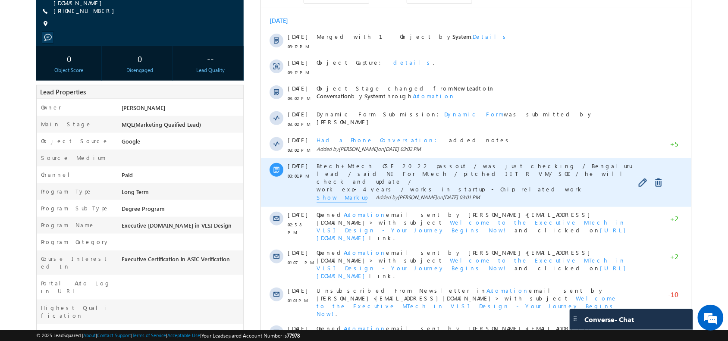
click at [330, 202] on span "Show Markup" at bounding box center [341, 198] width 50 height 9
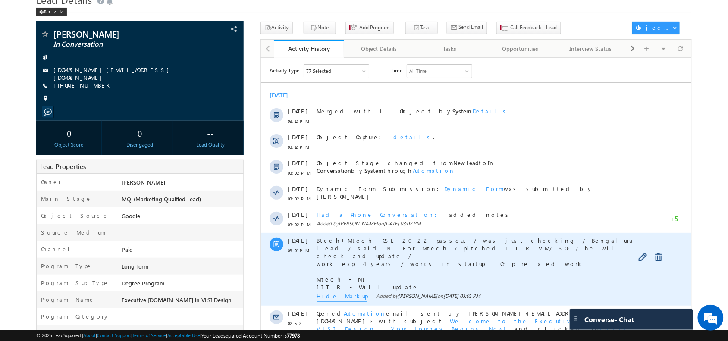
scroll to position [0, 0]
